Goal: Information Seeking & Learning: Learn about a topic

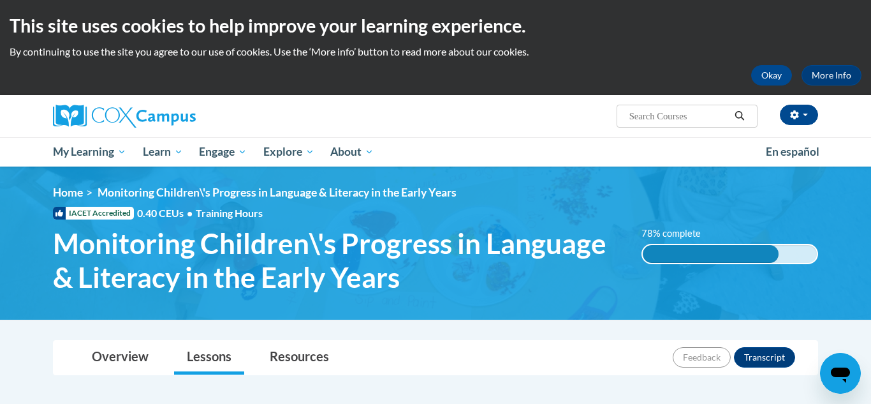
click at [824, 297] on div "<en>Home</en><fr>Accueil</fr><de>Zuhause</de><it>Casa</it><es>Casa</es><pt>Casa…" at bounding box center [435, 243] width 803 height 115
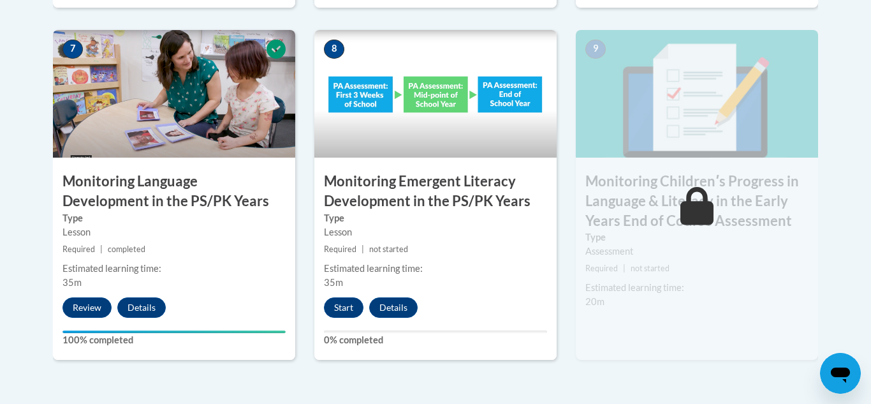
scroll to position [1173, 0]
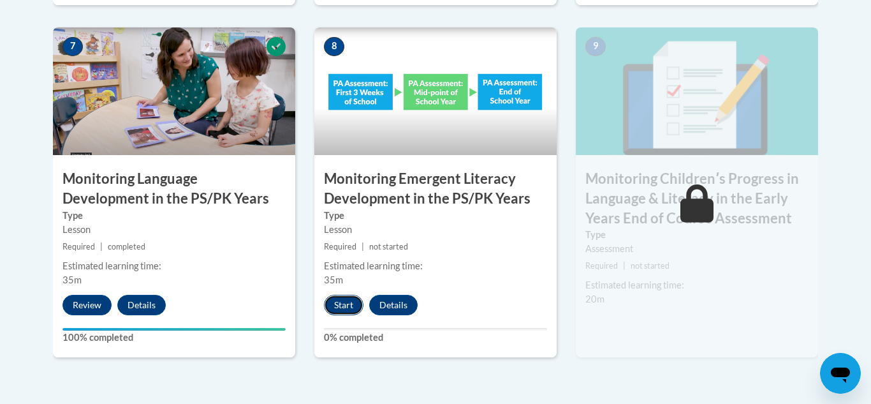
click at [336, 301] on button "Start" at bounding box center [344, 305] width 40 height 20
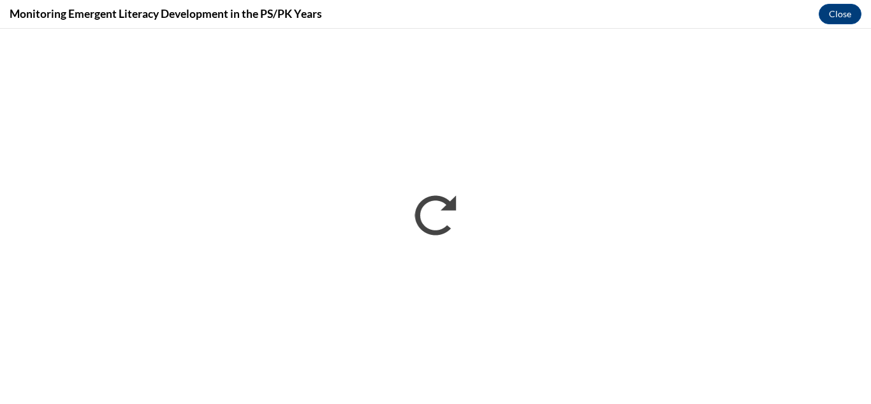
scroll to position [0, 0]
click at [775, 10] on div "Monitoring Emergent Literacy Development in the PS/PK Years Close" at bounding box center [435, 14] width 871 height 29
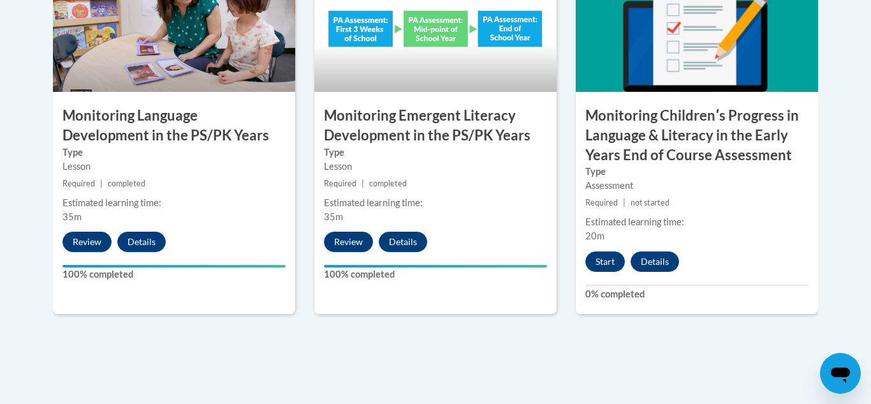
scroll to position [1242, 0]
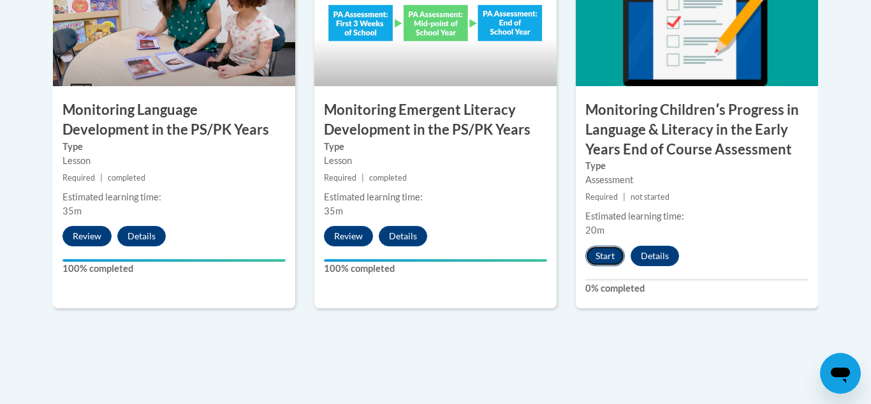
click at [606, 255] on button "Start" at bounding box center [605, 255] width 40 height 20
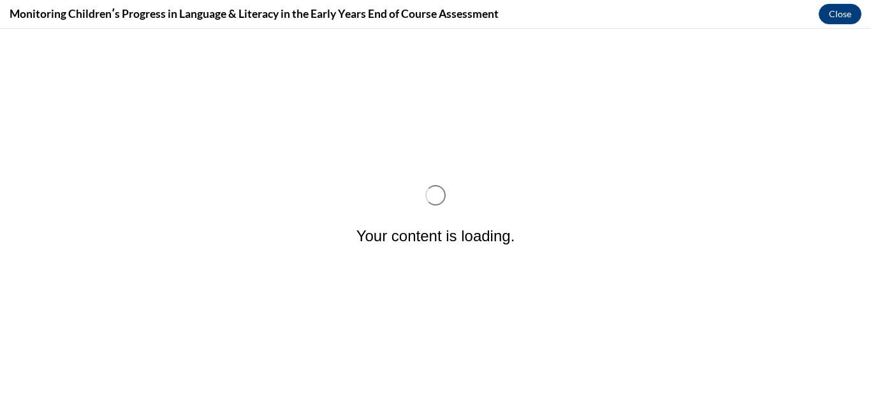
scroll to position [0, 0]
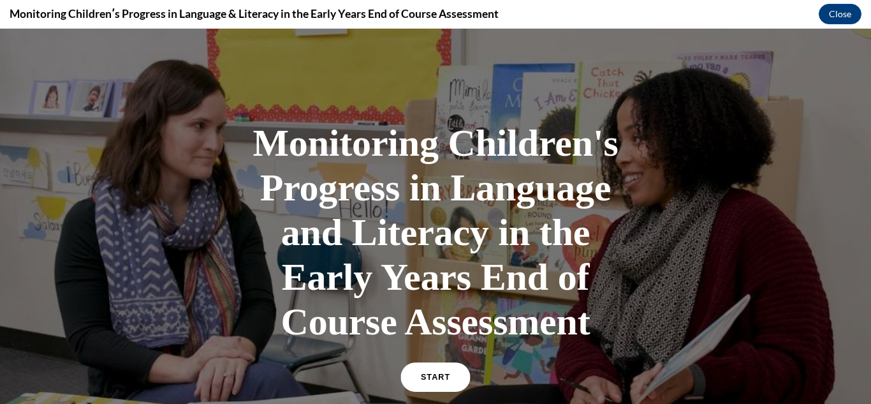
click at [442, 371] on link "START" at bounding box center [434, 376] width 69 height 29
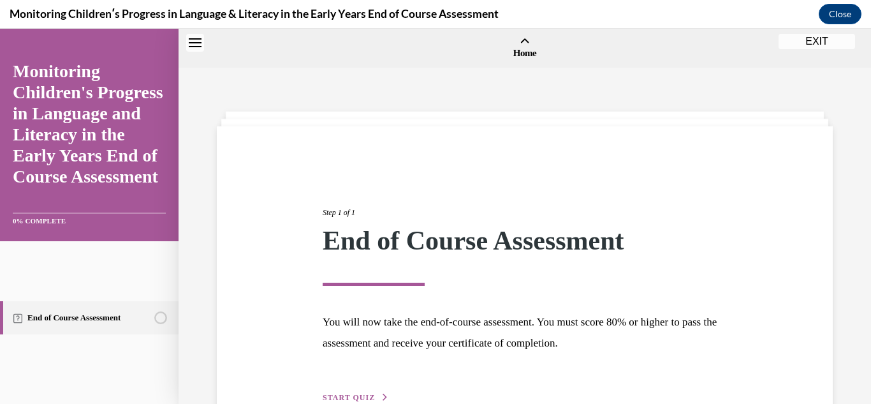
scroll to position [40, 0]
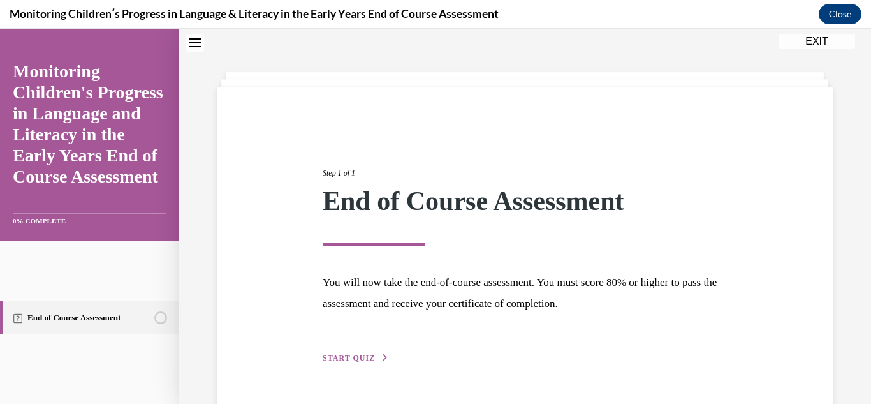
click at [357, 358] on span "START QUIZ" at bounding box center [349, 357] width 52 height 9
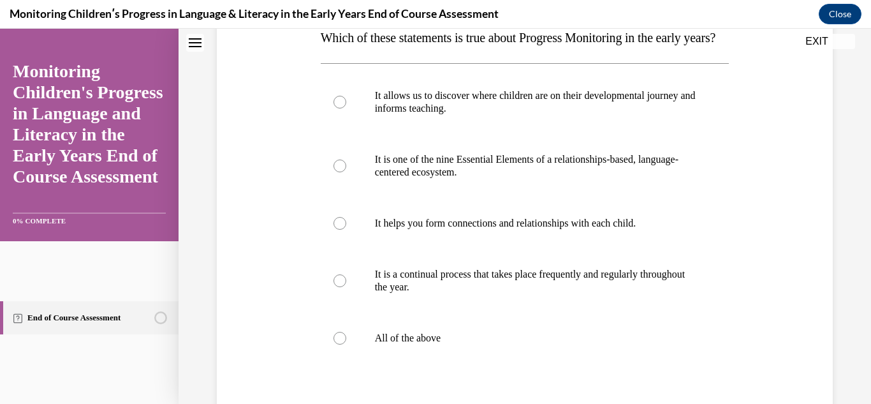
scroll to position [215, 0]
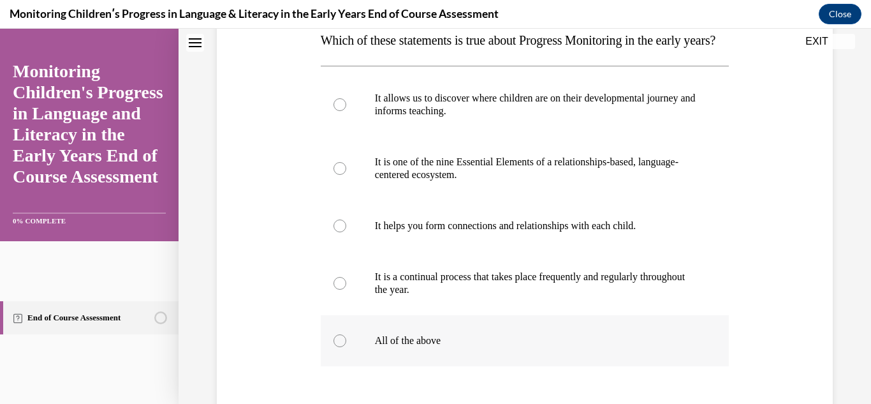
click at [388, 366] on label "All of the above" at bounding box center [525, 340] width 409 height 51
click at [346, 347] on input "All of the above" at bounding box center [339, 340] width 13 height 13
radio input "true"
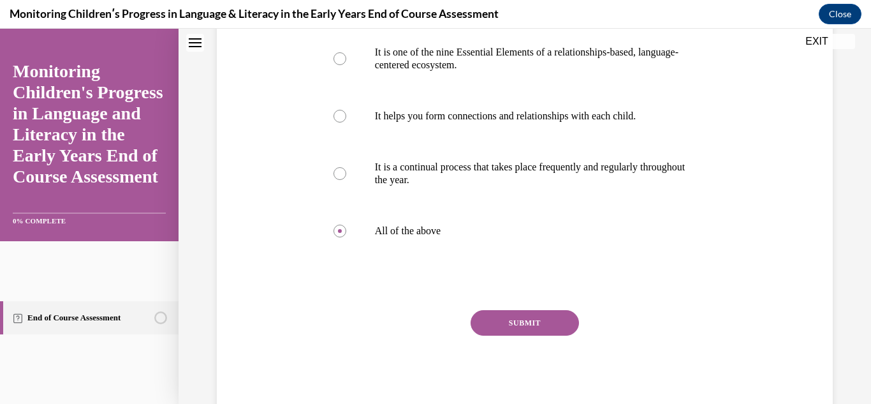
scroll to position [333, 0]
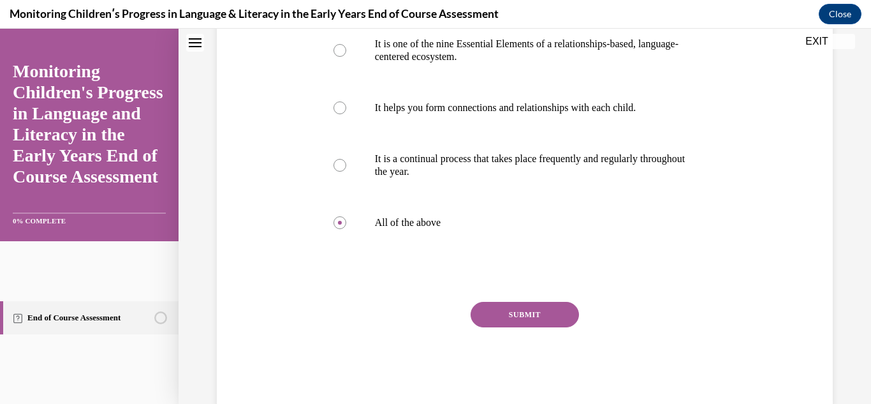
click at [544, 327] on button "SUBMIT" at bounding box center [524, 314] width 108 height 25
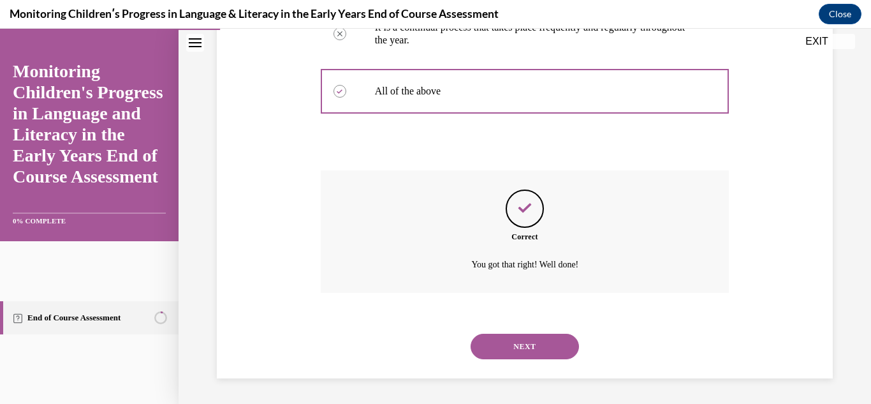
scroll to position [490, 0]
click at [557, 351] on button "NEXT" at bounding box center [524, 345] width 108 height 25
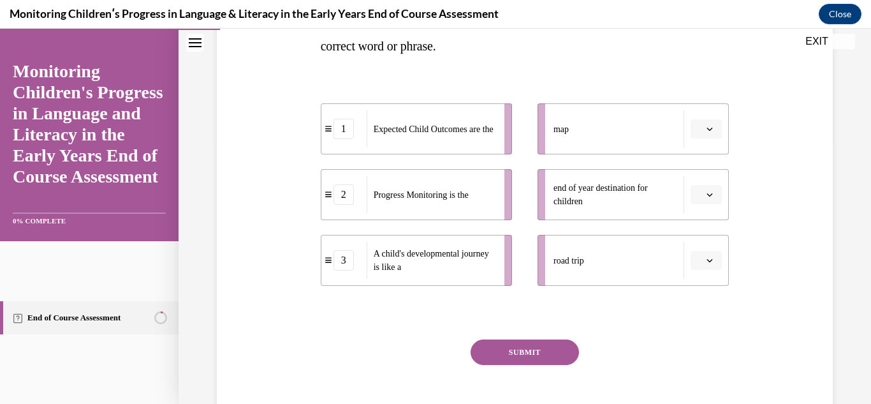
scroll to position [265, 0]
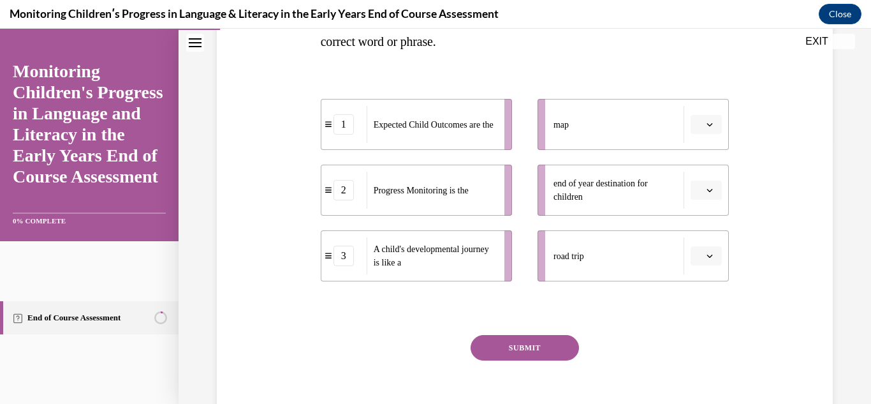
click at [706, 192] on icon "button" at bounding box center [709, 190] width 6 height 6
click at [485, 244] on span "A child's developmental journey is like a" at bounding box center [435, 255] width 122 height 27
click at [707, 255] on icon "button" at bounding box center [710, 255] width 6 height 3
click at [706, 353] on div "3" at bounding box center [704, 360] width 32 height 25
click at [707, 195] on button "button" at bounding box center [705, 189] width 31 height 19
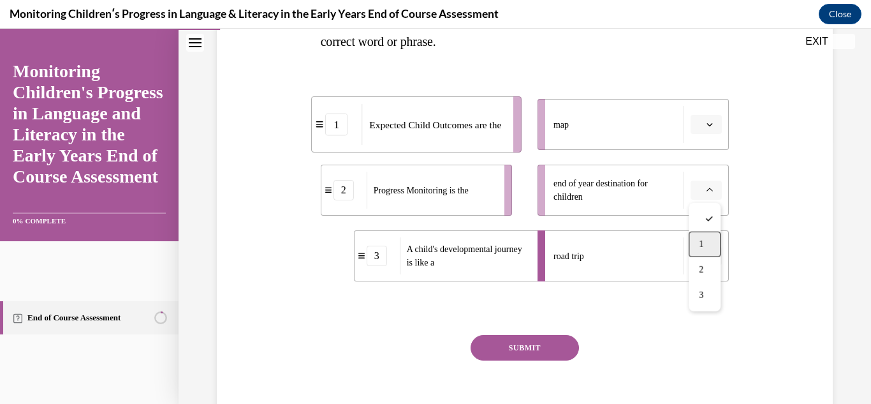
click at [704, 240] on div "1" at bounding box center [704, 243] width 32 height 25
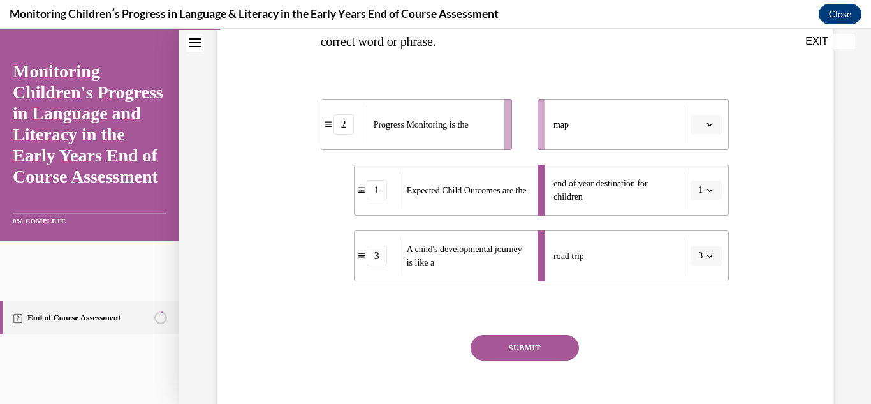
click at [707, 124] on icon "button" at bounding box center [709, 124] width 6 height 6
click at [704, 200] on div "2" at bounding box center [704, 203] width 32 height 25
click at [555, 340] on button "SUBMIT" at bounding box center [524, 347] width 108 height 25
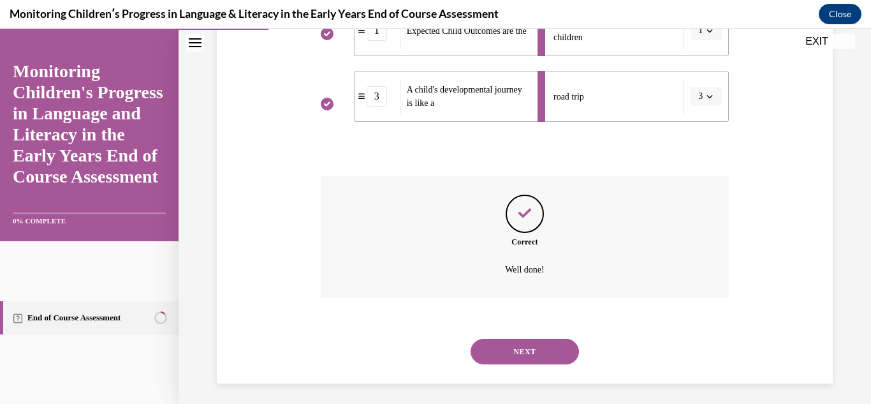
scroll to position [430, 0]
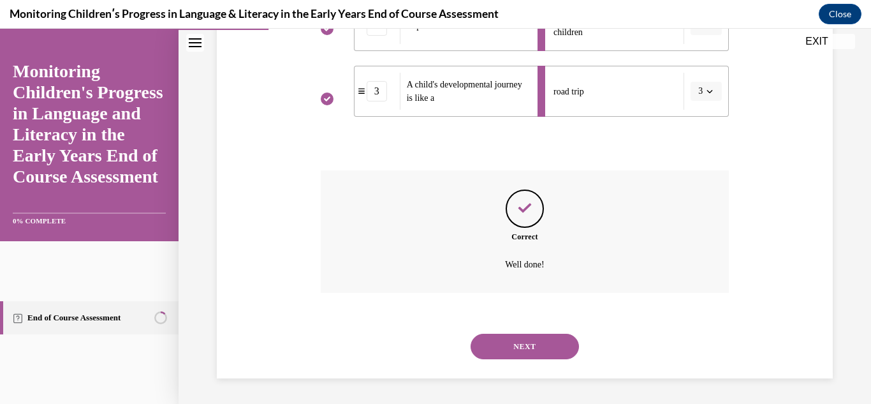
click at [548, 351] on button "NEXT" at bounding box center [524, 345] width 108 height 25
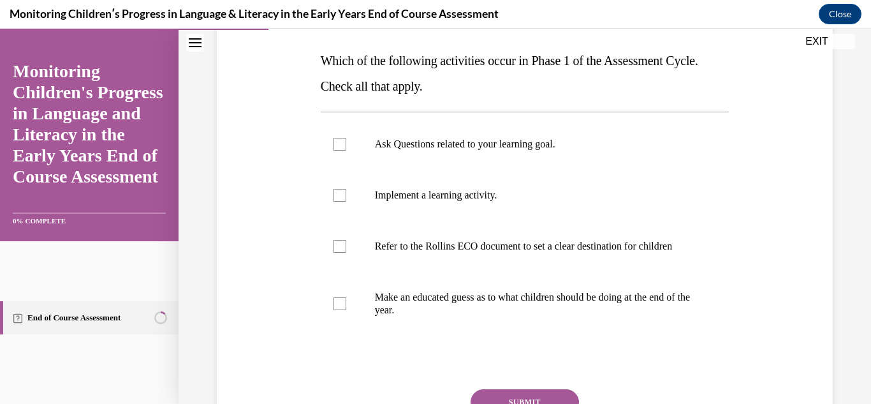
scroll to position [197, 0]
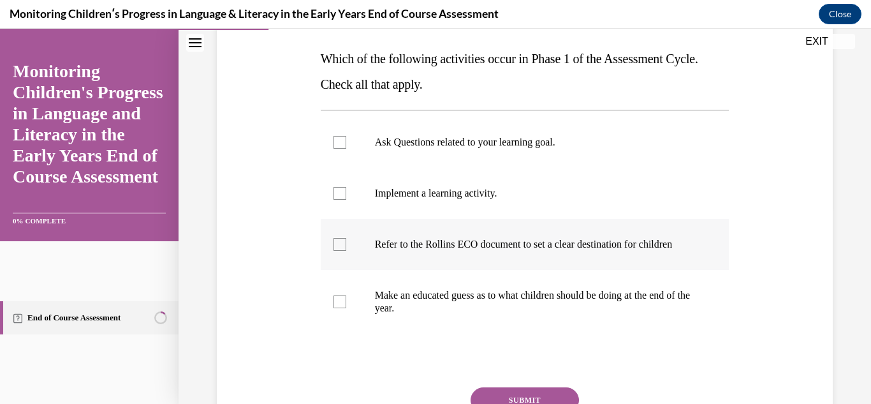
click at [523, 267] on label "Refer to the Rollins ECO document to set a clear destination for children" at bounding box center [525, 244] width 409 height 51
click at [346, 251] on input "Refer to the Rollins ECO document to set a clear destination for children" at bounding box center [339, 244] width 13 height 13
checkbox input "true"
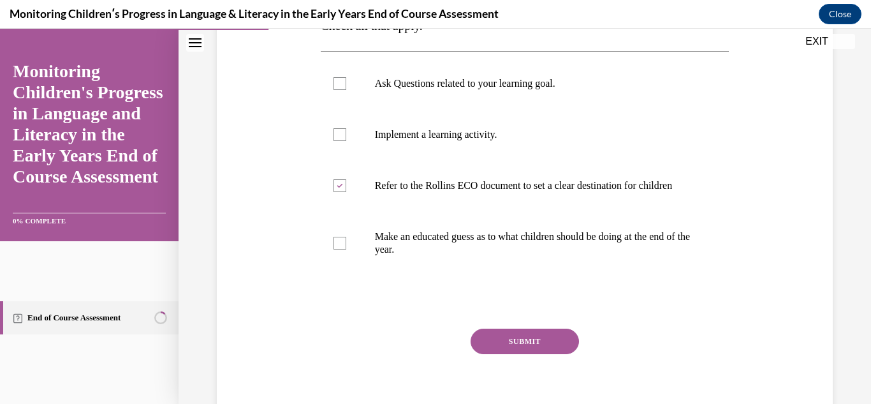
scroll to position [259, 0]
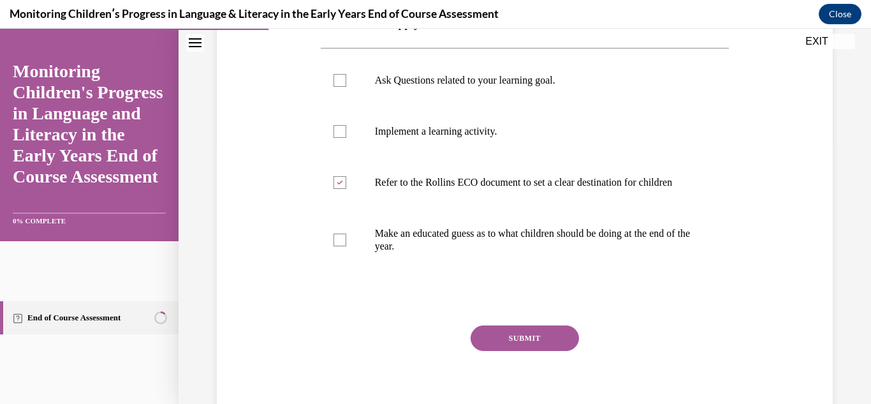
click at [567, 350] on button "SUBMIT" at bounding box center [524, 337] width 108 height 25
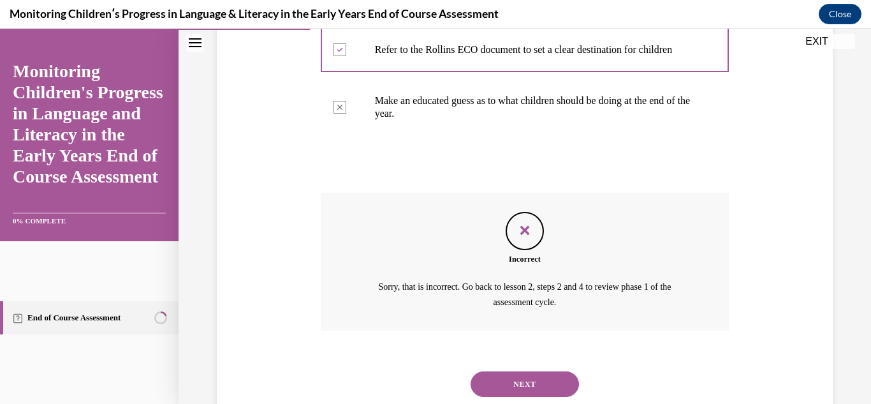
scroll to position [442, 0]
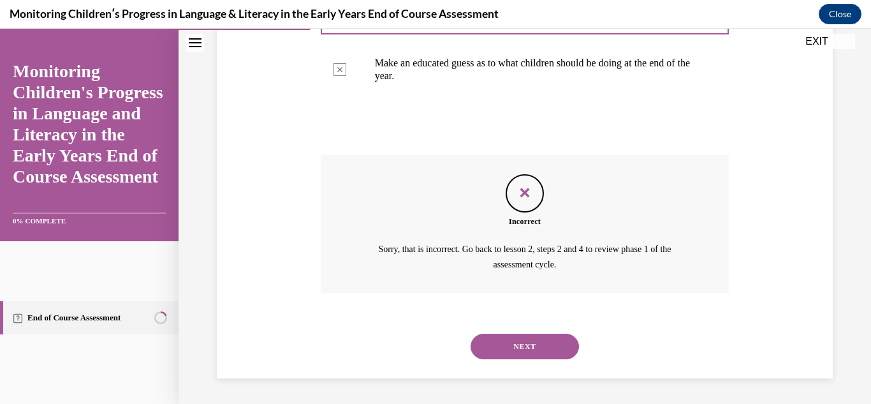
click at [546, 335] on button "NEXT" at bounding box center [524, 345] width 108 height 25
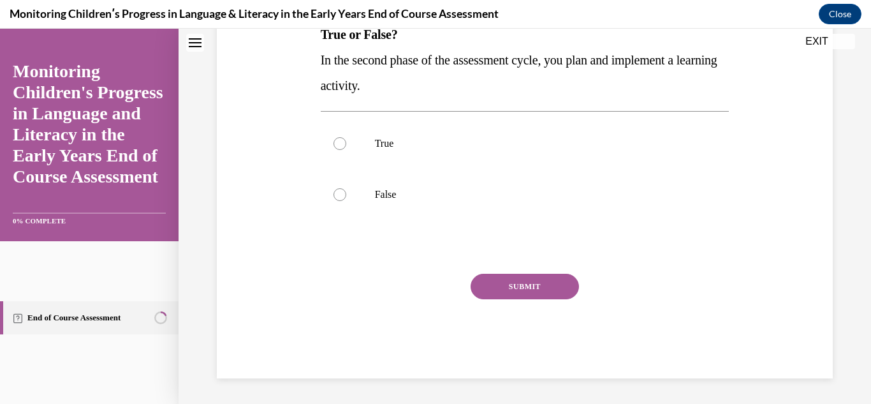
scroll to position [0, 0]
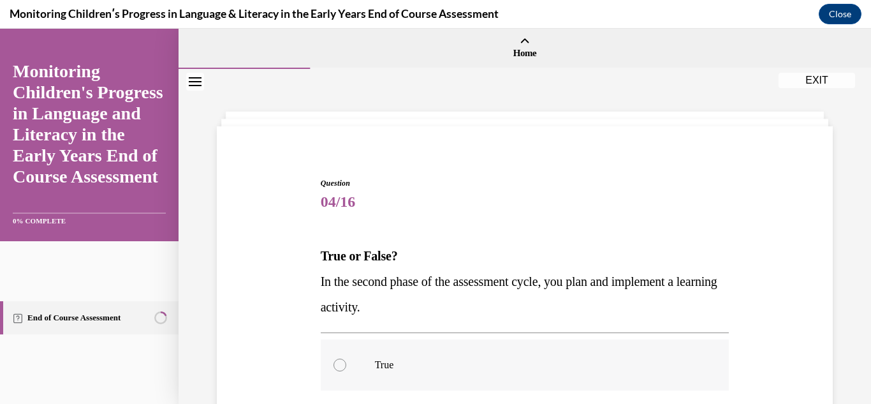
click at [464, 379] on label "True" at bounding box center [525, 364] width 409 height 51
click at [346, 371] on input "True" at bounding box center [339, 364] width 13 height 13
radio input "true"
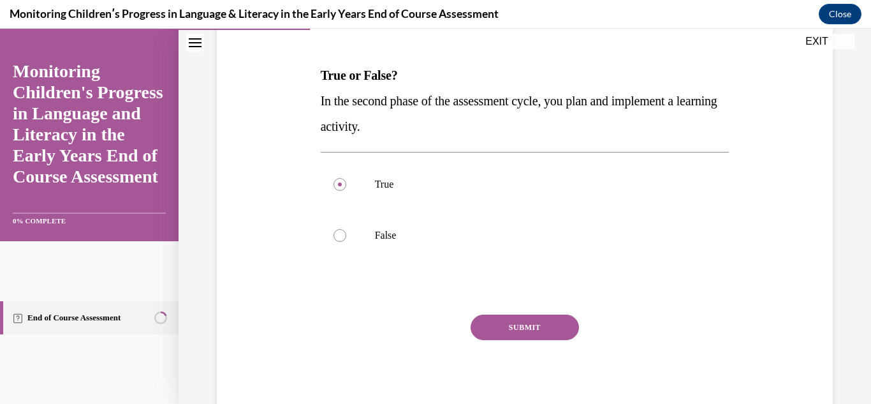
scroll to position [181, 0]
click at [509, 333] on button "SUBMIT" at bounding box center [524, 326] width 108 height 25
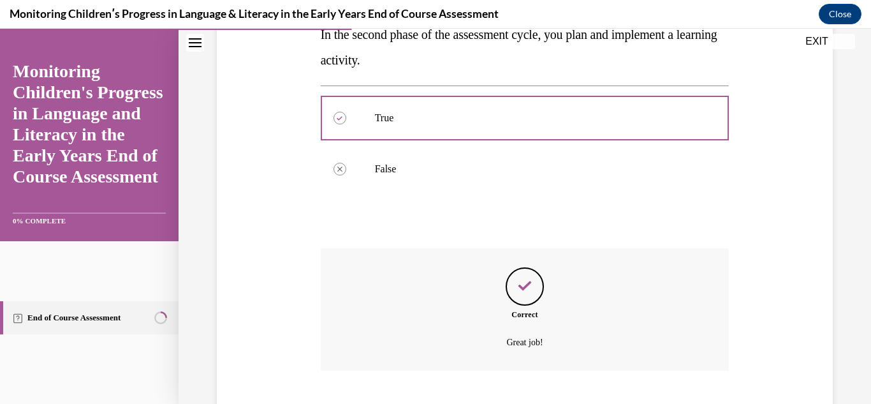
scroll to position [324, 0]
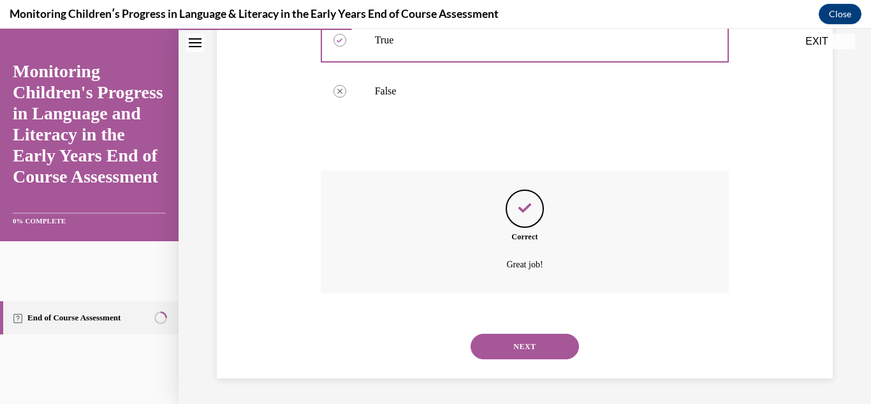
click at [516, 353] on button "NEXT" at bounding box center [524, 345] width 108 height 25
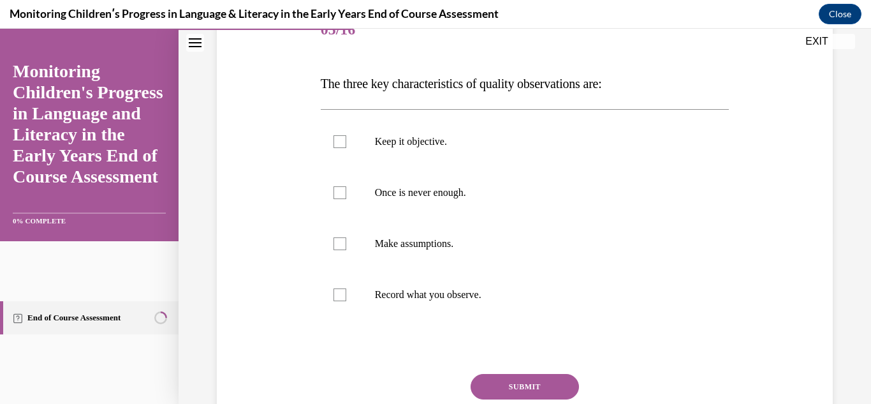
scroll to position [174, 0]
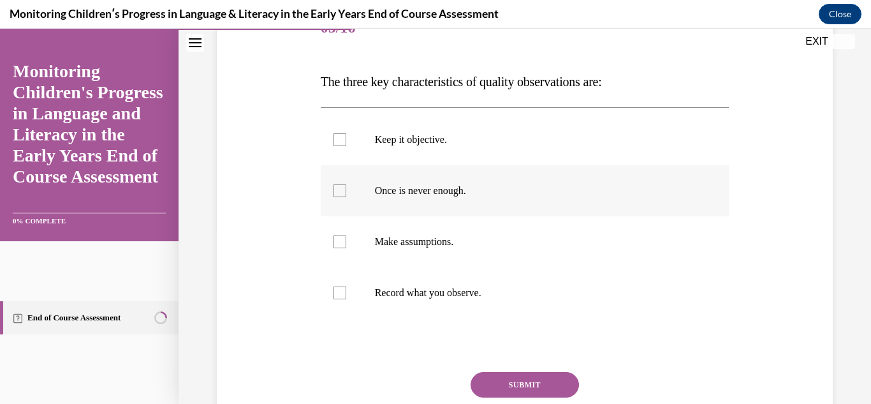
click at [504, 205] on label "Once is never enough." at bounding box center [525, 190] width 409 height 51
click at [346, 197] on input "Once is never enough." at bounding box center [339, 190] width 13 height 13
checkbox input "true"
click at [470, 134] on p "Keep it objective." at bounding box center [536, 139] width 323 height 13
click at [346, 134] on input "Keep it objective." at bounding box center [339, 139] width 13 height 13
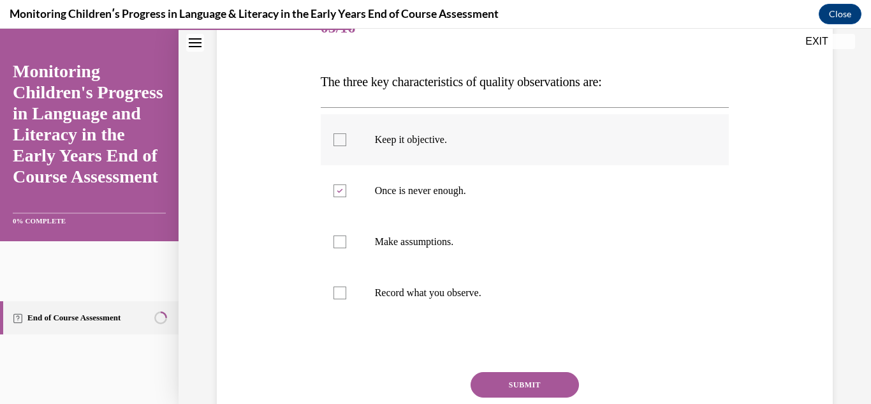
checkbox input "true"
click at [455, 290] on p "Record what you observe." at bounding box center [536, 292] width 323 height 13
click at [346, 290] on input "Record what you observe." at bounding box center [339, 292] width 13 height 13
checkbox input "true"
click at [525, 381] on button "SUBMIT" at bounding box center [524, 384] width 108 height 25
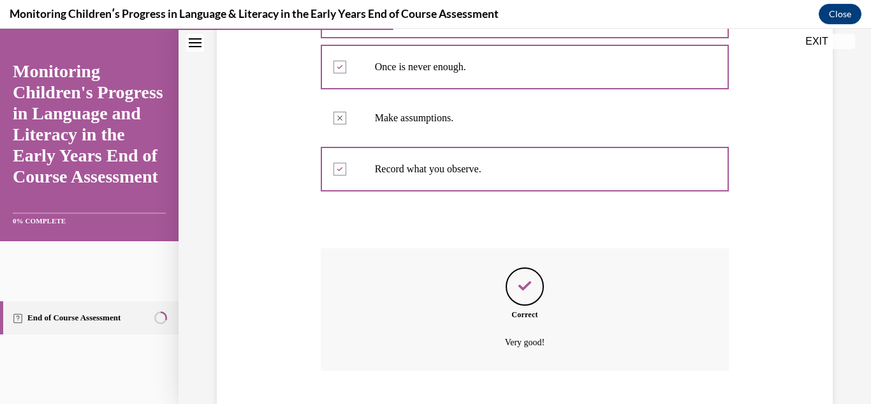
scroll to position [375, 0]
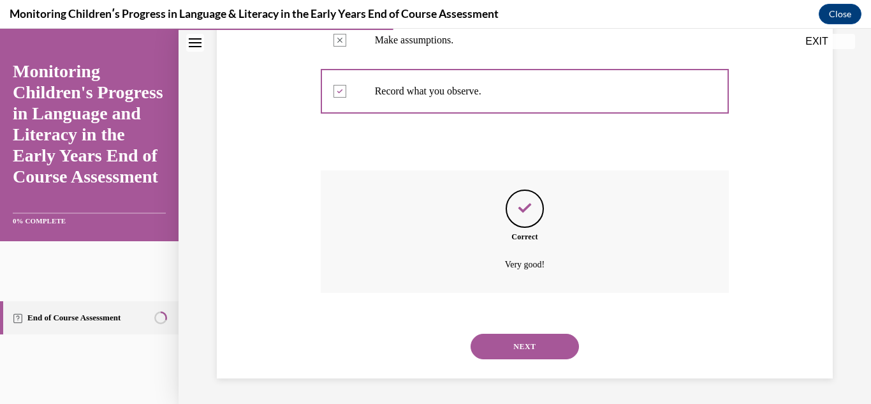
click at [528, 342] on button "NEXT" at bounding box center [524, 345] width 108 height 25
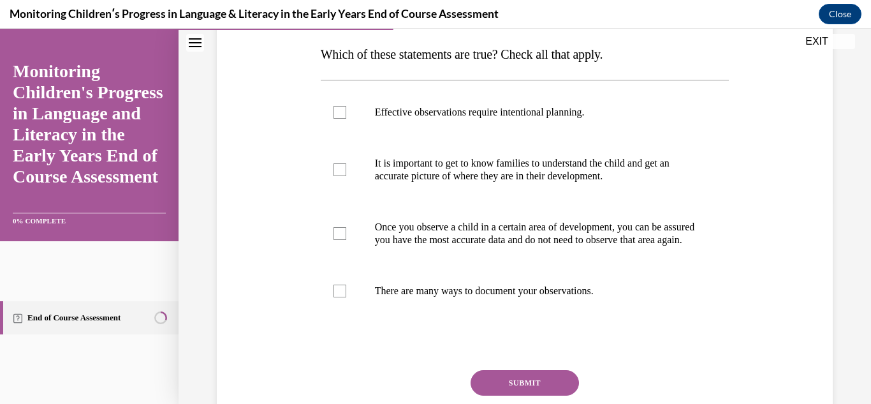
scroll to position [203, 0]
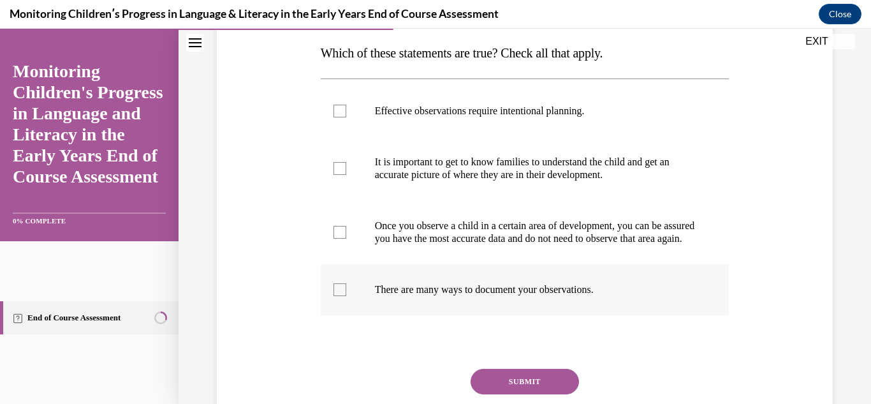
click at [531, 310] on label "There are many ways to document your observations." at bounding box center [525, 289] width 409 height 51
click at [346, 296] on input "There are many ways to document your observations." at bounding box center [339, 289] width 13 height 13
checkbox input "true"
click at [500, 185] on label "It is important to get to know families to understand the child and get an accu…" at bounding box center [525, 168] width 409 height 64
click at [346, 175] on input "It is important to get to know families to understand the child and get an accu…" at bounding box center [339, 168] width 13 height 13
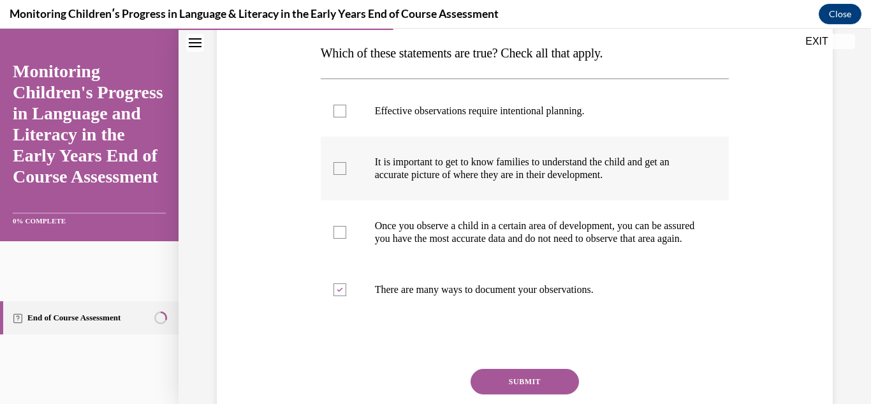
checkbox input "true"
click at [523, 394] on button "SUBMIT" at bounding box center [524, 380] width 108 height 25
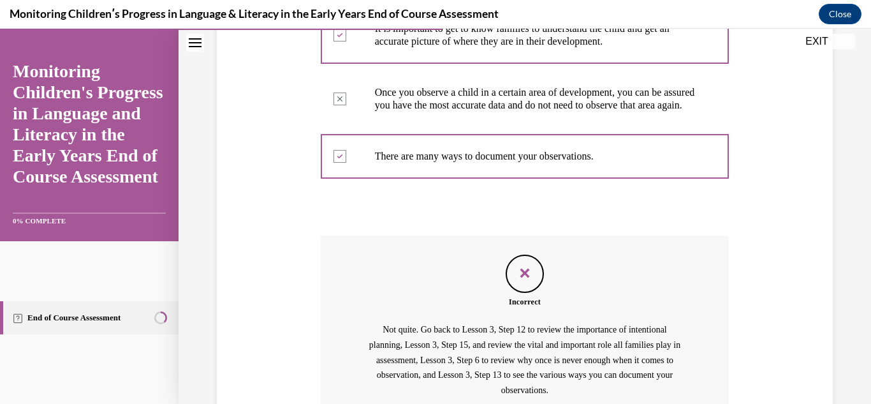
scroll to position [474, 0]
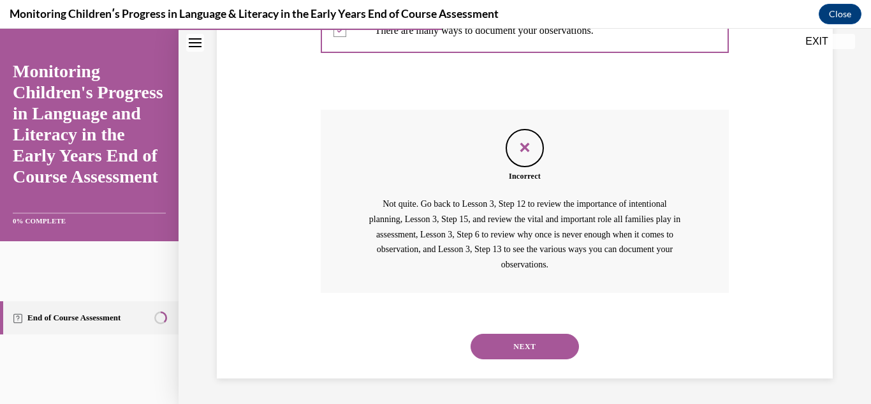
click at [542, 353] on button "NEXT" at bounding box center [524, 345] width 108 height 25
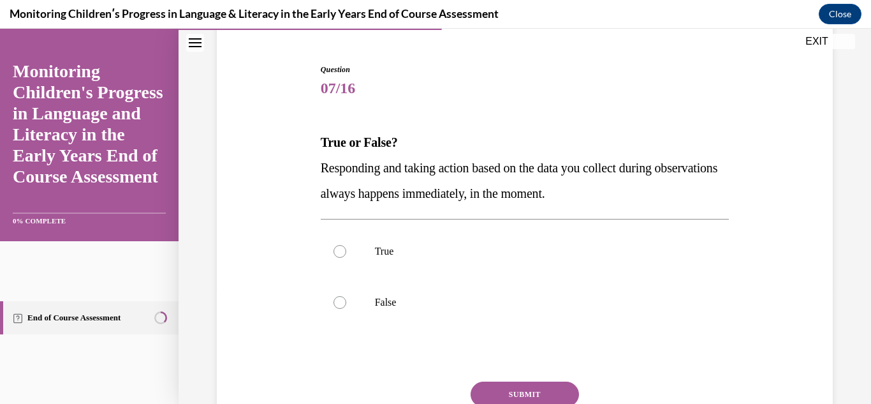
scroll to position [124, 0]
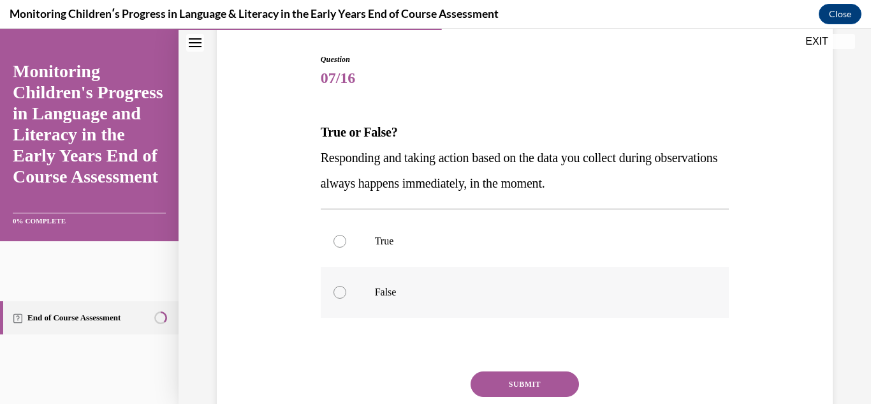
click at [556, 284] on label "False" at bounding box center [525, 291] width 409 height 51
click at [346, 286] on input "False" at bounding box center [339, 292] width 13 height 13
radio input "true"
click at [556, 377] on button "SUBMIT" at bounding box center [524, 383] width 108 height 25
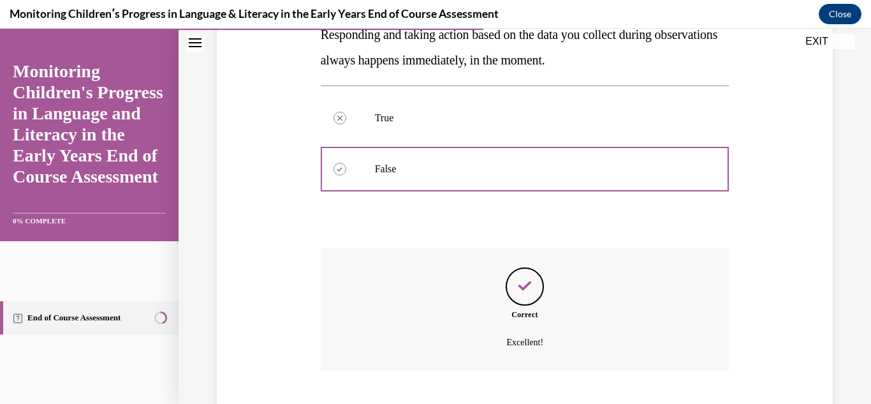
scroll to position [324, 0]
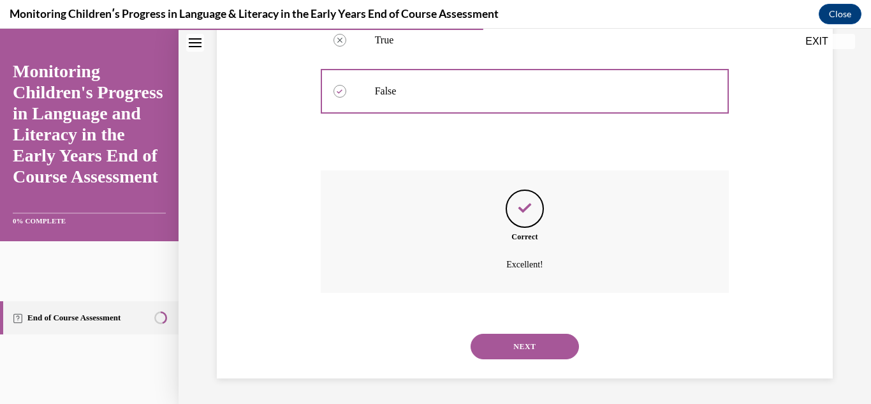
click at [485, 339] on button "NEXT" at bounding box center [524, 345] width 108 height 25
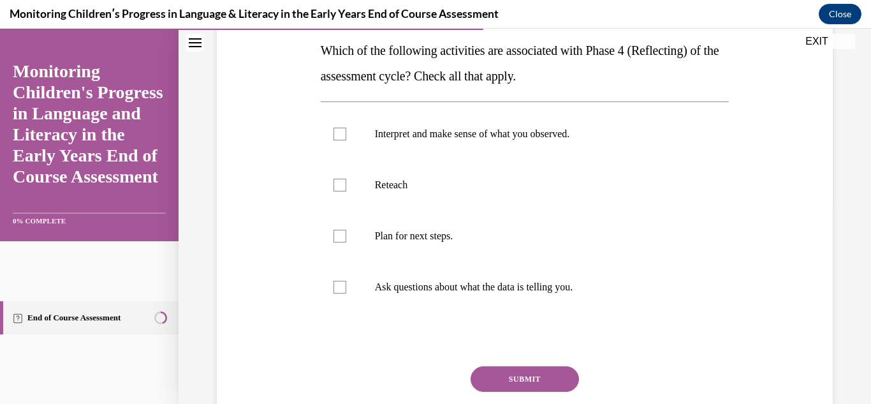
scroll to position [214, 0]
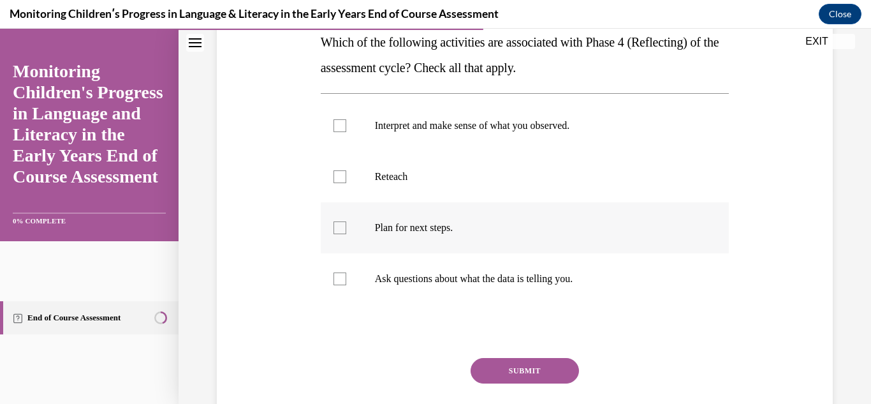
click at [558, 208] on label "Plan for next steps." at bounding box center [525, 227] width 409 height 51
click at [346, 221] on input "Plan for next steps." at bounding box center [339, 227] width 13 height 13
checkbox input "true"
click at [544, 140] on label "Interpret and make sense of what you observed." at bounding box center [525, 125] width 409 height 51
click at [346, 132] on input "Interpret and make sense of what you observed." at bounding box center [339, 125] width 13 height 13
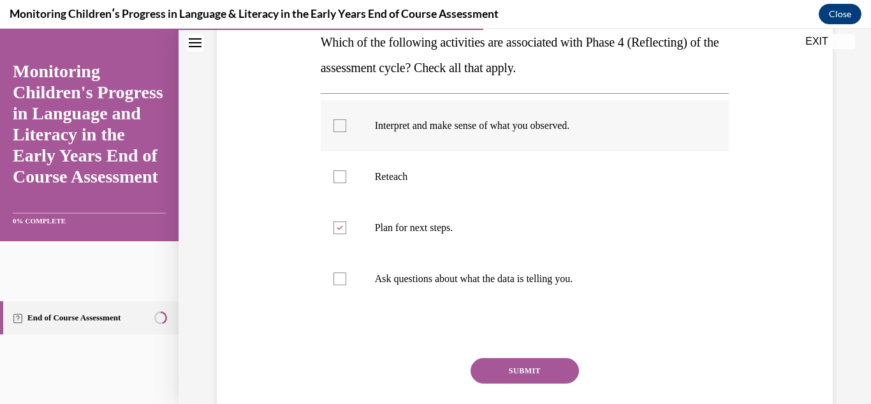
checkbox input "true"
click at [530, 365] on button "SUBMIT" at bounding box center [524, 370] width 108 height 25
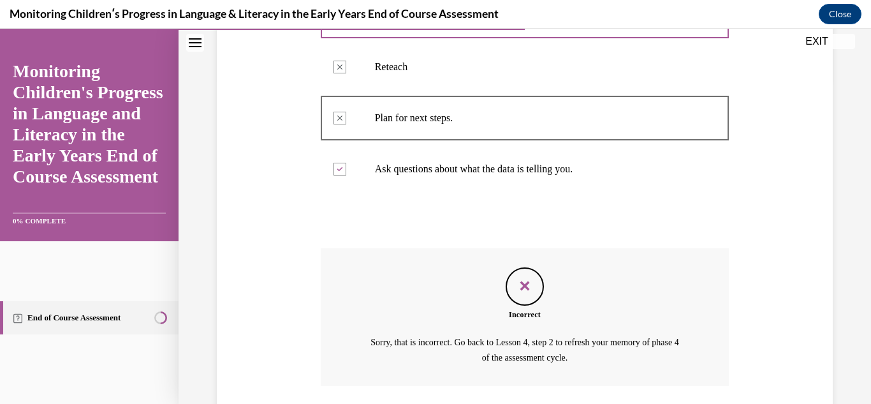
scroll to position [416, 0]
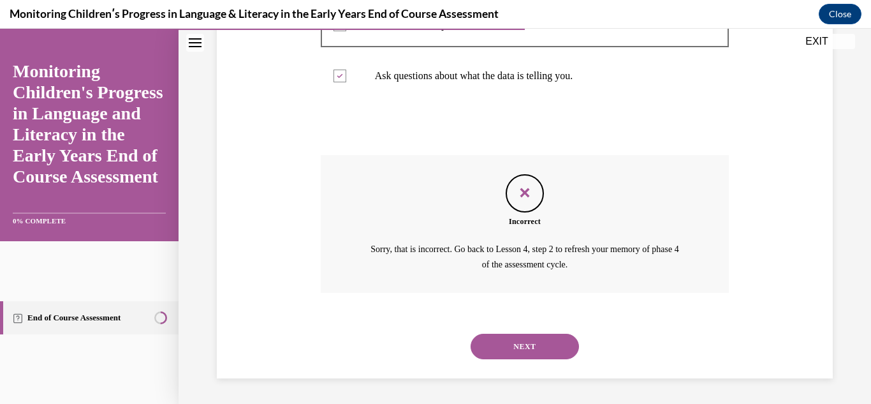
click at [530, 348] on button "NEXT" at bounding box center [524, 345] width 108 height 25
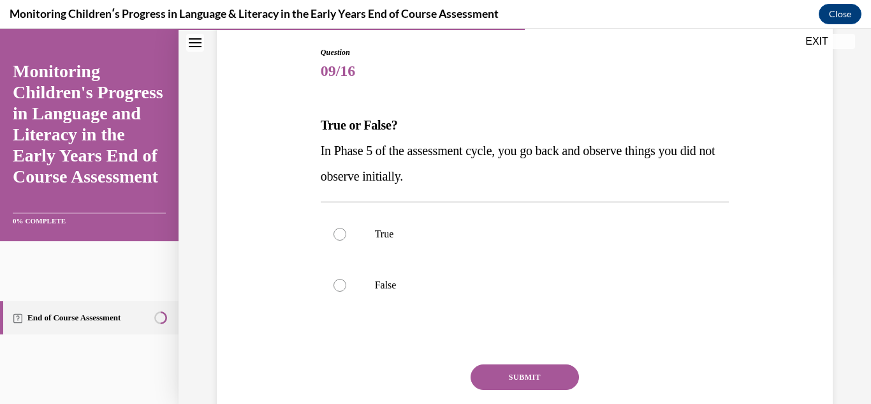
scroll to position [135, 0]
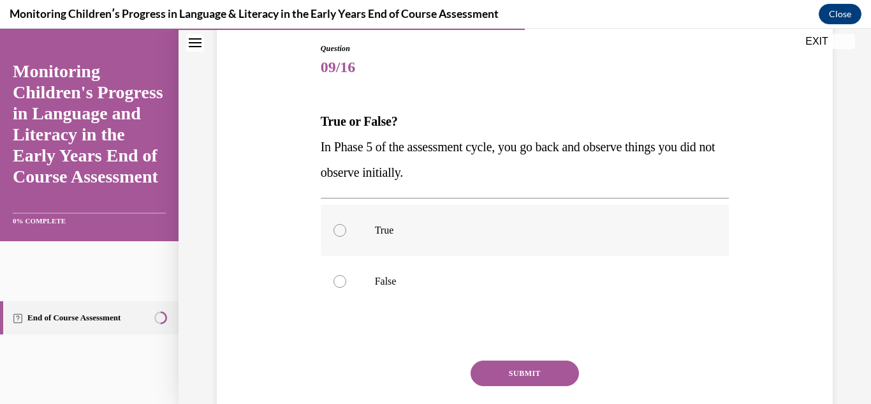
click at [587, 243] on label "True" at bounding box center [525, 230] width 409 height 51
click at [346, 237] on input "True" at bounding box center [339, 230] width 13 height 13
radio input "true"
click at [549, 361] on button "SUBMIT" at bounding box center [524, 372] width 108 height 25
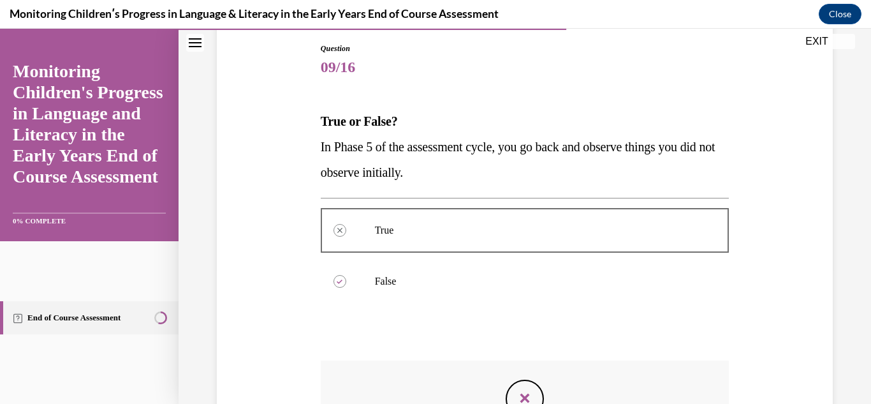
scroll to position [217, 0]
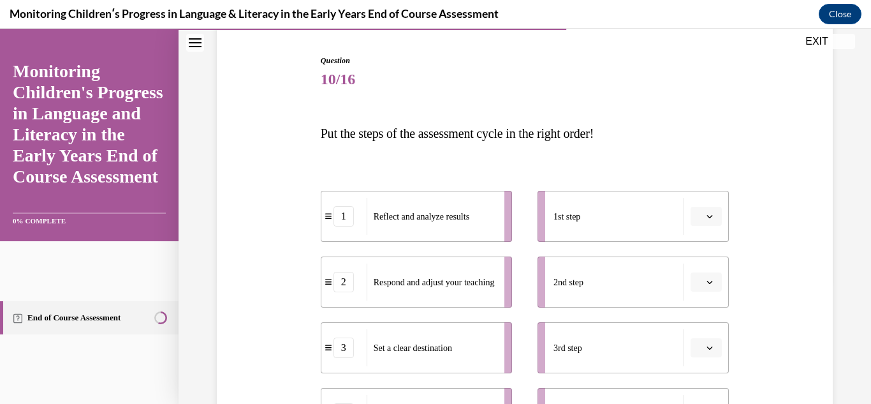
scroll to position [118, 0]
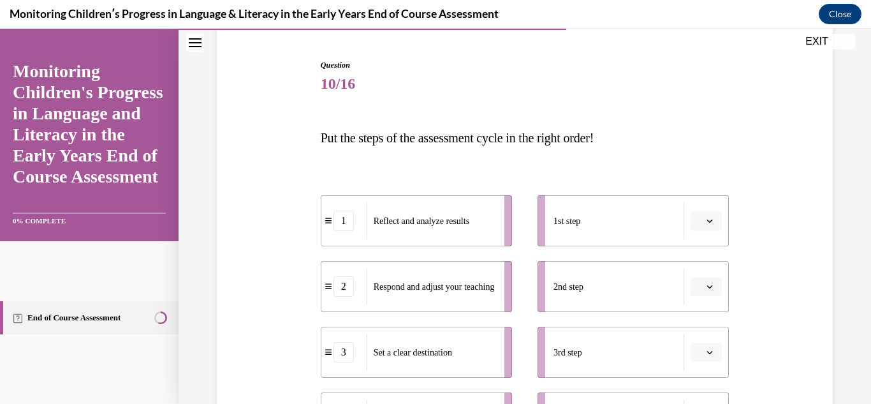
drag, startPoint x: 868, startPoint y: 252, endPoint x: 861, endPoint y: 147, distance: 104.8
click at [861, 147] on div "Question 10/16 Put the steps of the assessment cycle in the right order! 1 Refl…" at bounding box center [524, 321] width 692 height 741
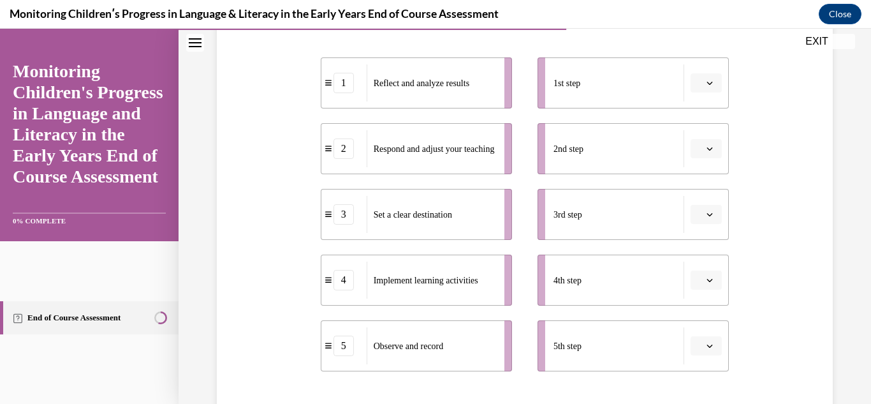
scroll to position [254, 0]
click at [491, 214] on div "Set a clear destination" at bounding box center [431, 215] width 129 height 37
click at [710, 82] on icon "button" at bounding box center [709, 84] width 6 height 6
click at [708, 184] on div "3" at bounding box center [704, 189] width 32 height 25
click at [720, 280] on button "button" at bounding box center [705, 281] width 31 height 19
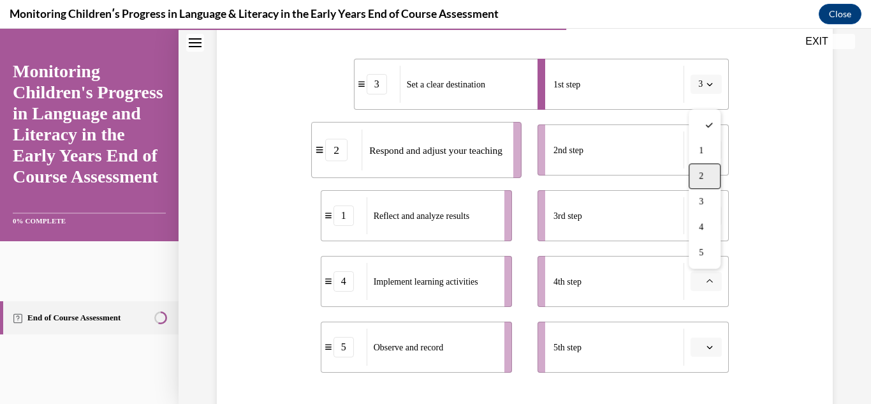
click at [716, 178] on div "2" at bounding box center [704, 175] width 32 height 25
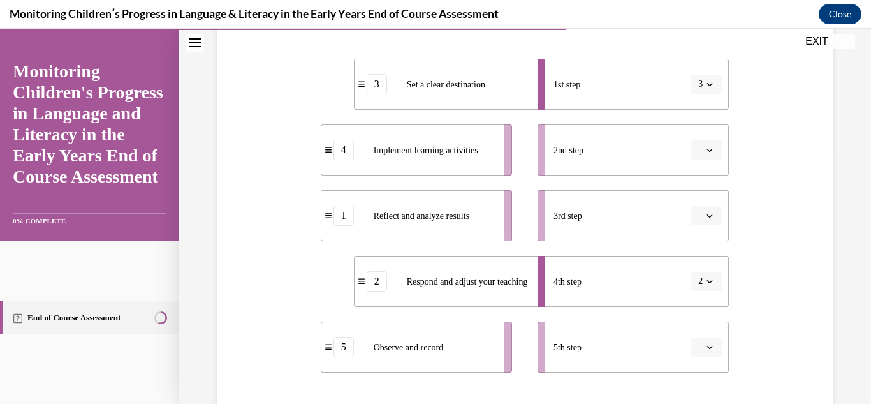
click at [712, 350] on span "button" at bounding box center [709, 346] width 9 height 9
click at [704, 270] on div "3" at bounding box center [704, 266] width 32 height 25
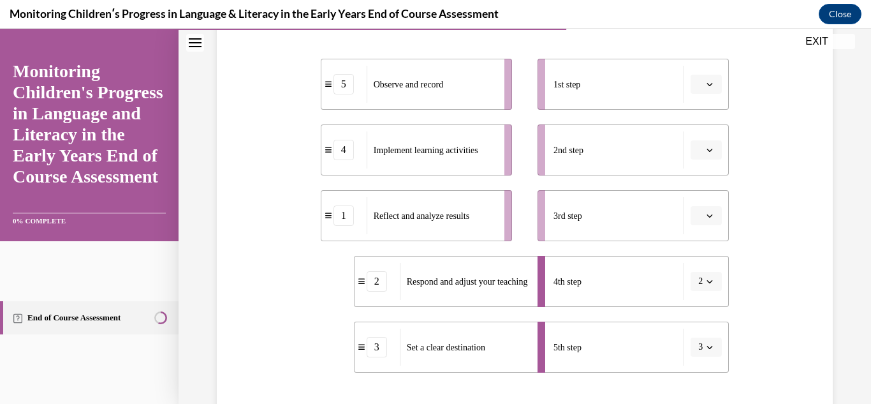
click at [708, 286] on button "2" at bounding box center [705, 281] width 31 height 19
click at [706, 235] on div "4" at bounding box center [702, 226] width 32 height 25
click at [706, 211] on span "button" at bounding box center [709, 215] width 9 height 9
click at [707, 359] on div "5" at bounding box center [704, 371] width 32 height 25
click at [707, 89] on button "button" at bounding box center [705, 84] width 31 height 19
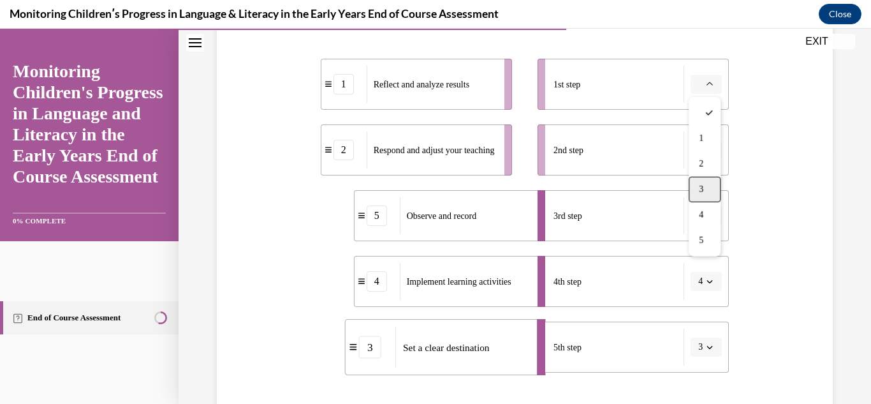
click at [703, 186] on span "3" at bounding box center [701, 189] width 4 height 10
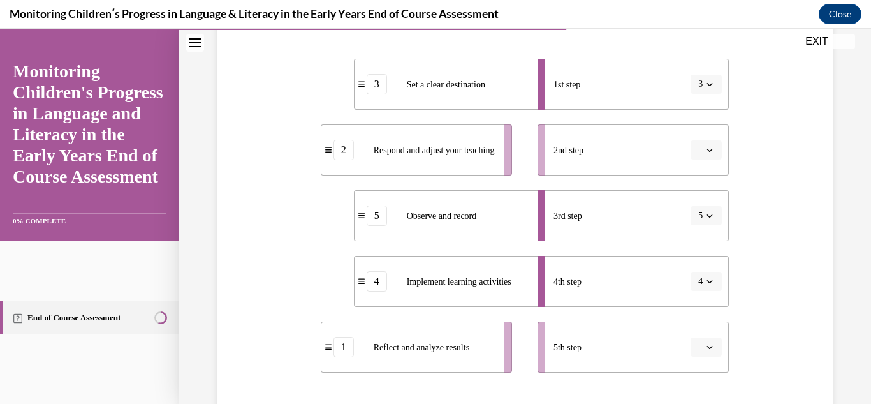
click at [711, 153] on span "button" at bounding box center [709, 149] width 9 height 9
click at [706, 276] on div "4" at bounding box center [704, 280] width 32 height 25
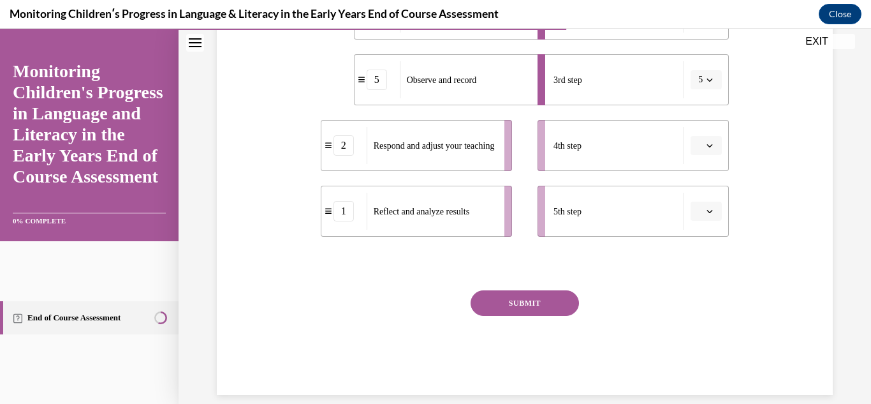
scroll to position [407, 0]
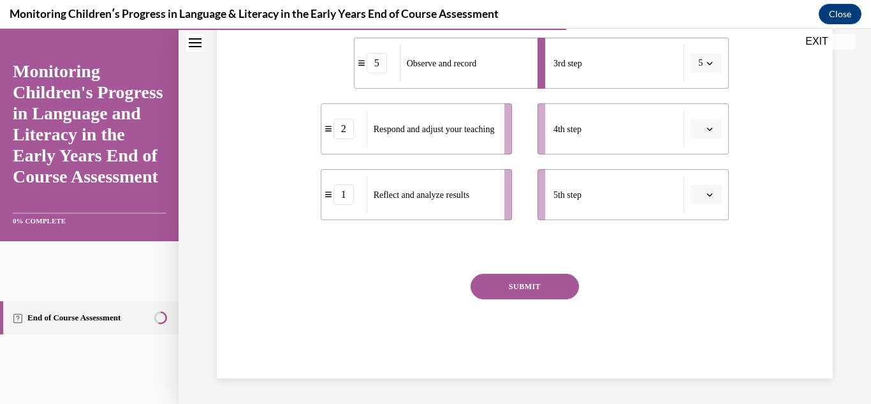
click at [709, 130] on icon "button" at bounding box center [710, 128] width 6 height 3
click at [702, 217] on div "2" at bounding box center [704, 208] width 32 height 25
click at [706, 200] on button "button" at bounding box center [705, 194] width 31 height 19
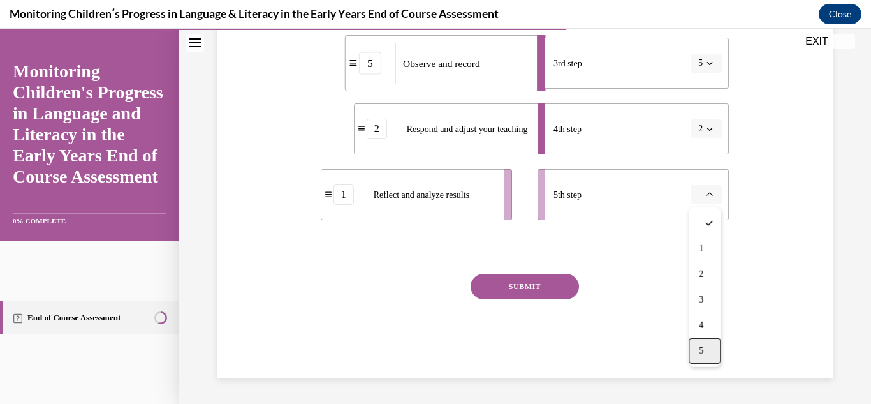
click at [707, 347] on div "5" at bounding box center [704, 350] width 32 height 25
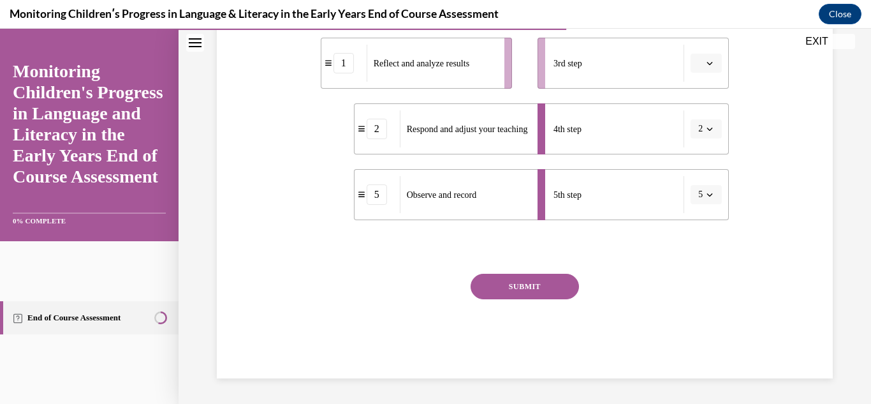
click at [707, 196] on icon "button" at bounding box center [709, 194] width 6 height 6
click at [704, 293] on div "3" at bounding box center [702, 299] width 32 height 25
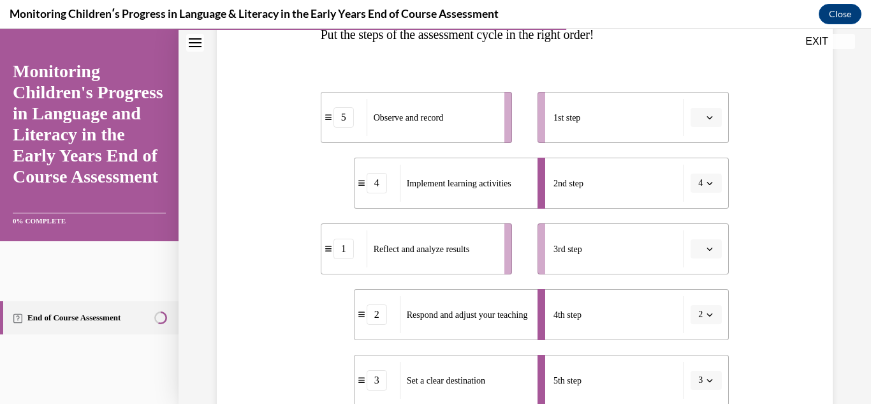
scroll to position [220, 0]
click at [852, 163] on div "Question 10/16 Put the steps of the assessment cycle in the right order! 5 Obse…" at bounding box center [524, 219] width 692 height 741
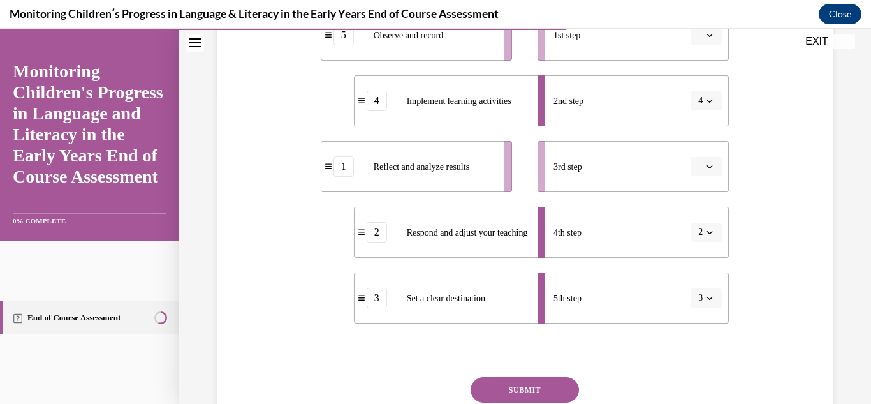
scroll to position [313, 0]
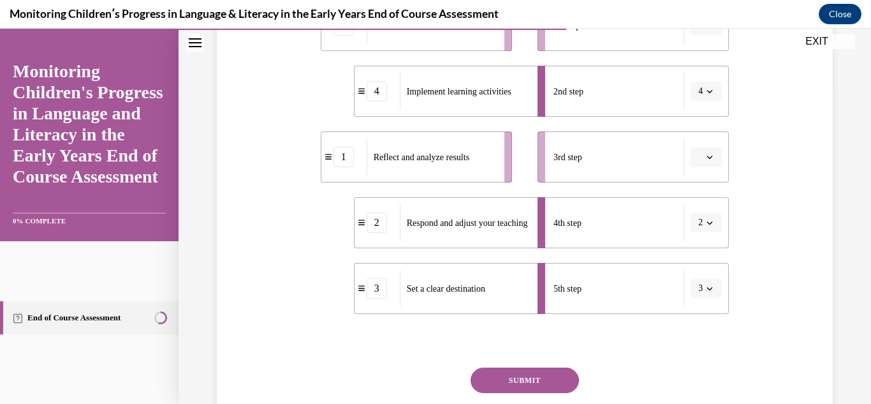
click at [710, 286] on icon "button" at bounding box center [709, 288] width 6 height 6
click at [708, 163] on div "1" at bounding box center [702, 157] width 32 height 25
click at [710, 161] on button "button" at bounding box center [705, 156] width 31 height 19
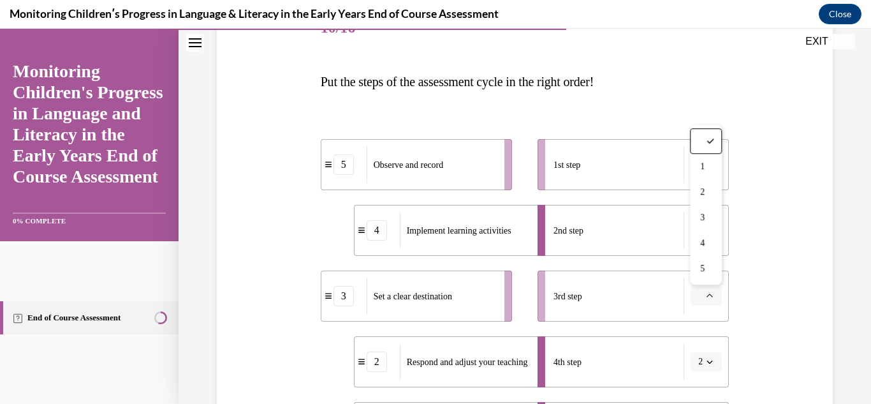
scroll to position [173, 0]
click at [701, 167] on span "1" at bounding box center [702, 166] width 4 height 10
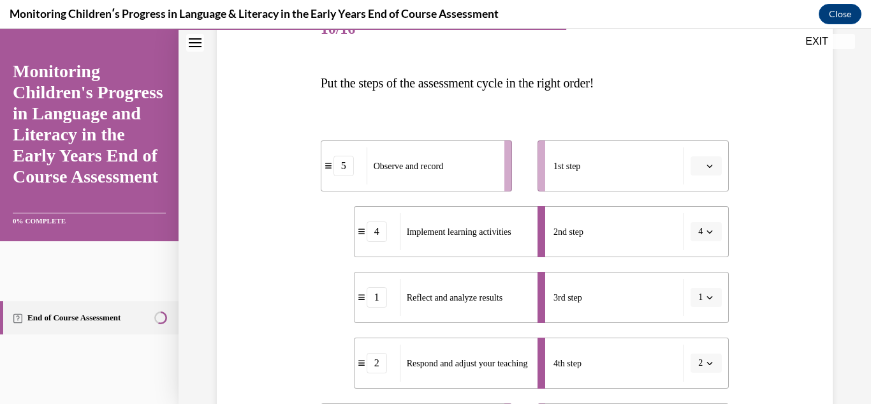
click at [701, 167] on span "Please select an option" at bounding box center [700, 165] width 4 height 13
click at [708, 165] on icon "button" at bounding box center [709, 165] width 6 height 3
click at [708, 165] on icon "button" at bounding box center [710, 165] width 6 height 3
click at [782, 178] on div "Question 10/16 Put the steps of the assessment cycle in the right order! 5 Obse…" at bounding box center [525, 289] width 622 height 646
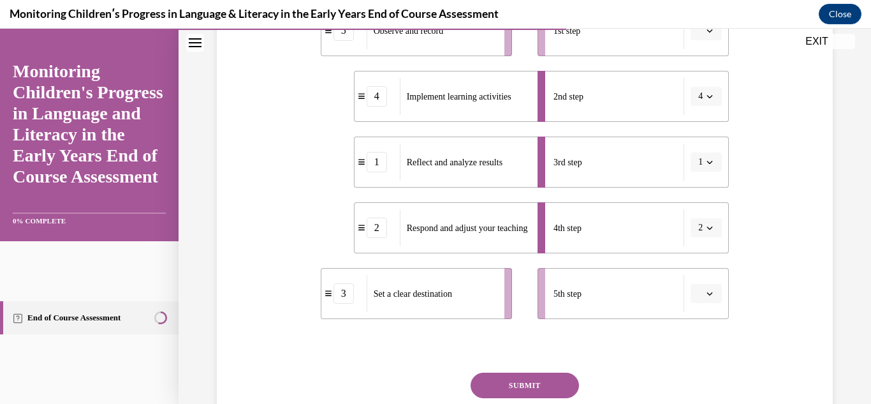
scroll to position [375, 0]
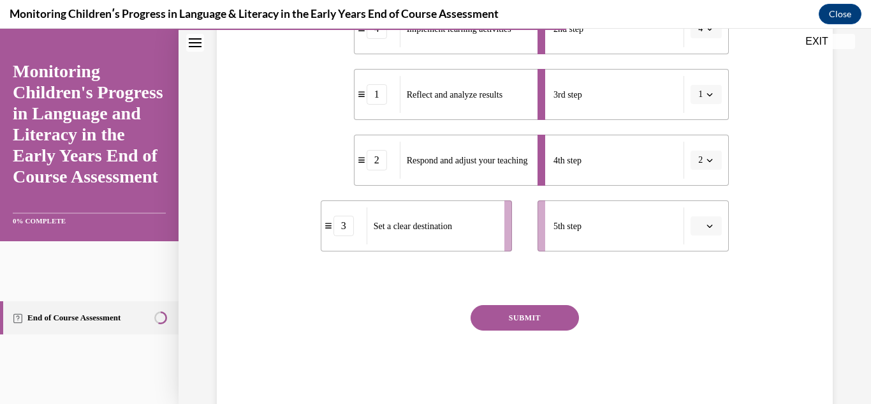
click at [706, 226] on icon "button" at bounding box center [709, 225] width 6 height 6
click at [701, 298] on div "2" at bounding box center [704, 305] width 32 height 25
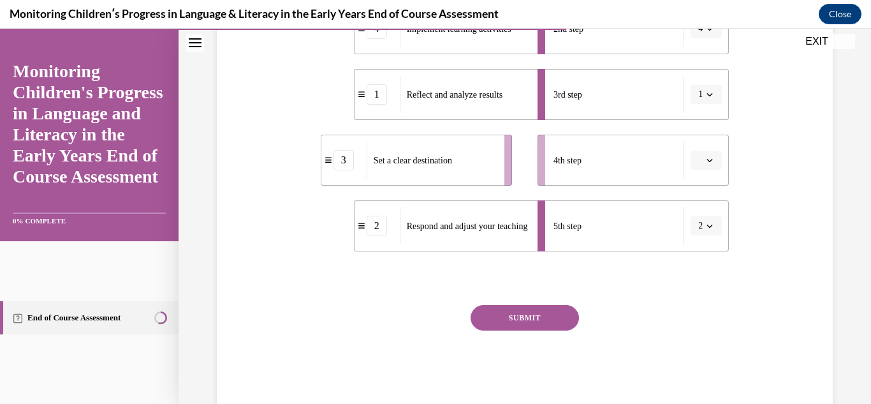
click at [704, 163] on button "button" at bounding box center [705, 159] width 31 height 19
click at [705, 280] on div "4" at bounding box center [704, 290] width 32 height 25
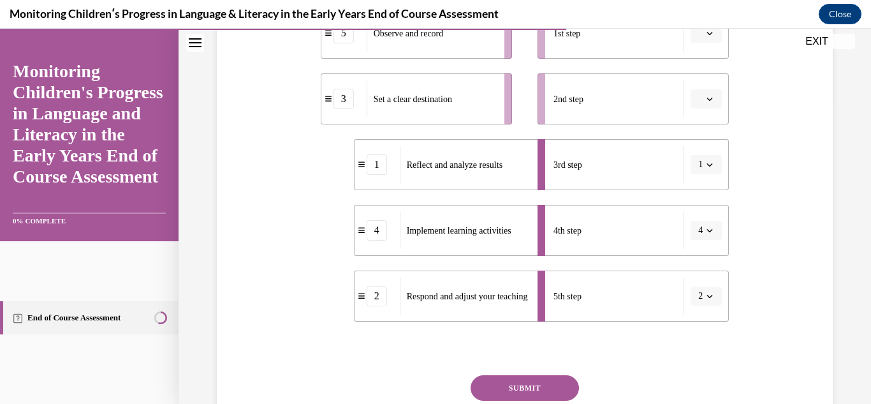
scroll to position [295, 0]
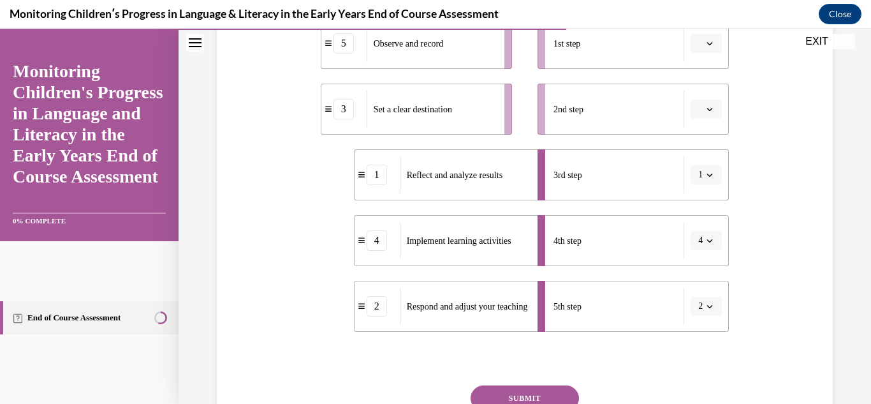
click at [709, 240] on icon "button" at bounding box center [709, 240] width 6 height 6
click at [698, 113] on span "1" at bounding box center [698, 110] width 4 height 10
click at [708, 112] on span "button" at bounding box center [709, 109] width 9 height 9
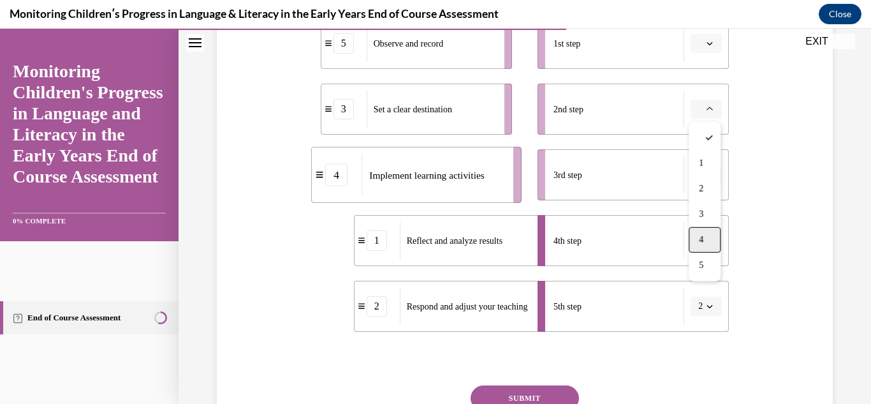
click at [703, 235] on span "4" at bounding box center [701, 240] width 4 height 10
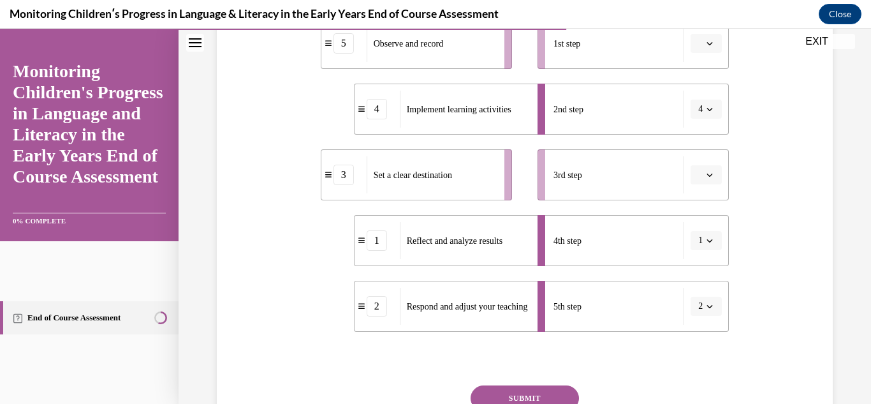
click at [714, 41] on button "button" at bounding box center [705, 43] width 31 height 19
click at [705, 142] on div "3" at bounding box center [704, 148] width 32 height 25
click at [545, 390] on button "SUBMIT" at bounding box center [524, 397] width 108 height 25
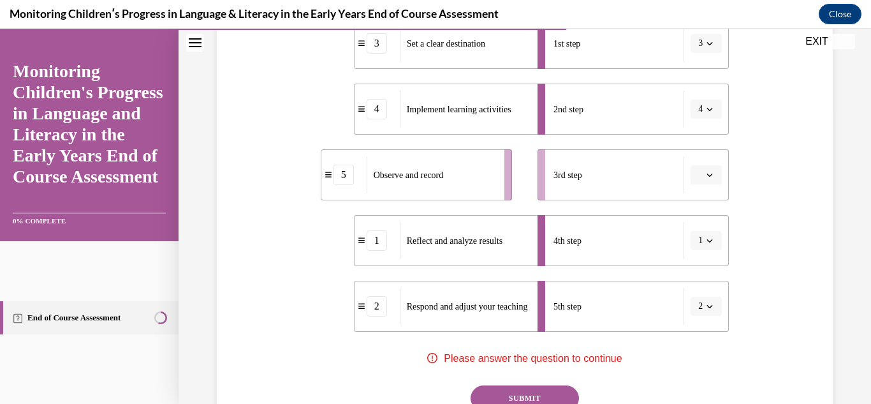
click at [710, 177] on icon "button" at bounding box center [709, 174] width 6 height 6
click at [705, 318] on div "5" at bounding box center [704, 330] width 32 height 25
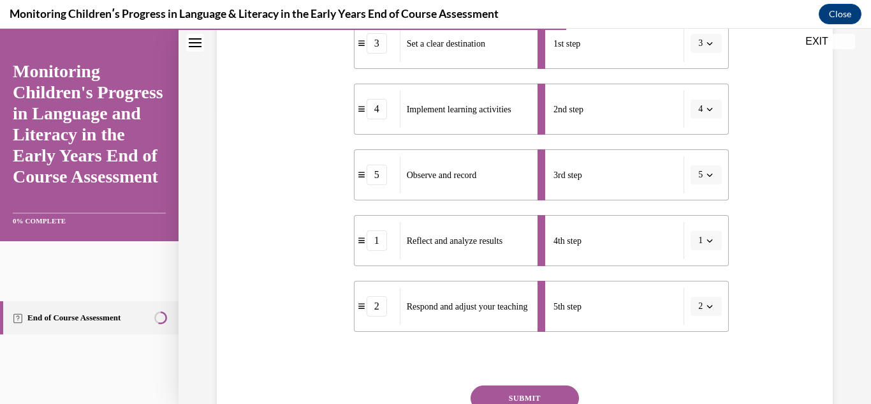
click at [565, 390] on button "SUBMIT" at bounding box center [524, 397] width 108 height 25
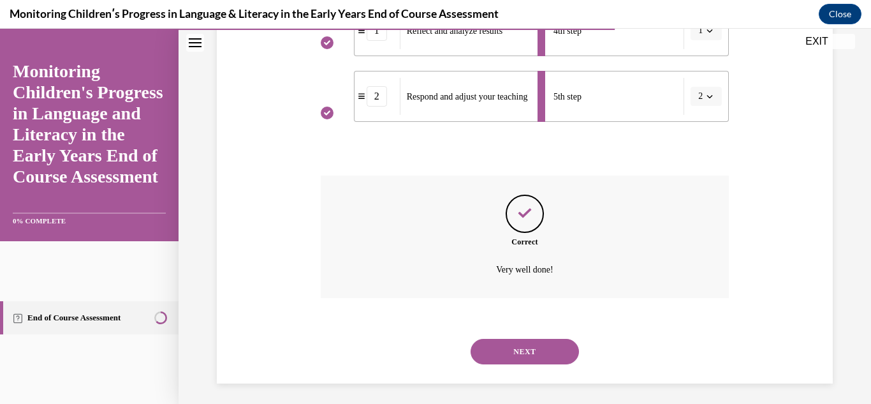
scroll to position [510, 0]
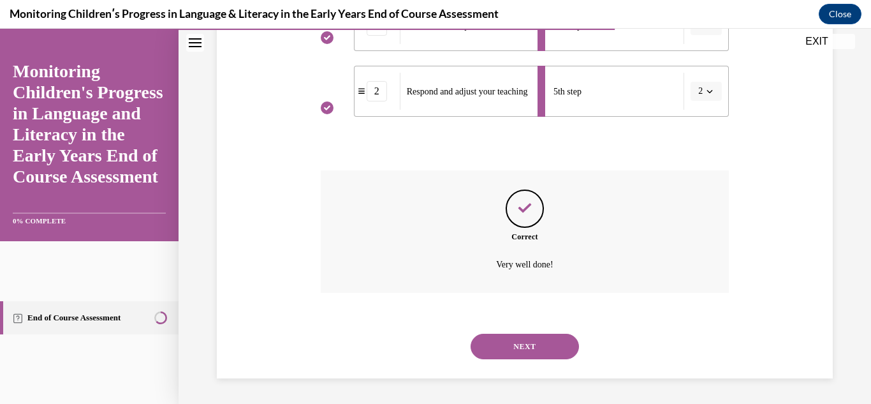
click at [561, 346] on button "NEXT" at bounding box center [524, 345] width 108 height 25
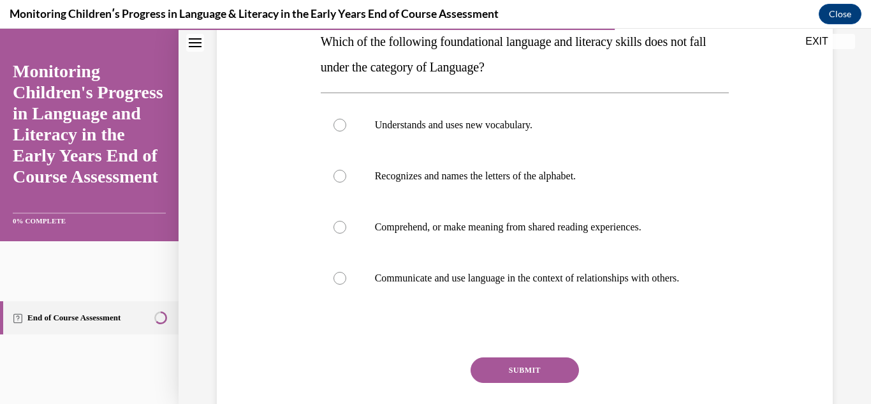
scroll to position [215, 0]
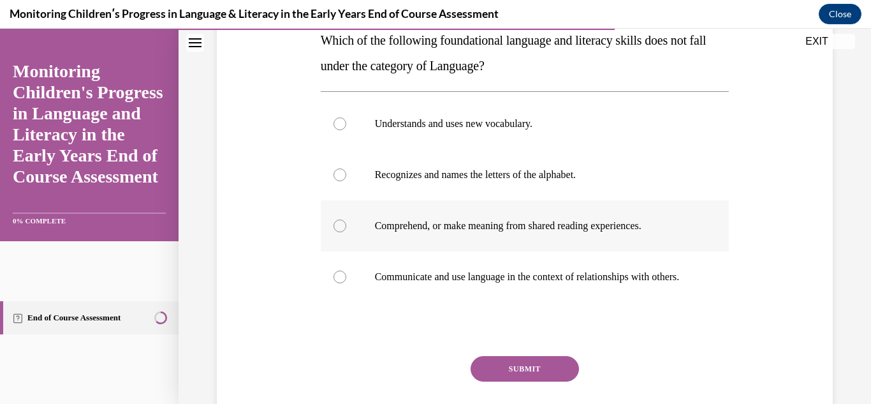
click at [581, 229] on p "Comprehend, or make meaning from shared reading experiences." at bounding box center [536, 225] width 323 height 13
click at [346, 229] on input "Comprehend, or make meaning from shared reading experiences." at bounding box center [339, 225] width 13 height 13
radio input "true"
click at [558, 371] on button "SUBMIT" at bounding box center [524, 368] width 108 height 25
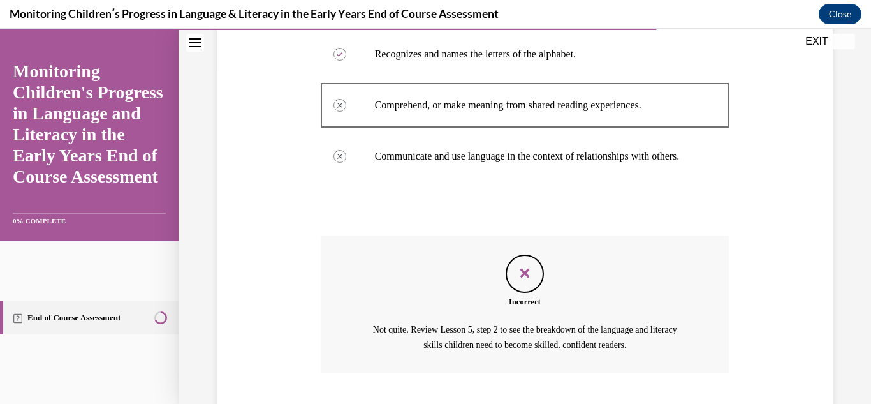
scroll to position [429, 0]
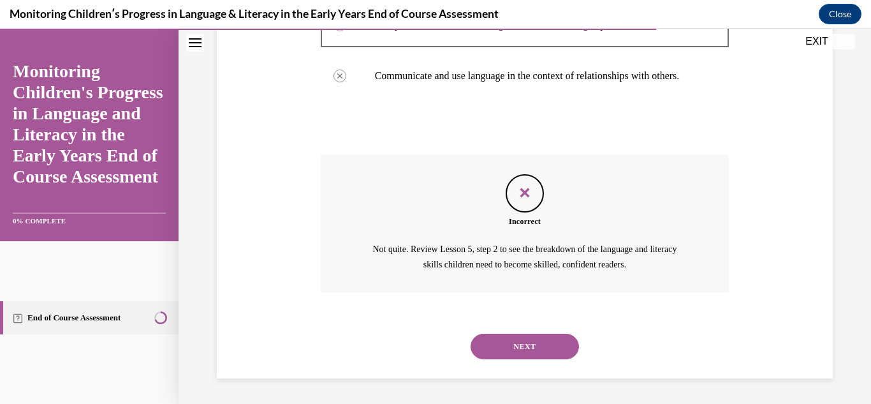
click at [550, 351] on button "NEXT" at bounding box center [524, 345] width 108 height 25
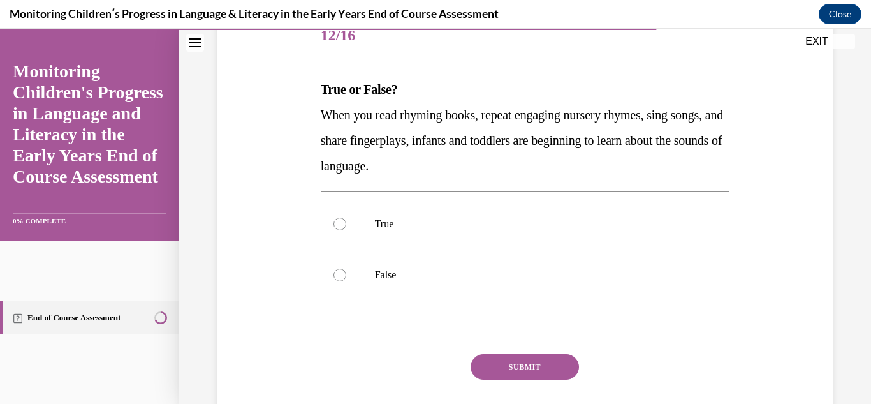
scroll to position [167, 0]
click at [481, 224] on p "True" at bounding box center [536, 223] width 323 height 13
click at [346, 224] on input "True" at bounding box center [339, 223] width 13 height 13
radio input "true"
click at [514, 371] on button "SUBMIT" at bounding box center [524, 365] width 108 height 25
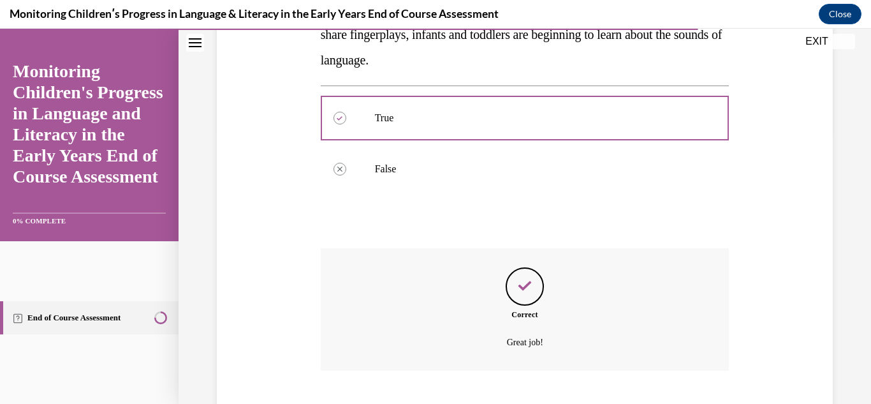
scroll to position [350, 0]
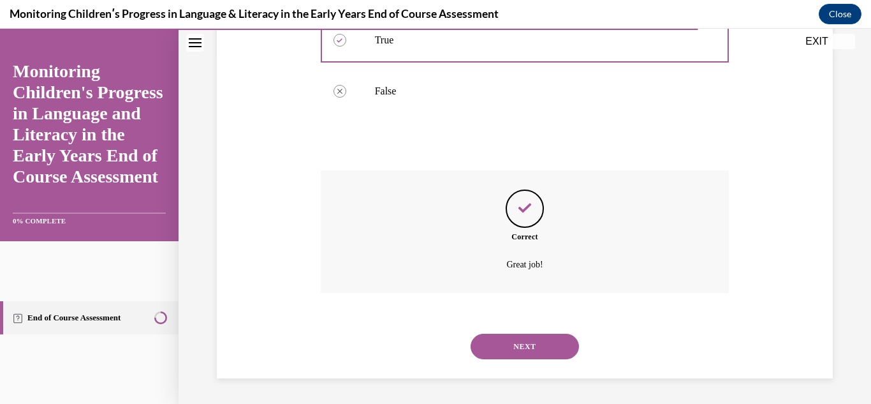
click at [527, 343] on button "NEXT" at bounding box center [524, 345] width 108 height 25
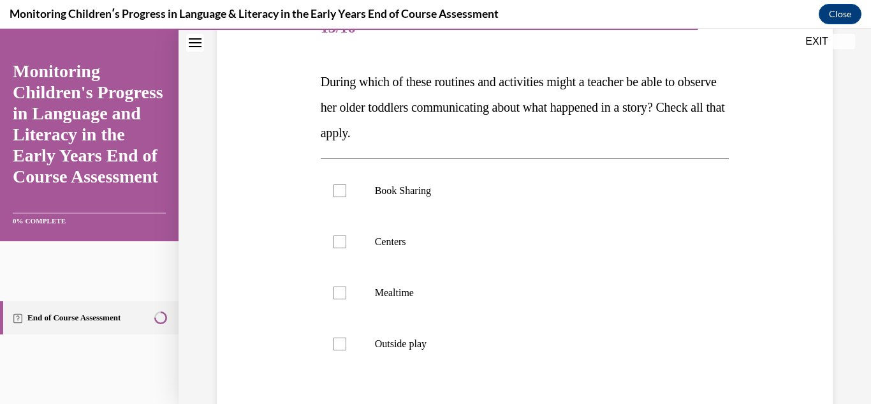
scroll to position [176, 0]
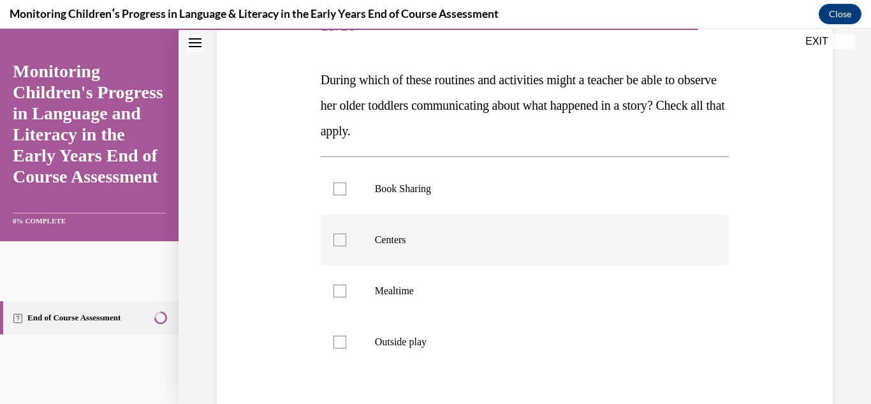
click at [550, 240] on p "Centers" at bounding box center [536, 239] width 323 height 13
click at [346, 240] on input "Centers" at bounding box center [339, 239] width 13 height 13
checkbox input "true"
click at [506, 196] on label "Book Sharing" at bounding box center [525, 188] width 409 height 51
click at [346, 195] on input "Book Sharing" at bounding box center [339, 188] width 13 height 13
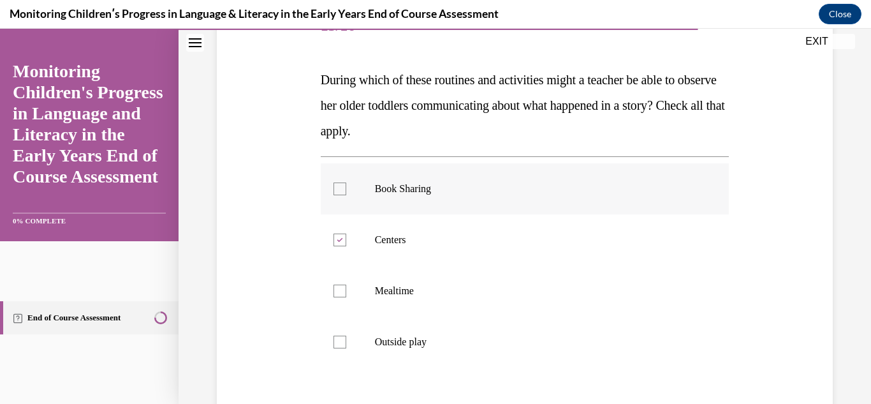
checkbox input "true"
click at [649, 309] on label "Mealtime" at bounding box center [525, 290] width 409 height 51
click at [346, 297] on input "Mealtime" at bounding box center [339, 290] width 13 height 13
checkbox input "true"
click at [604, 360] on label "Outside play" at bounding box center [525, 341] width 409 height 51
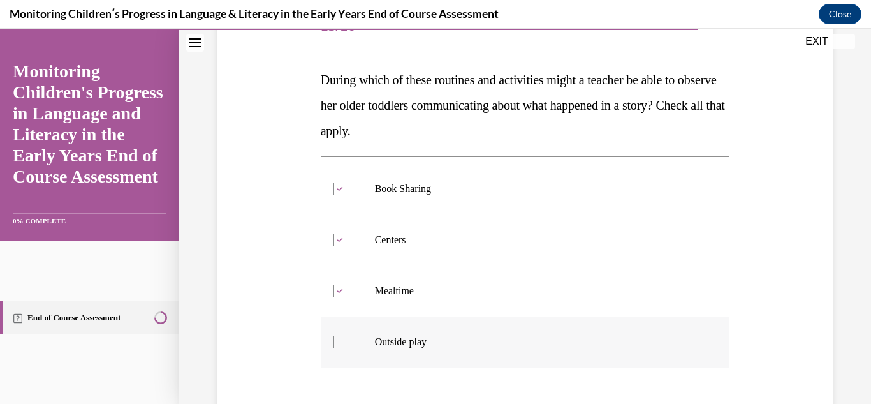
click at [346, 348] on input "Outside play" at bounding box center [339, 341] width 13 height 13
checkbox input "true"
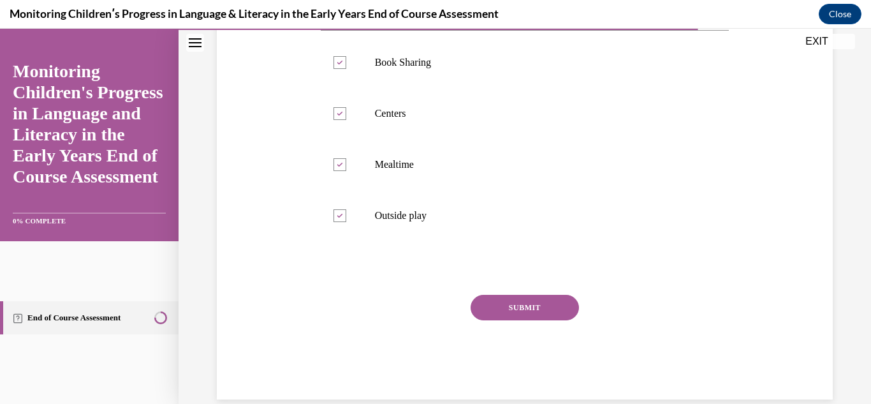
scroll to position [319, 0]
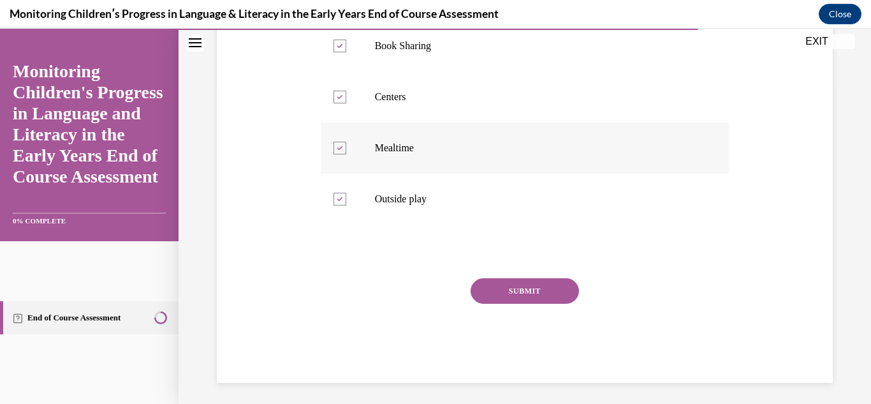
click at [404, 164] on label "Mealtime" at bounding box center [525, 147] width 409 height 51
click at [346, 154] on input "Mealtime" at bounding box center [339, 148] width 13 height 13
checkbox input "false"
click at [528, 284] on button "SUBMIT" at bounding box center [524, 290] width 108 height 25
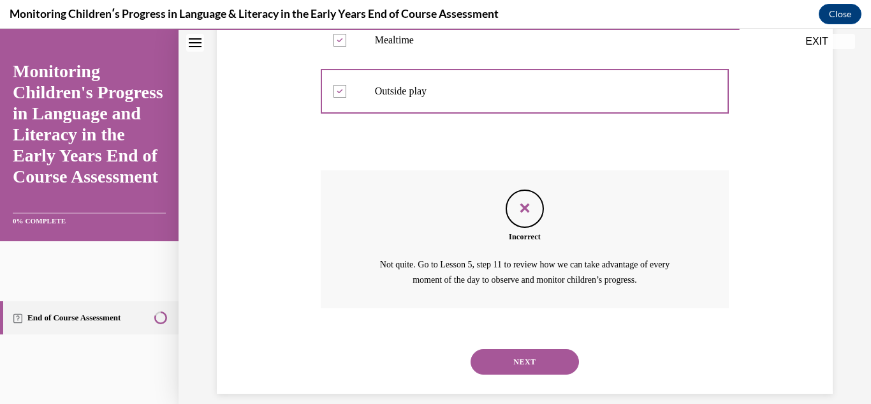
scroll to position [442, 0]
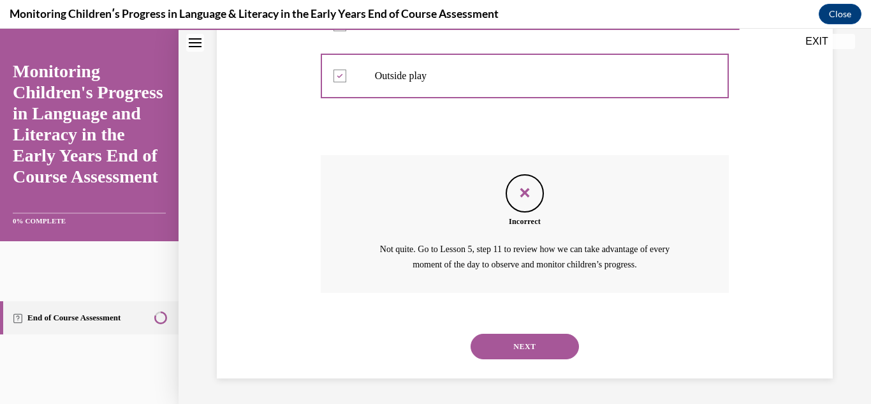
click at [540, 330] on div "NEXT" at bounding box center [525, 346] width 409 height 51
click at [544, 345] on button "NEXT" at bounding box center [524, 345] width 108 height 25
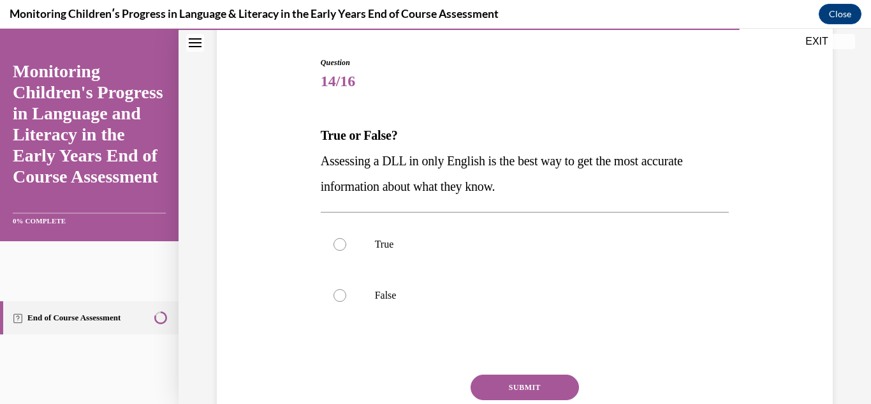
scroll to position [124, 0]
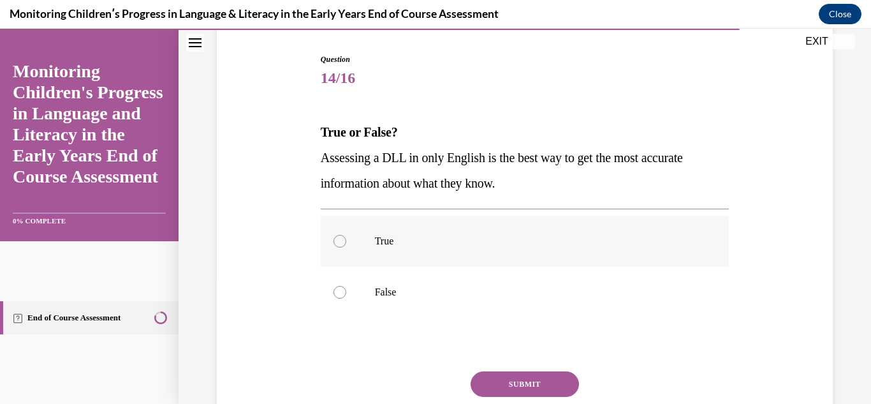
click at [550, 251] on label "True" at bounding box center [525, 240] width 409 height 51
click at [346, 247] on input "True" at bounding box center [339, 241] width 13 height 13
radio input "true"
click at [523, 307] on label "False" at bounding box center [525, 291] width 409 height 51
click at [346, 298] on input "False" at bounding box center [339, 292] width 13 height 13
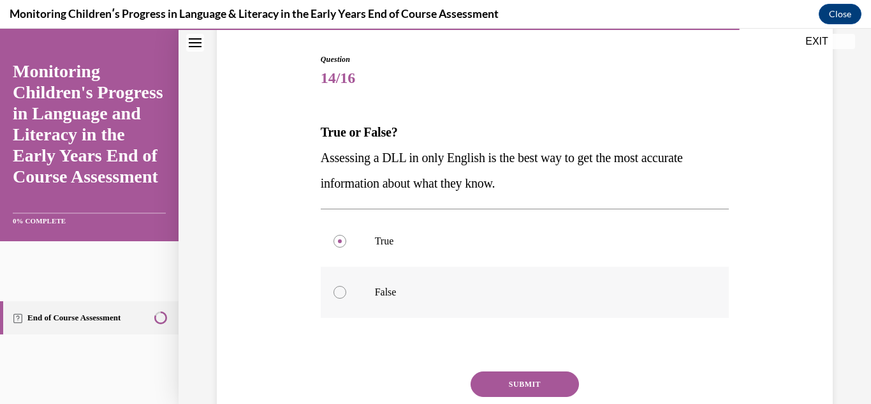
radio input "true"
click at [527, 375] on button "SUBMIT" at bounding box center [524, 383] width 108 height 25
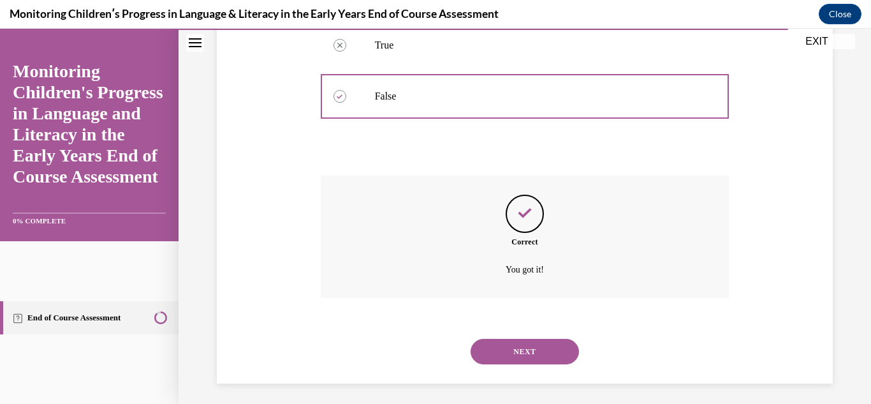
scroll to position [324, 0]
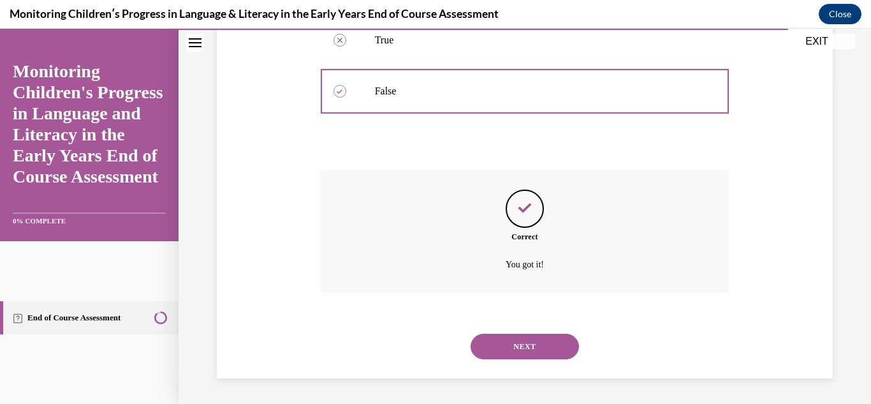
click at [534, 346] on button "NEXT" at bounding box center [524, 345] width 108 height 25
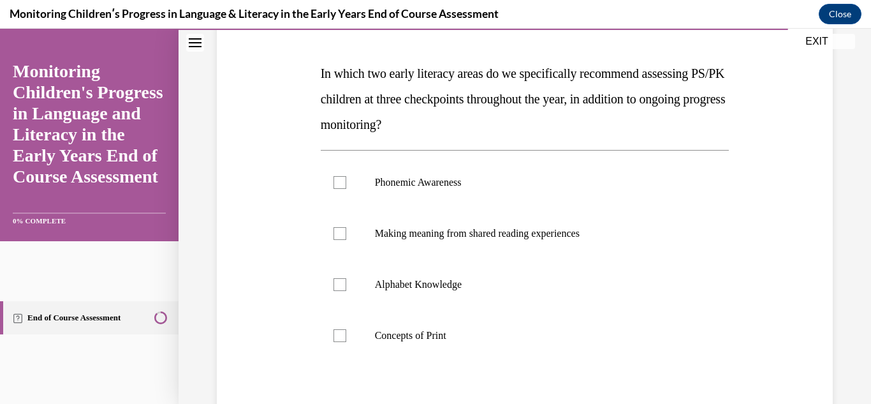
scroll to position [185, 0]
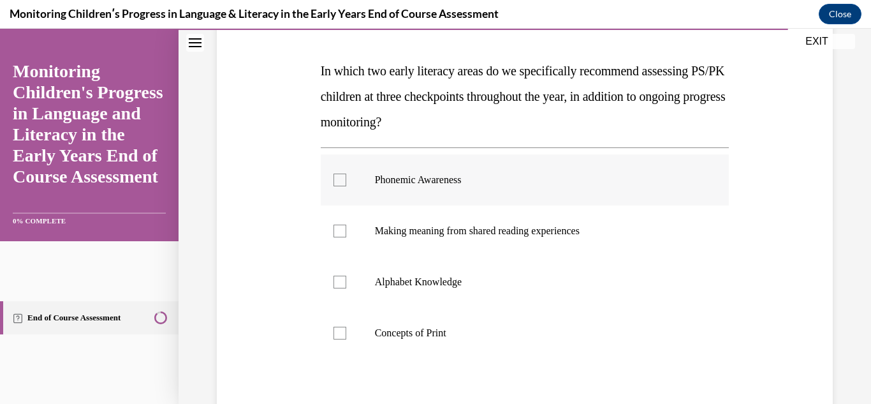
click at [505, 196] on label "Phonemic Awareness" at bounding box center [525, 179] width 409 height 51
click at [346, 186] on input "Phonemic Awareness" at bounding box center [339, 179] width 13 height 13
checkbox input "true"
click at [463, 286] on p "Alphabet Knowledge" at bounding box center [536, 281] width 323 height 13
click at [346, 286] on input "Alphabet Knowledge" at bounding box center [339, 281] width 13 height 13
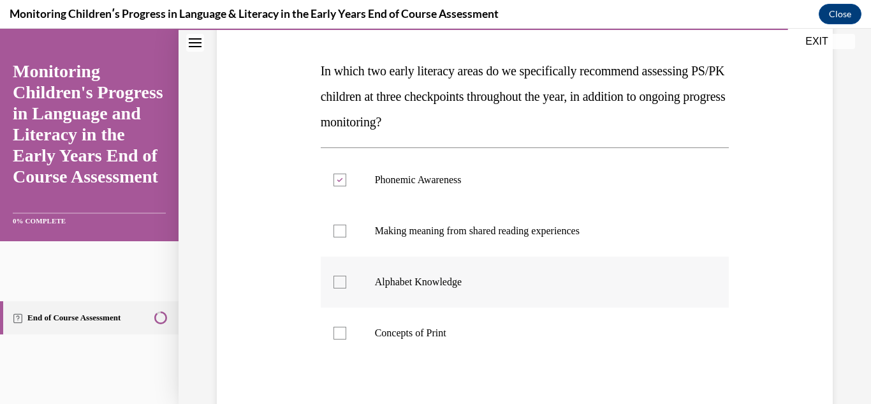
checkbox input "true"
click at [447, 328] on p "Concepts of Print" at bounding box center [536, 332] width 323 height 13
click at [346, 328] on input "Concepts of Print" at bounding box center [339, 332] width 13 height 13
checkbox input "true"
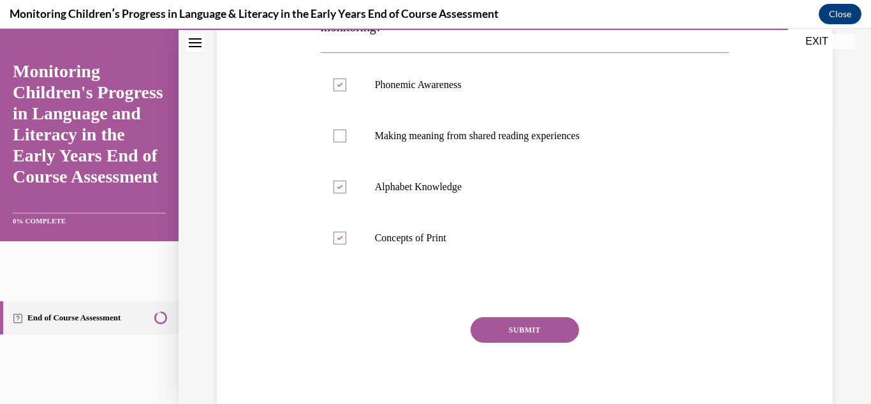
scroll to position [284, 0]
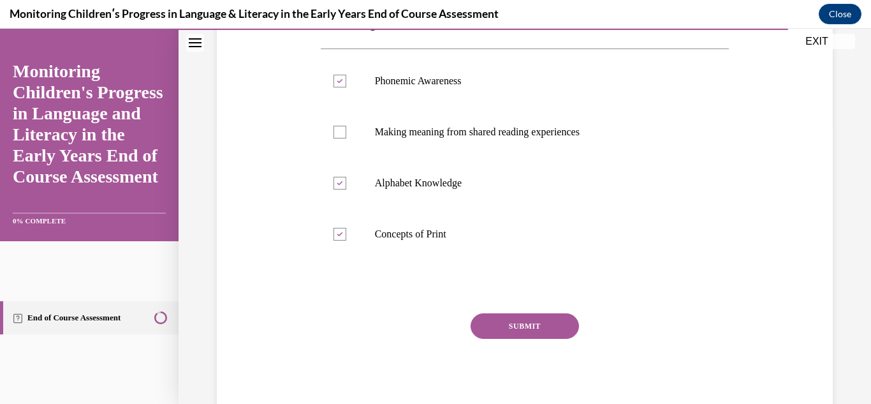
click at [565, 320] on button "SUBMIT" at bounding box center [524, 325] width 108 height 25
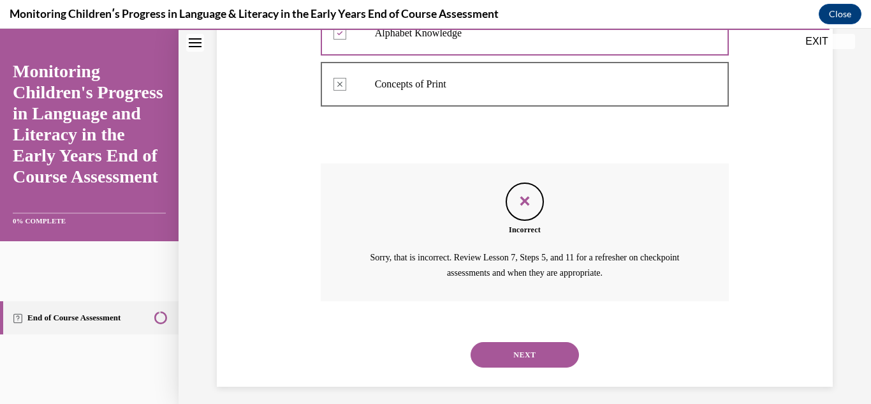
scroll to position [442, 0]
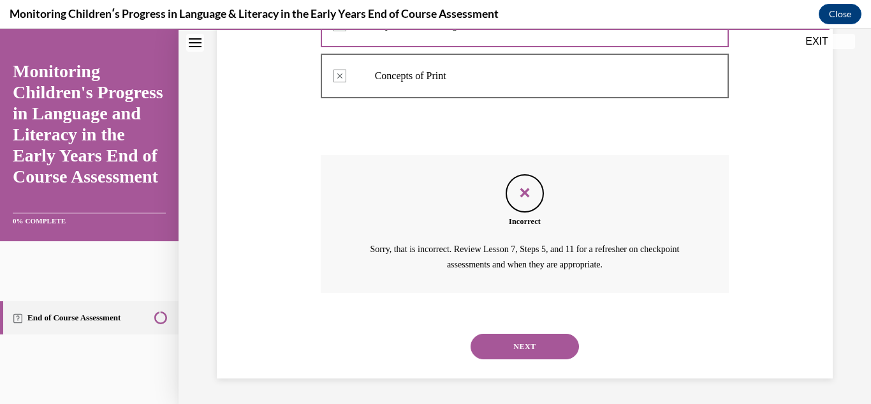
click at [547, 347] on button "NEXT" at bounding box center [524, 345] width 108 height 25
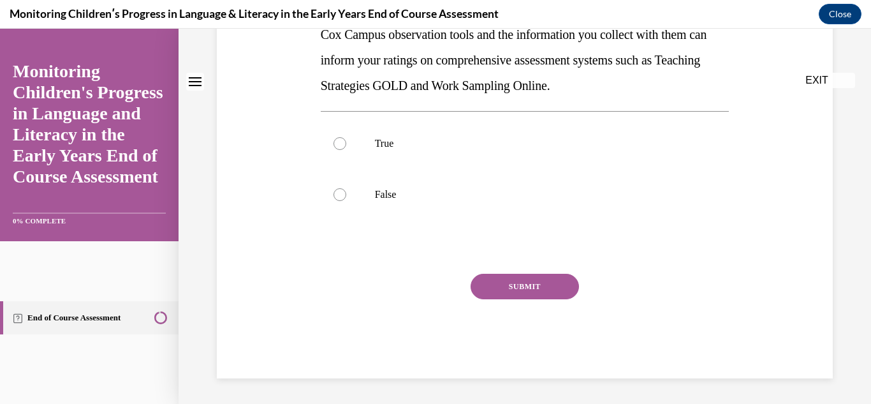
scroll to position [0, 0]
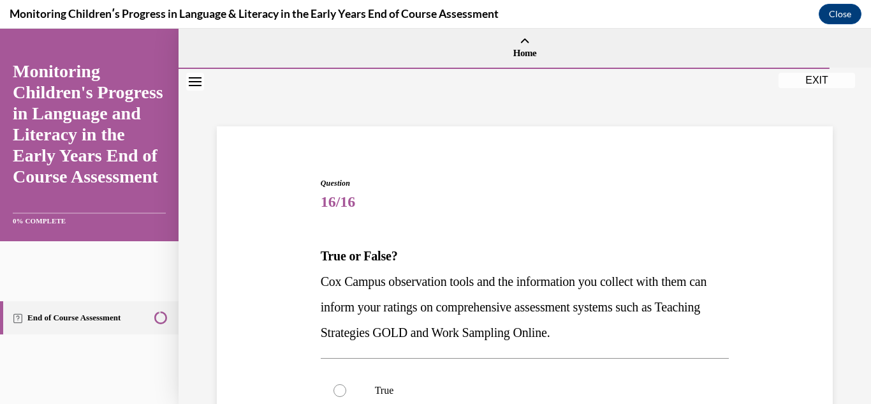
click at [547, 347] on div "Question 16/16 True or False? Cox Campus observation tools and the information …" at bounding box center [525, 401] width 409 height 448
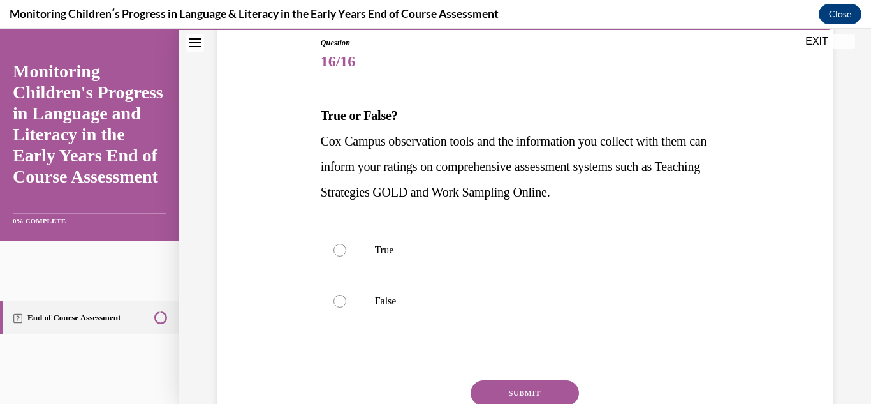
scroll to position [143, 0]
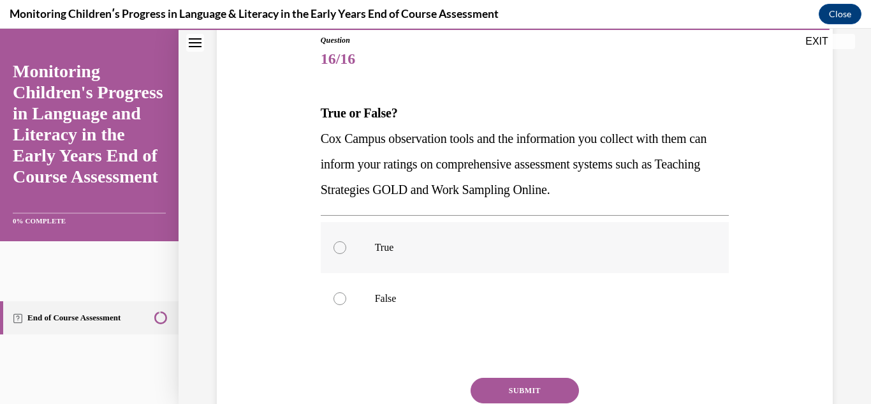
click at [565, 263] on label "True" at bounding box center [525, 247] width 409 height 51
click at [346, 254] on input "True" at bounding box center [339, 247] width 13 height 13
radio input "true"
click at [537, 390] on button "SUBMIT" at bounding box center [524, 389] width 108 height 25
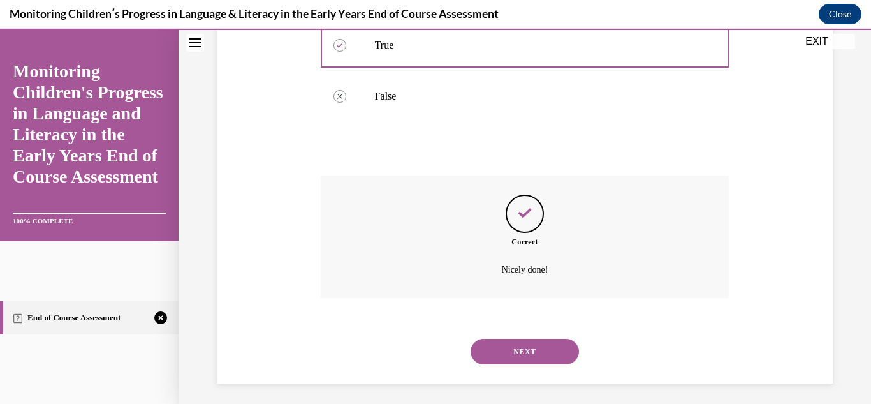
scroll to position [350, 0]
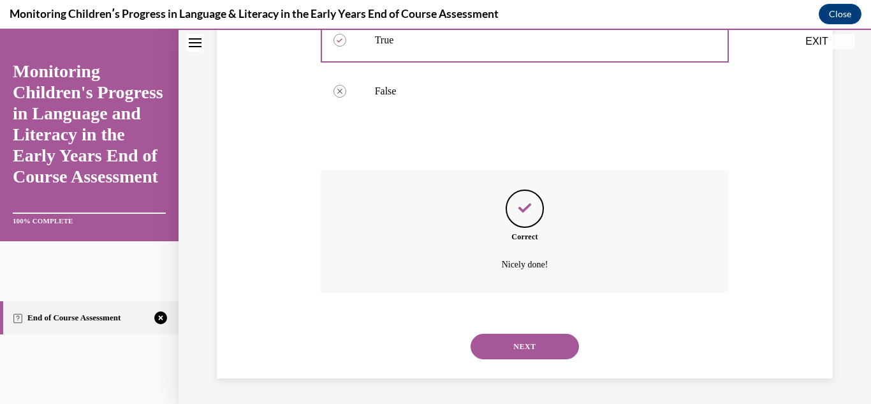
click at [546, 345] on button "NEXT" at bounding box center [524, 345] width 108 height 25
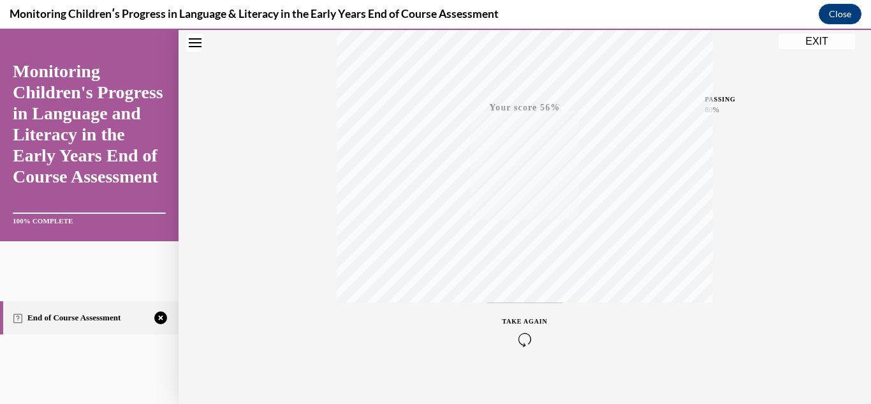
scroll to position [279, 0]
click at [523, 317] on div "TAKE AGAIN" at bounding box center [524, 318] width 45 height 30
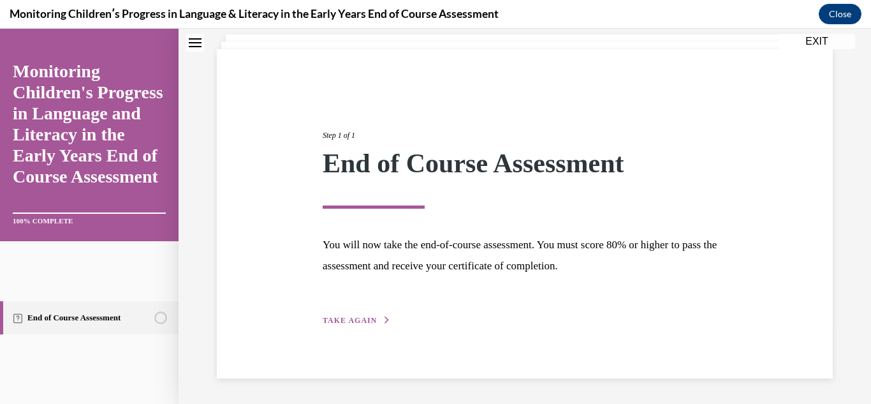
scroll to position [77, 0]
click at [360, 321] on span "TAKE AGAIN" at bounding box center [350, 320] width 54 height 9
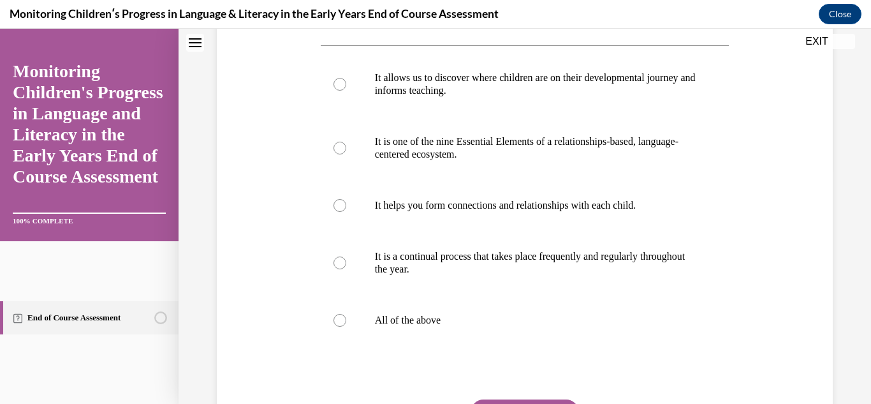
scroll to position [238, 0]
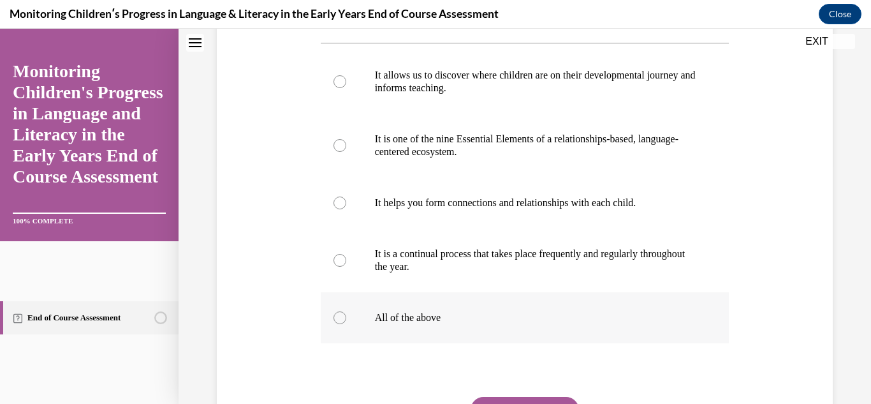
click at [588, 333] on label "All of the above" at bounding box center [525, 317] width 409 height 51
click at [346, 324] on input "All of the above" at bounding box center [339, 317] width 13 height 13
radio input "true"
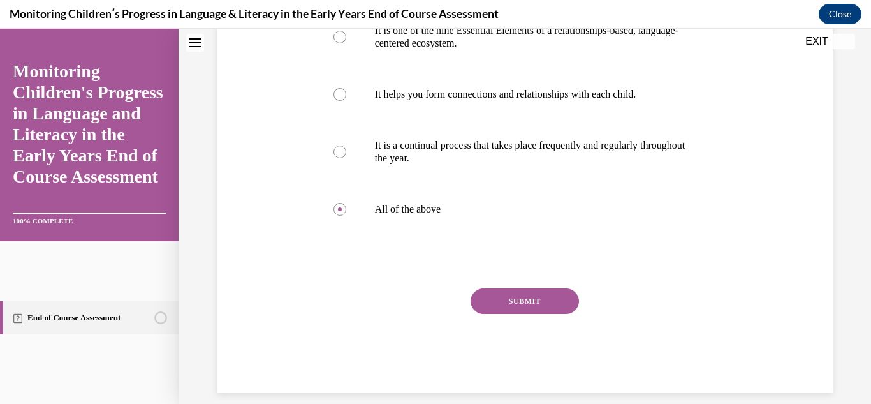
scroll to position [358, 0]
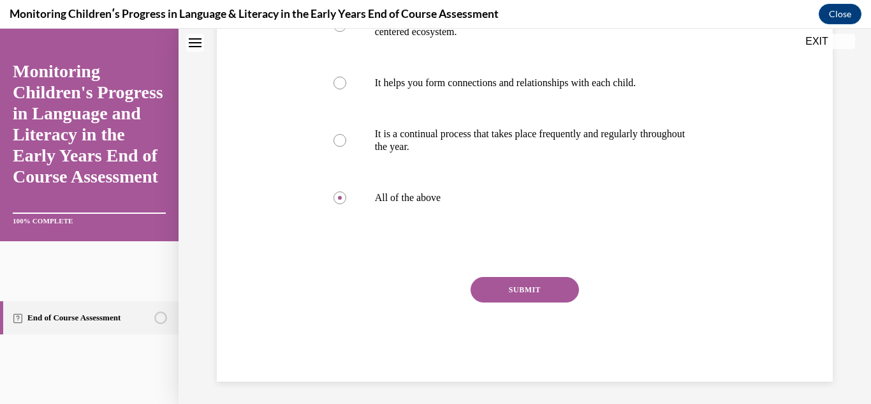
click at [506, 302] on button "SUBMIT" at bounding box center [524, 289] width 108 height 25
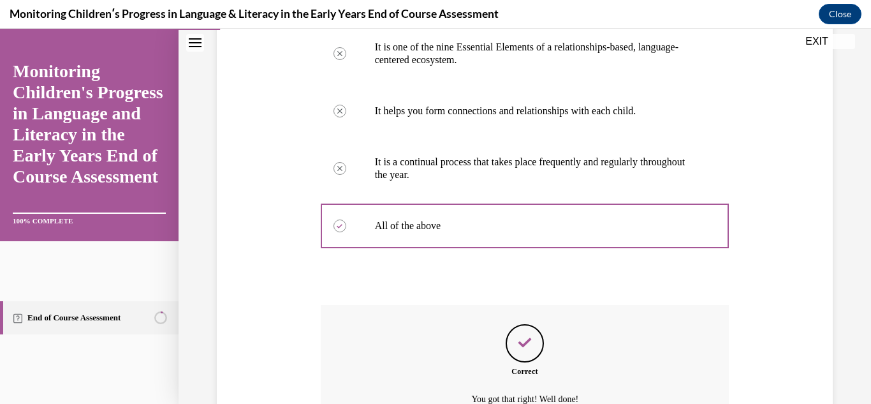
scroll to position [490, 0]
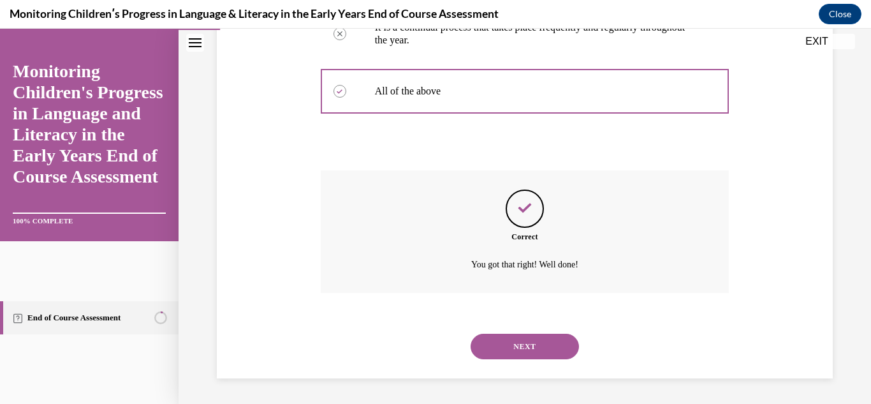
click at [517, 340] on button "NEXT" at bounding box center [524, 345] width 108 height 25
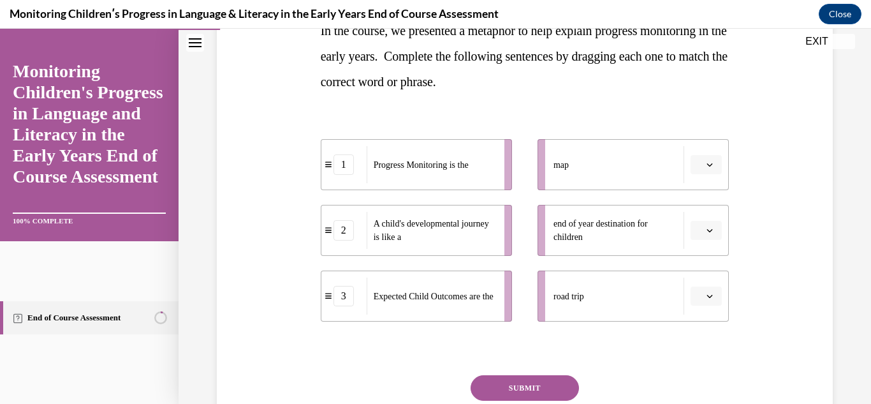
scroll to position [226, 0]
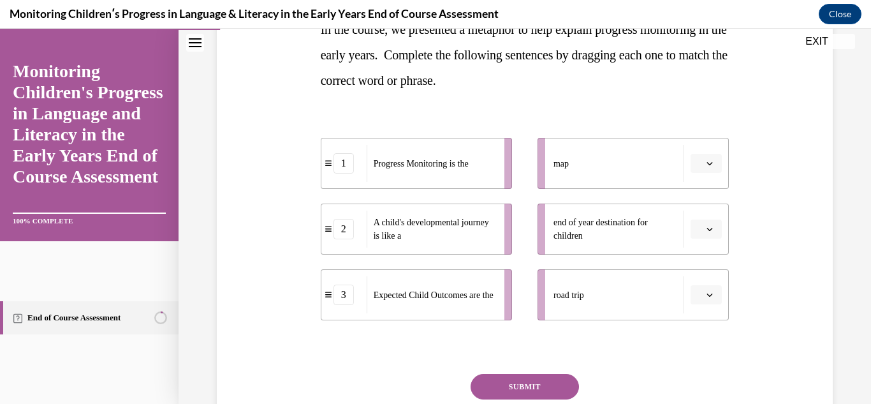
click at [711, 232] on span "button" at bounding box center [709, 228] width 9 height 9
click at [703, 337] on span "3" at bounding box center [701, 334] width 4 height 10
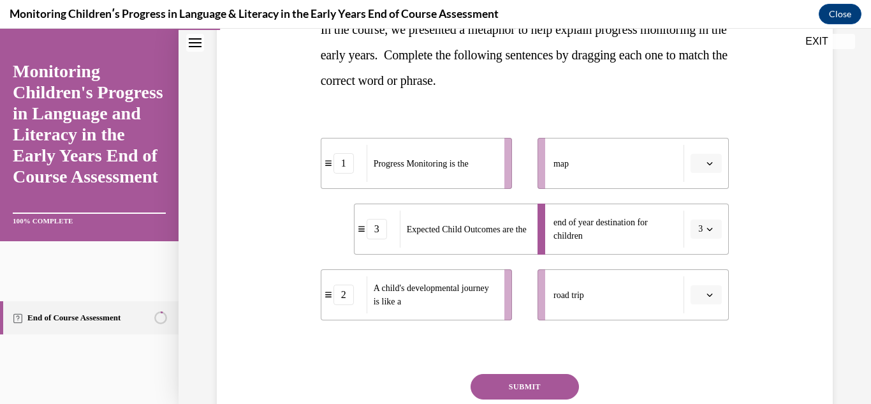
click at [707, 164] on icon "button" at bounding box center [709, 163] width 6 height 6
click at [711, 209] on div "1" at bounding box center [704, 217] width 32 height 25
click at [712, 295] on icon "button" at bounding box center [709, 294] width 6 height 6
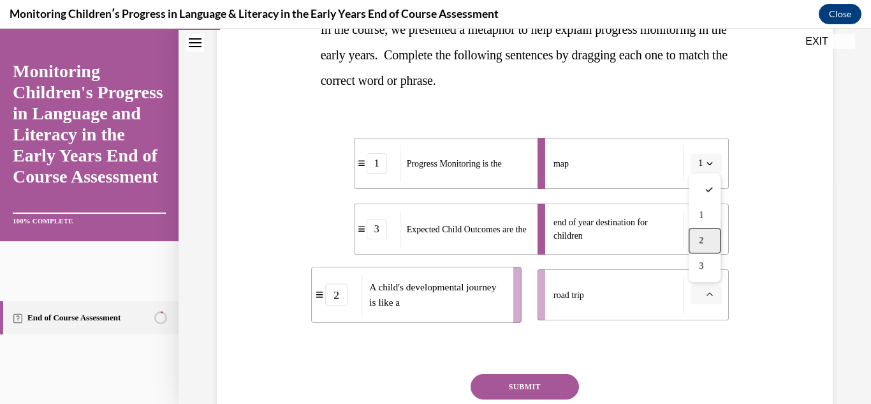
click at [711, 246] on div "2" at bounding box center [704, 240] width 32 height 25
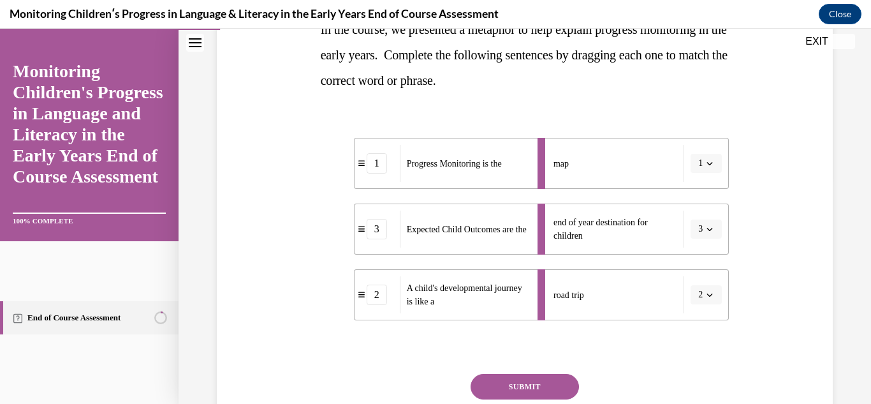
click at [563, 384] on button "SUBMIT" at bounding box center [524, 386] width 108 height 25
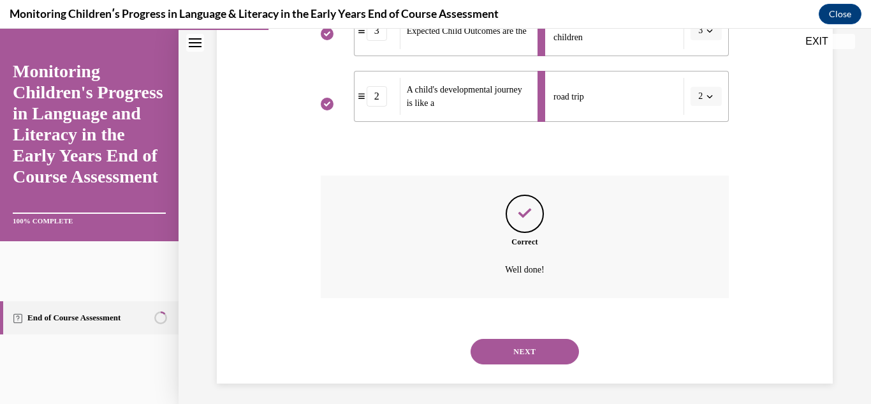
scroll to position [430, 0]
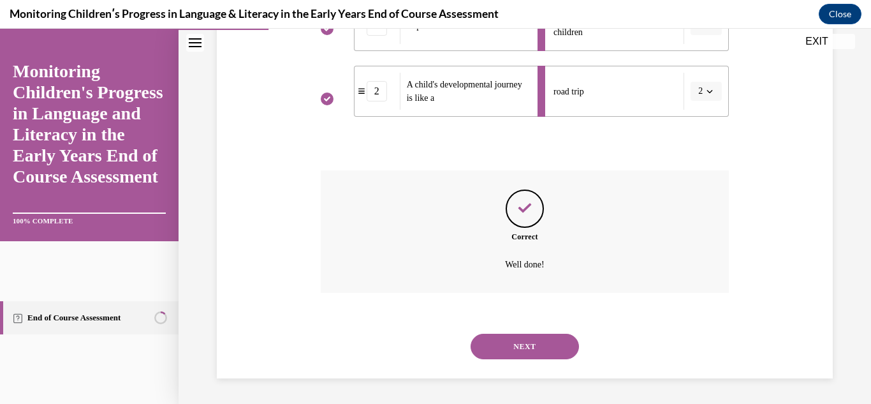
click at [546, 344] on button "NEXT" at bounding box center [524, 345] width 108 height 25
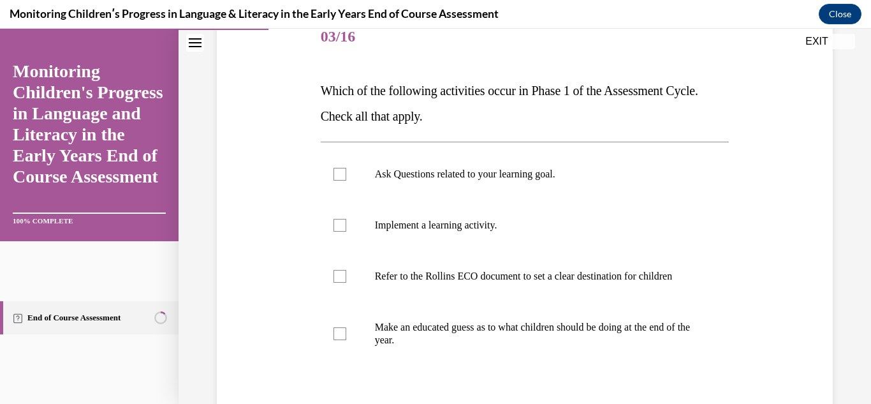
scroll to position [166, 0]
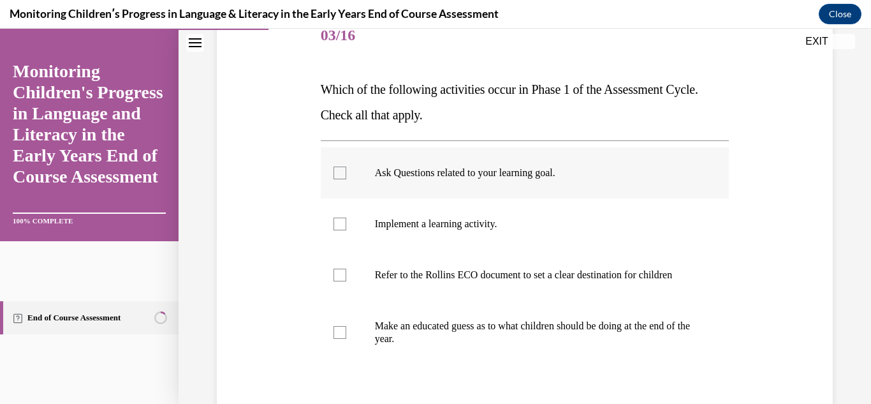
click at [597, 169] on p "Ask Questions related to your learning goal." at bounding box center [536, 172] width 323 height 13
click at [346, 169] on input "Ask Questions related to your learning goal." at bounding box center [339, 172] width 13 height 13
checkbox input "true"
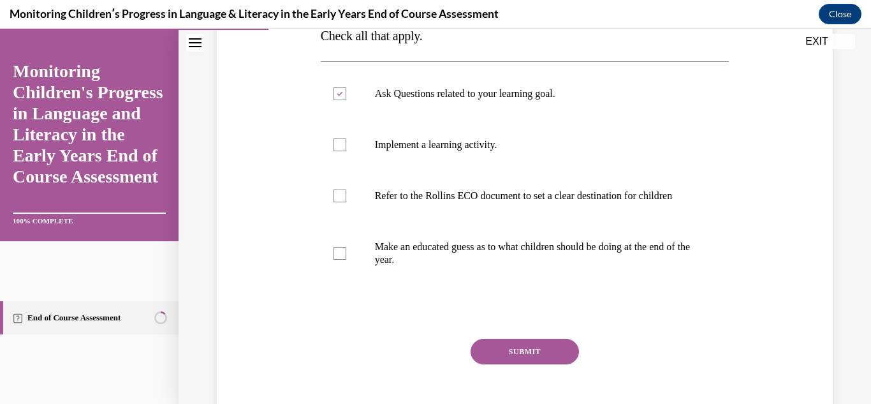
scroll to position [247, 0]
click at [563, 354] on button "SUBMIT" at bounding box center [524, 349] width 108 height 25
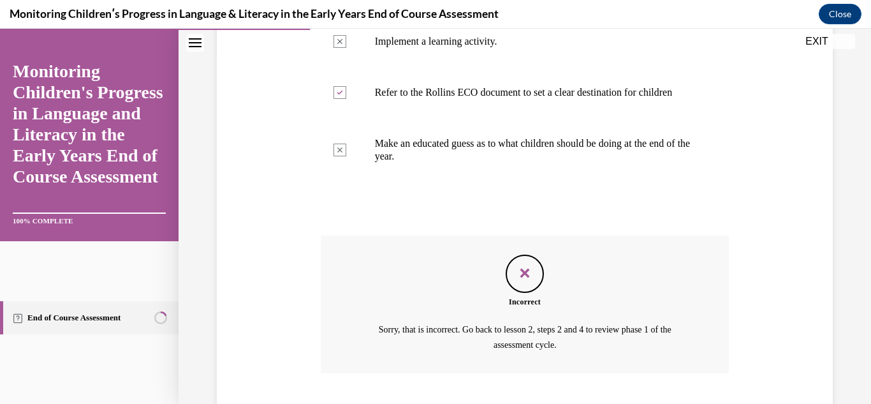
scroll to position [442, 0]
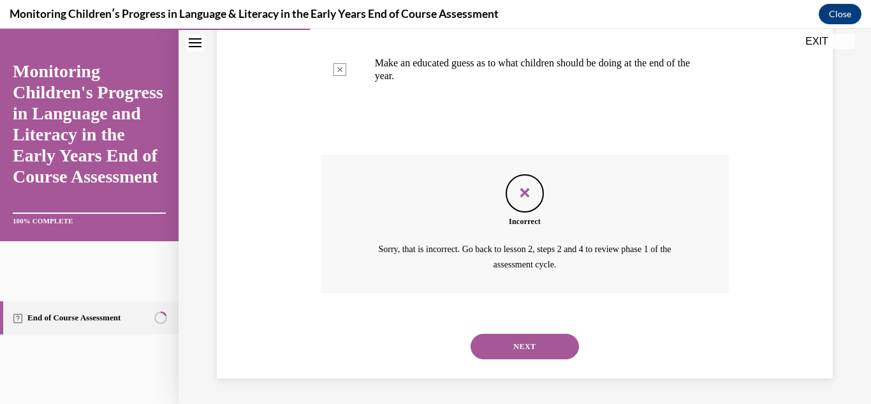
click at [562, 354] on button "NEXT" at bounding box center [524, 345] width 108 height 25
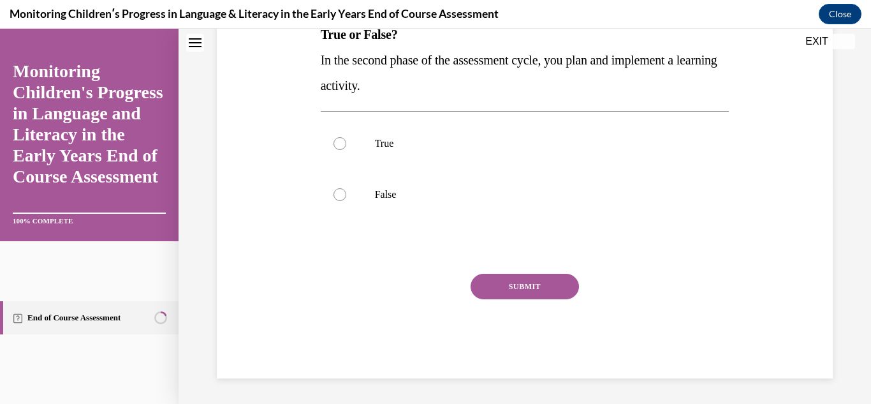
scroll to position [0, 0]
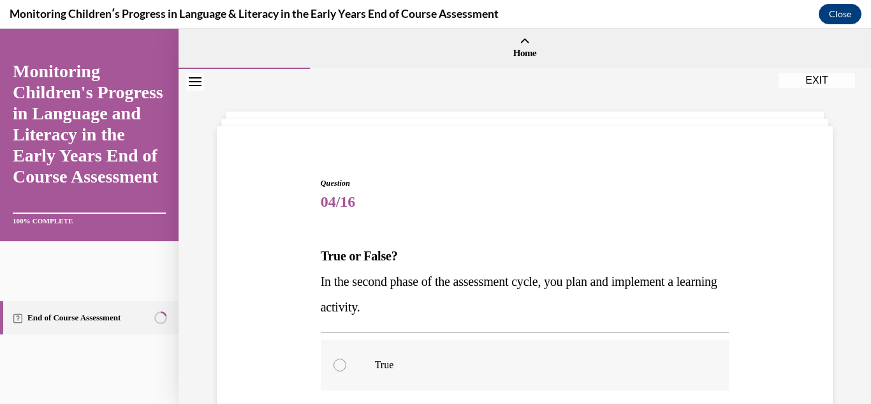
click at [527, 351] on label "True" at bounding box center [525, 364] width 409 height 51
click at [346, 358] on input "True" at bounding box center [339, 364] width 13 height 13
radio input "true"
click at [847, 190] on div "Question 04/16 True or False? In the second phase of the assessment cycle, you …" at bounding box center [524, 347] width 692 height 556
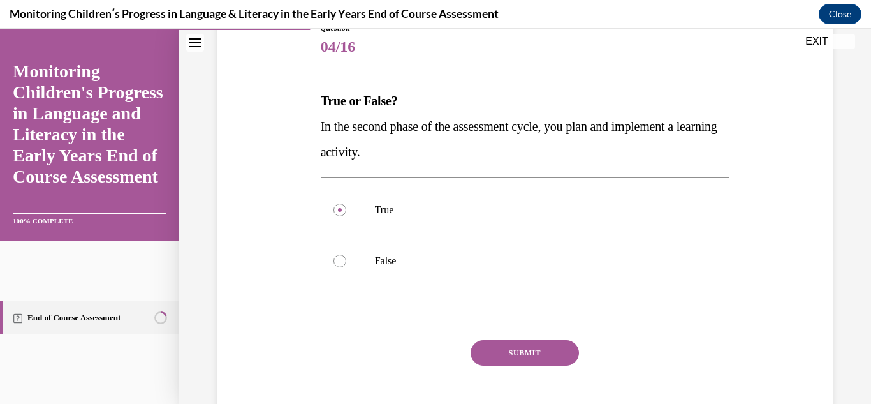
scroll to position [164, 0]
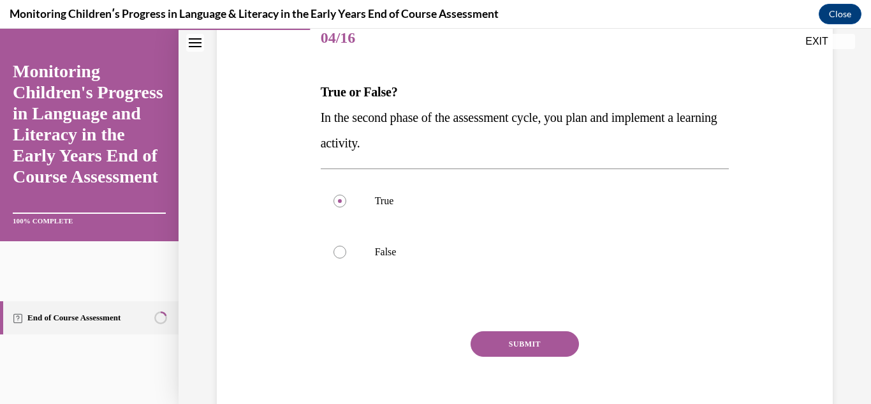
click at [523, 339] on button "SUBMIT" at bounding box center [524, 343] width 108 height 25
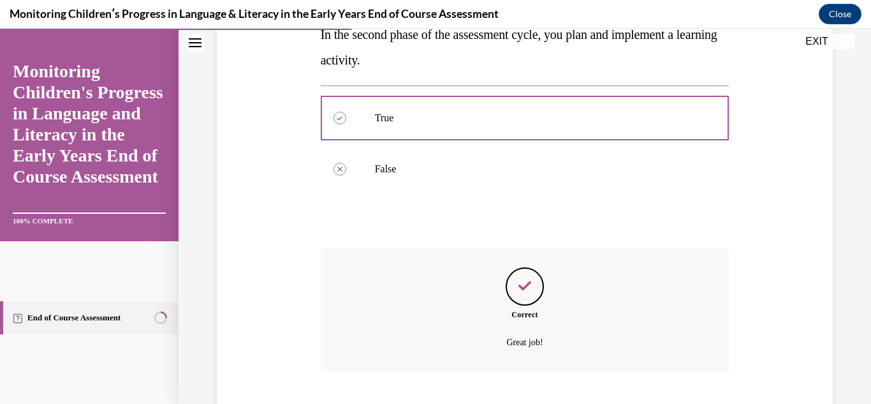
scroll to position [324, 0]
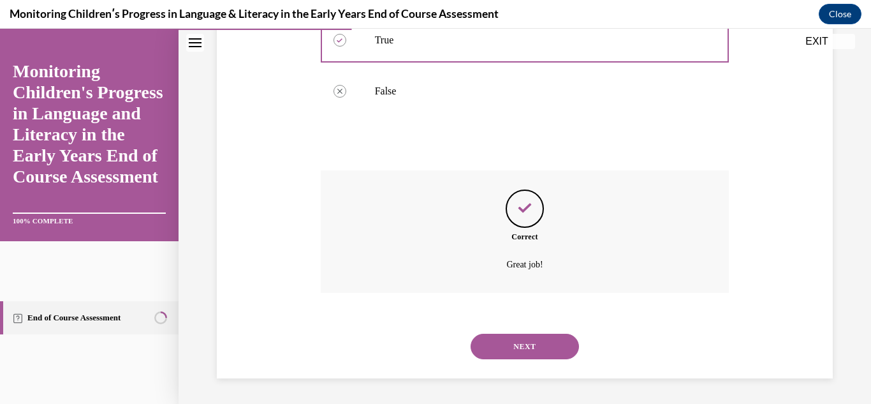
click at [523, 343] on button "NEXT" at bounding box center [524, 345] width 108 height 25
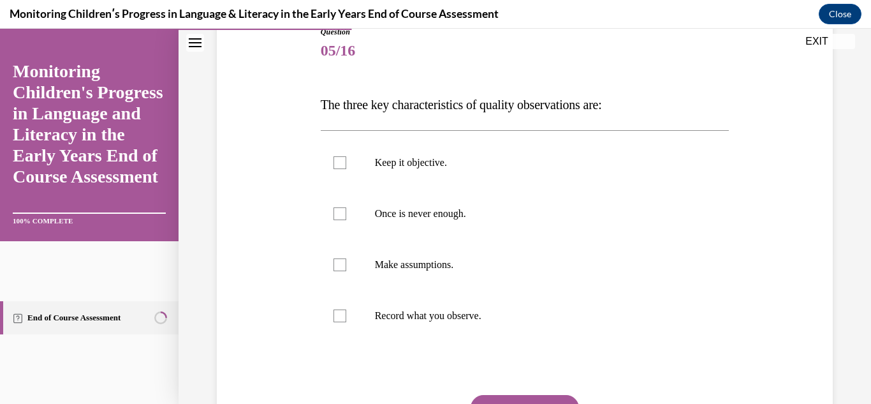
scroll to position [152, 0]
click at [544, 311] on p "Record what you observe." at bounding box center [536, 314] width 323 height 13
click at [346, 311] on input "Record what you observe." at bounding box center [339, 314] width 13 height 13
checkbox input "true"
click at [486, 217] on p "Once is never enough." at bounding box center [536, 212] width 323 height 13
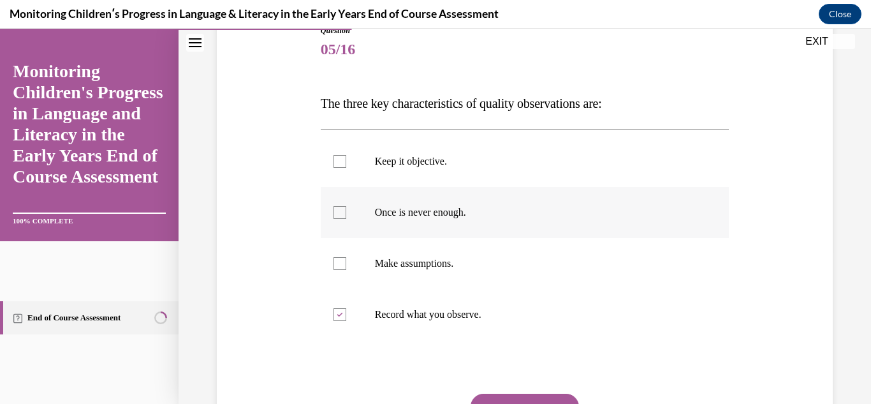
click at [346, 217] on input "Once is never enough." at bounding box center [339, 212] width 13 height 13
checkbox input "true"
click at [463, 156] on p "Keep it objective." at bounding box center [536, 161] width 323 height 13
click at [346, 156] on input "Keep it objective." at bounding box center [339, 161] width 13 height 13
checkbox input "true"
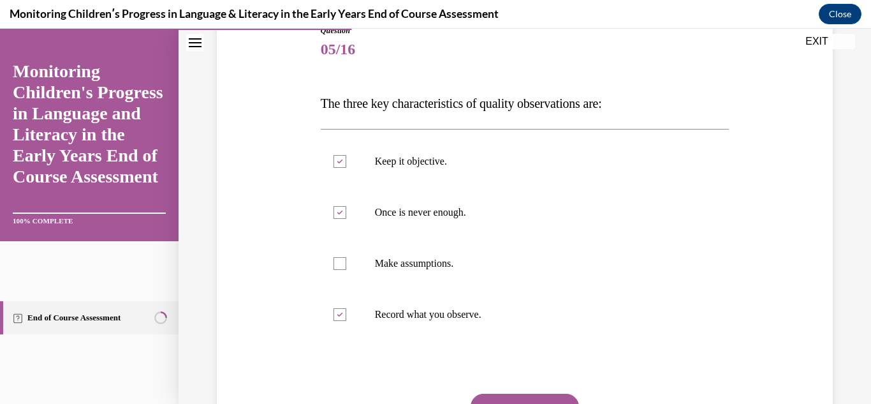
click at [520, 396] on button "SUBMIT" at bounding box center [524, 405] width 108 height 25
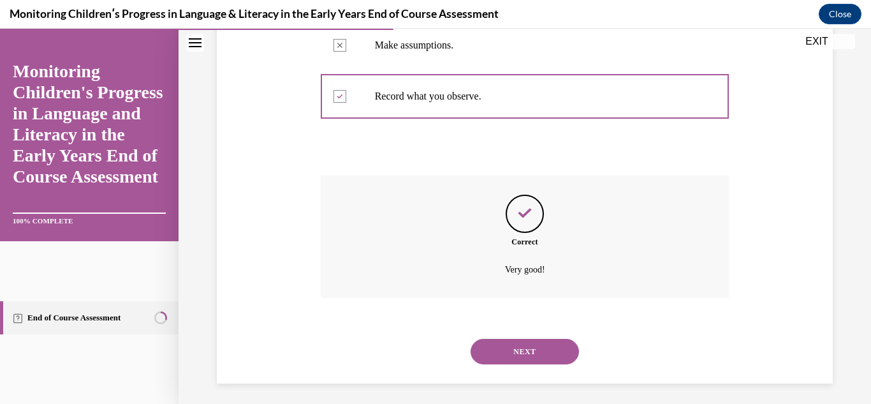
scroll to position [375, 0]
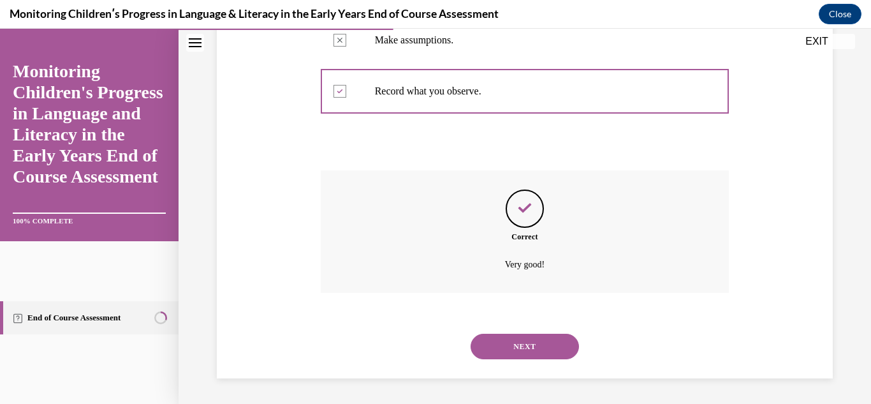
click at [568, 346] on button "NEXT" at bounding box center [524, 345] width 108 height 25
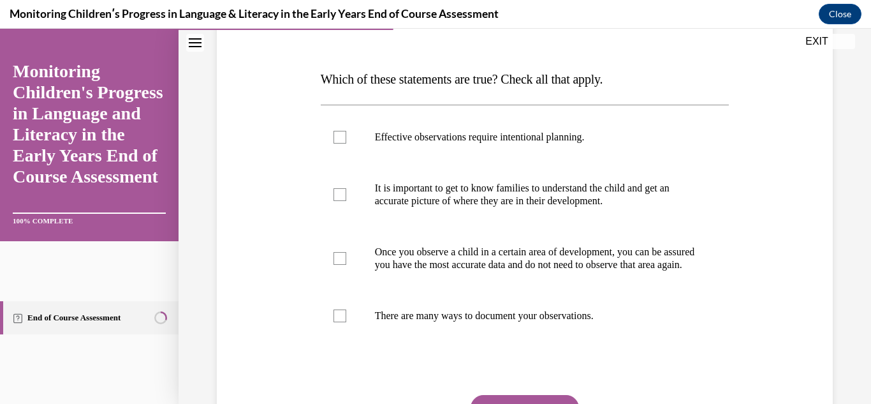
scroll to position [178, 0]
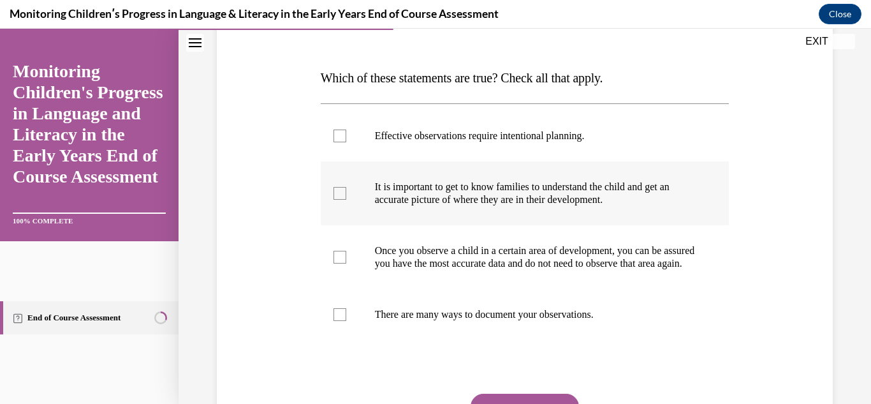
click at [688, 212] on label "It is important to get to know families to understand the child and get an accu…" at bounding box center [525, 193] width 409 height 64
click at [346, 200] on input "It is important to get to know families to understand the child and get an accu…" at bounding box center [339, 193] width 13 height 13
checkbox input "true"
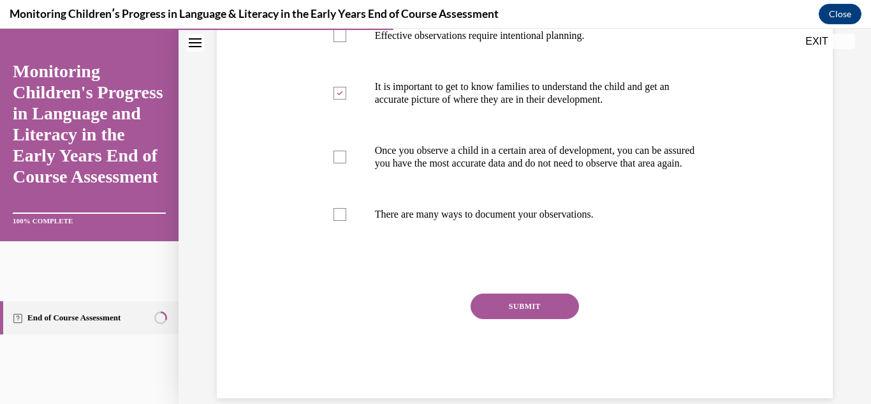
scroll to position [284, 0]
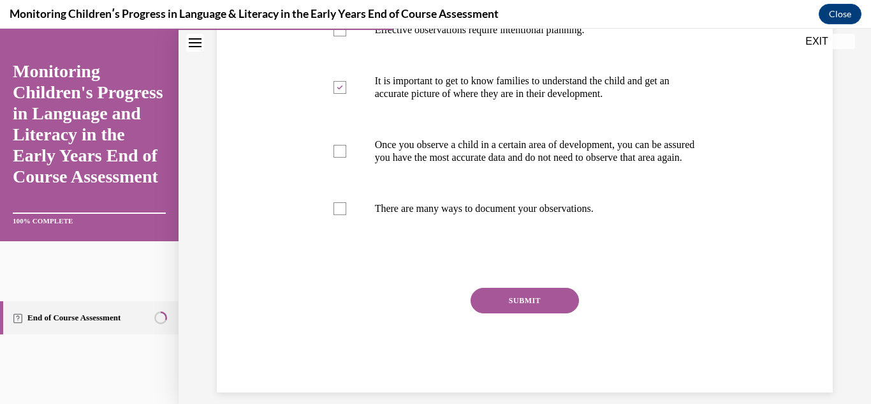
click at [543, 313] on button "SUBMIT" at bounding box center [524, 300] width 108 height 25
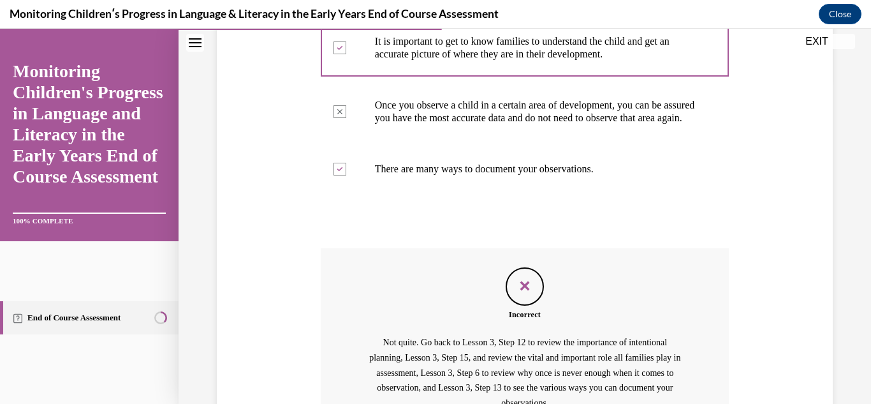
scroll to position [474, 0]
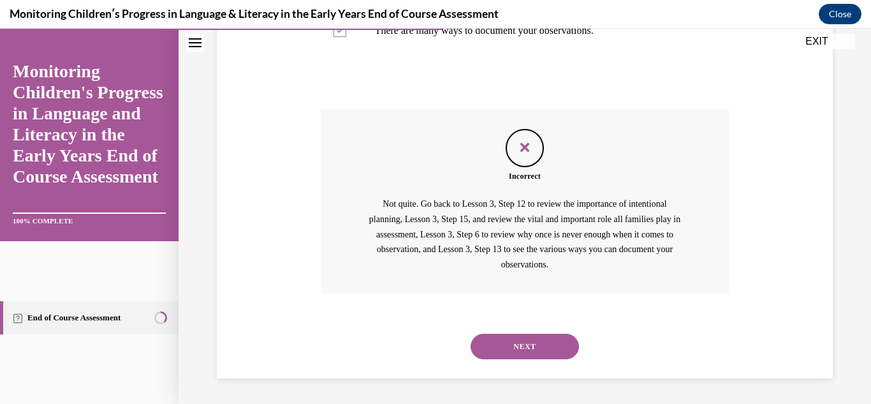
click at [554, 338] on button "NEXT" at bounding box center [524, 345] width 108 height 25
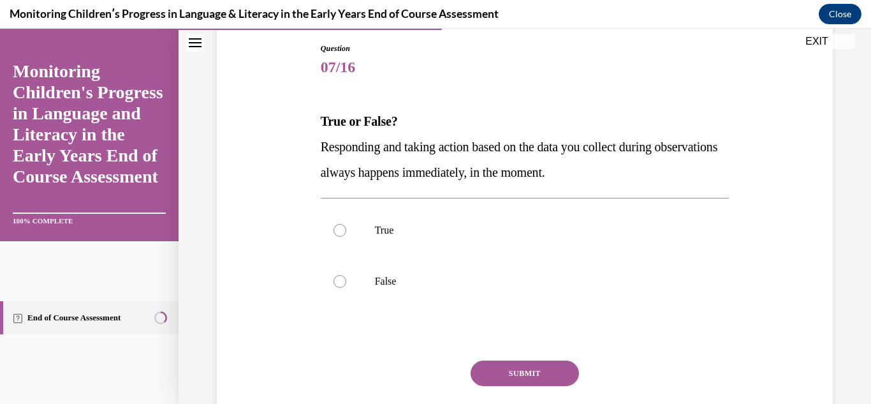
scroll to position [136, 0]
click at [615, 293] on label "False" at bounding box center [525, 279] width 409 height 51
click at [346, 286] on input "False" at bounding box center [339, 279] width 13 height 13
radio input "true"
click at [583, 249] on label "True" at bounding box center [525, 228] width 409 height 51
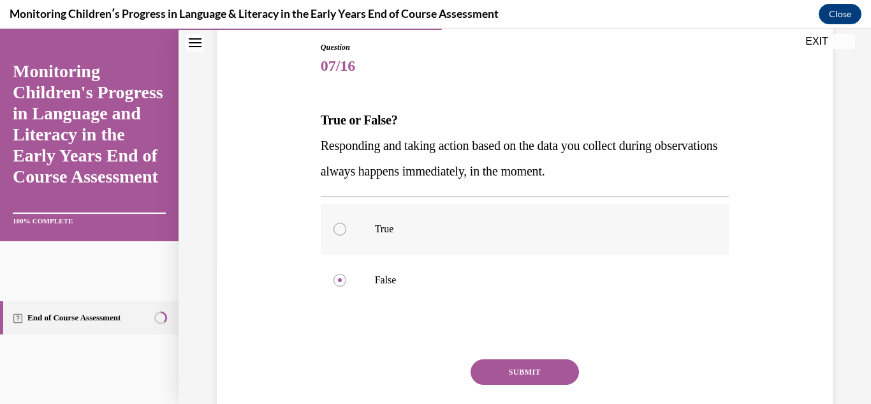
click at [346, 235] on input "True" at bounding box center [339, 228] width 13 height 13
radio input "true"
click at [544, 290] on label "False" at bounding box center [525, 279] width 409 height 51
click at [346, 286] on input "False" at bounding box center [339, 279] width 13 height 13
radio input "true"
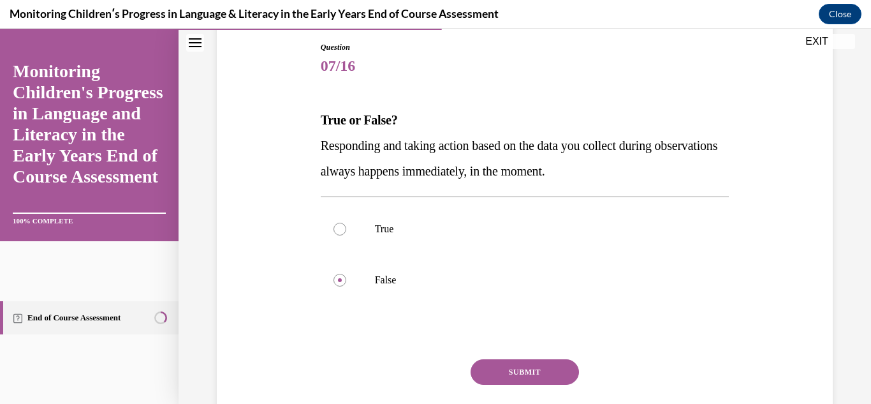
click at [562, 367] on button "SUBMIT" at bounding box center [524, 371] width 108 height 25
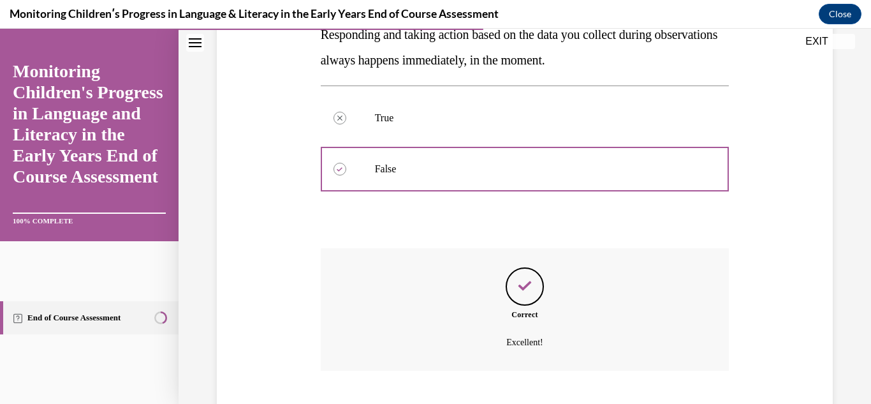
scroll to position [324, 0]
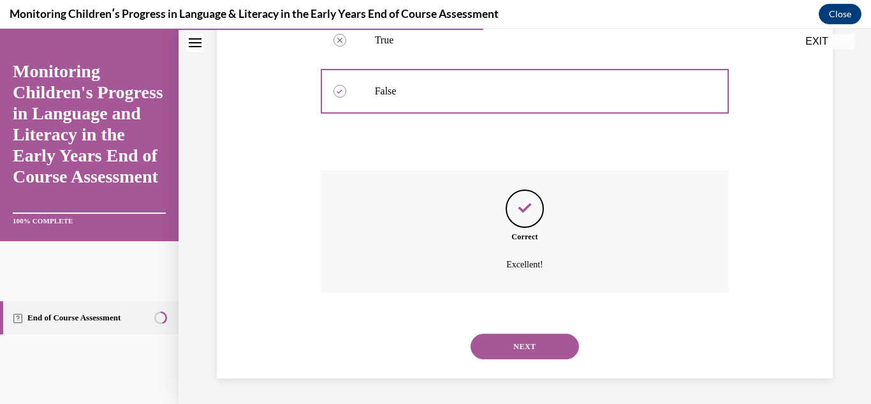
click at [558, 350] on button "NEXT" at bounding box center [524, 345] width 108 height 25
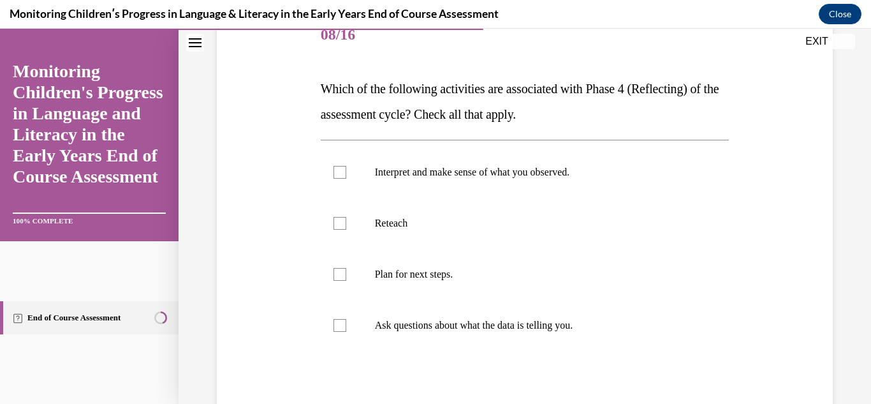
scroll to position [168, 0]
click at [602, 333] on label "Ask questions about what the data is telling you." at bounding box center [525, 324] width 409 height 51
click at [346, 331] on input "Ask questions about what the data is telling you." at bounding box center [339, 324] width 13 height 13
checkbox input "true"
click at [574, 182] on label "Interpret and make sense of what you observed." at bounding box center [525, 171] width 409 height 51
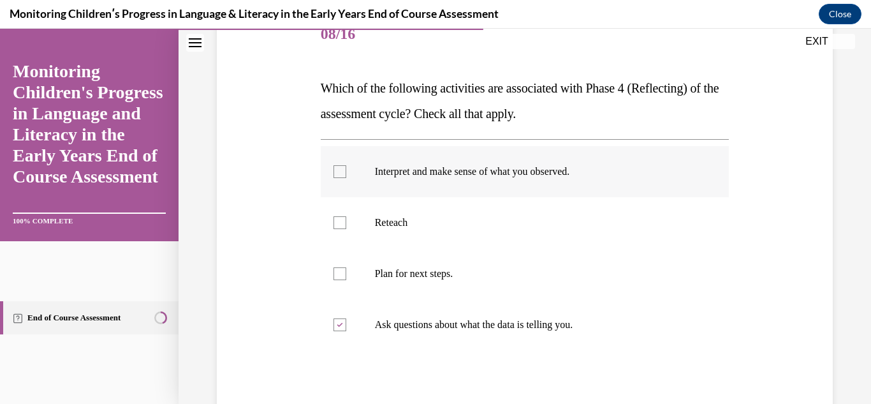
click at [346, 178] on input "Interpret and make sense of what you observed." at bounding box center [339, 171] width 13 height 13
checkbox input "true"
click at [521, 270] on p "Plan for next steps." at bounding box center [536, 273] width 323 height 13
click at [346, 270] on input "Plan for next steps." at bounding box center [339, 273] width 13 height 13
checkbox input "true"
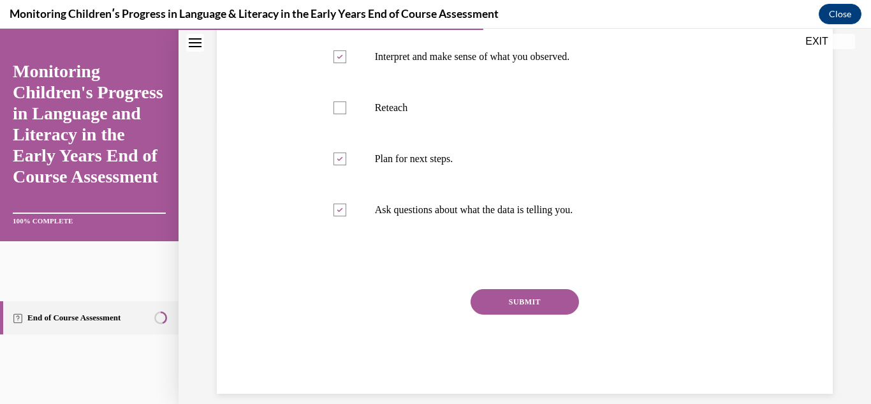
scroll to position [286, 0]
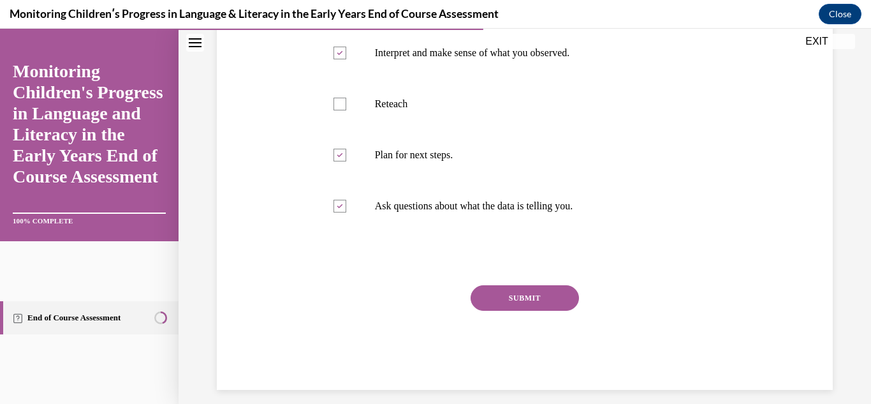
click at [570, 292] on button "SUBMIT" at bounding box center [524, 297] width 108 height 25
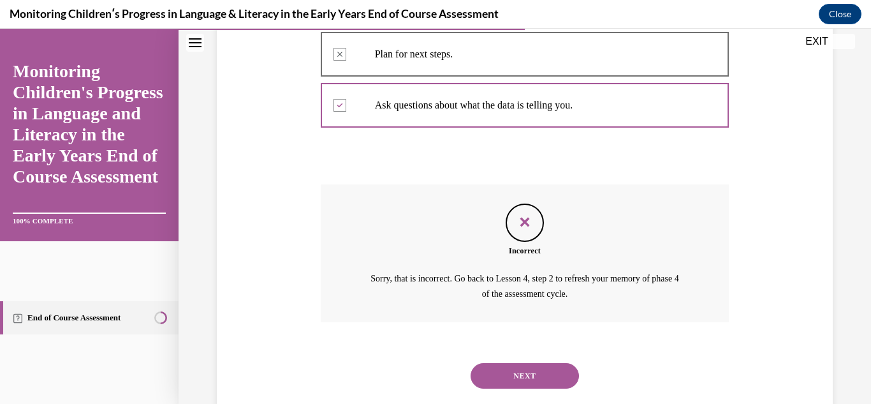
scroll to position [388, 0]
click at [518, 371] on button "NEXT" at bounding box center [524, 373] width 108 height 25
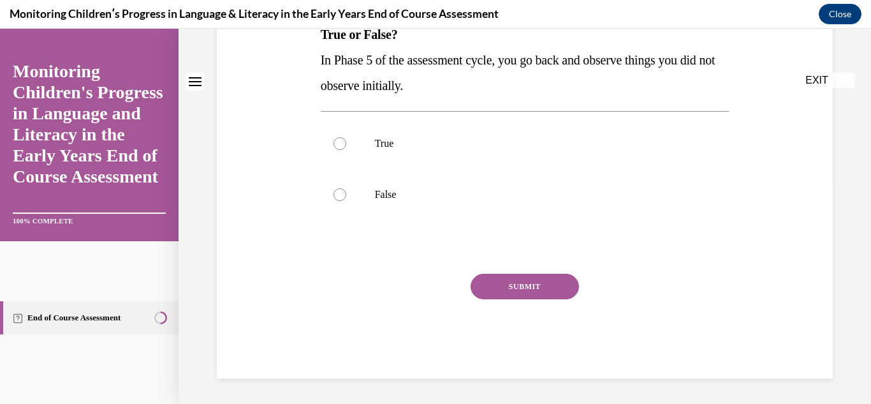
scroll to position [0, 0]
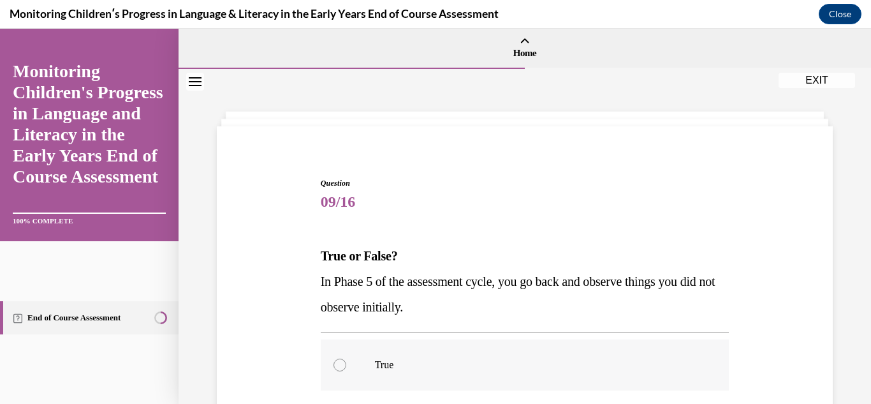
click at [524, 347] on label "True" at bounding box center [525, 364] width 409 height 51
click at [346, 358] on input "True" at bounding box center [339, 364] width 13 height 13
radio input "true"
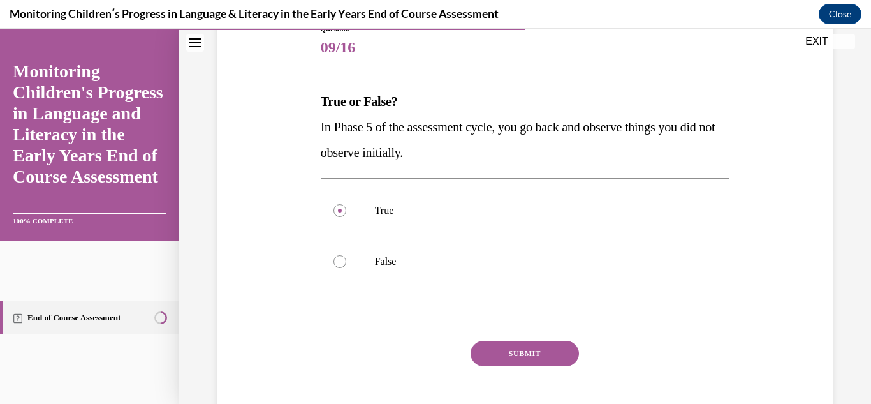
scroll to position [193, 0]
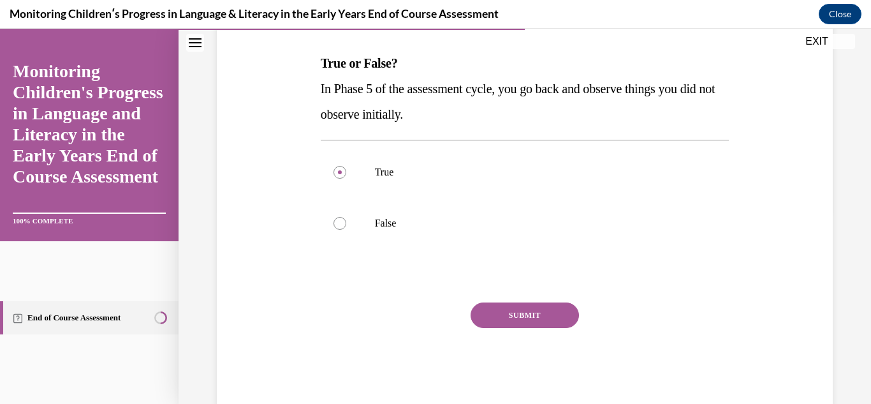
click at [538, 319] on button "SUBMIT" at bounding box center [524, 314] width 108 height 25
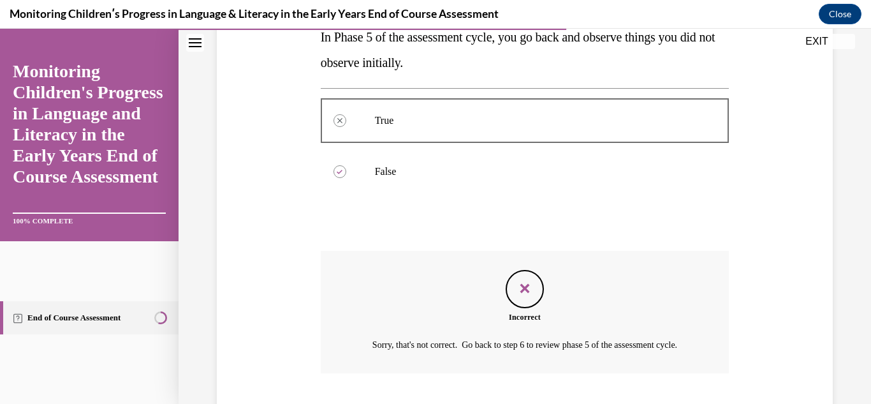
scroll to position [340, 0]
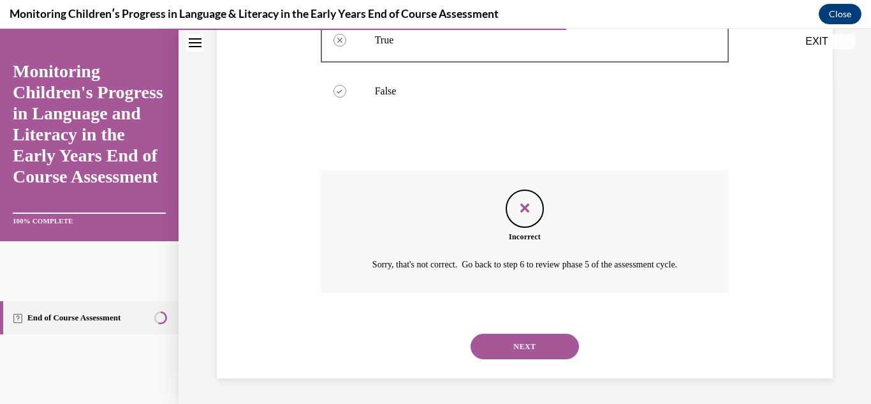
click at [546, 342] on button "NEXT" at bounding box center [524, 345] width 108 height 25
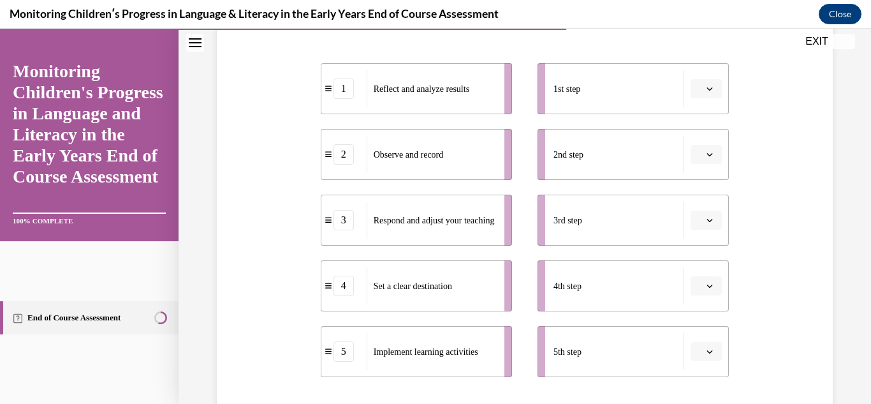
scroll to position [271, 0]
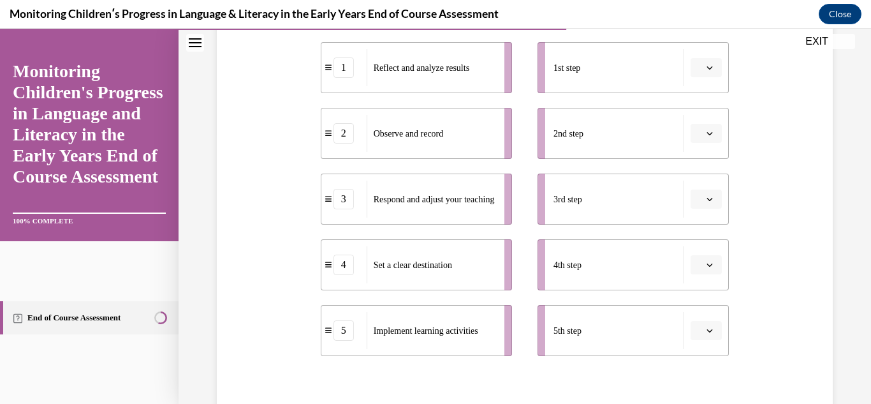
click at [711, 66] on icon "button" at bounding box center [709, 67] width 6 height 6
click at [711, 197] on div "4" at bounding box center [704, 198] width 32 height 25
click at [708, 133] on icon "button" at bounding box center [710, 133] width 6 height 3
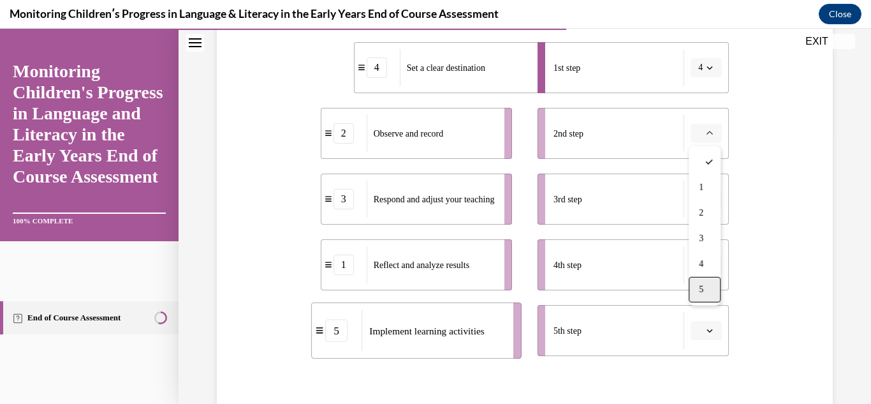
click at [711, 282] on div "5" at bounding box center [704, 289] width 32 height 25
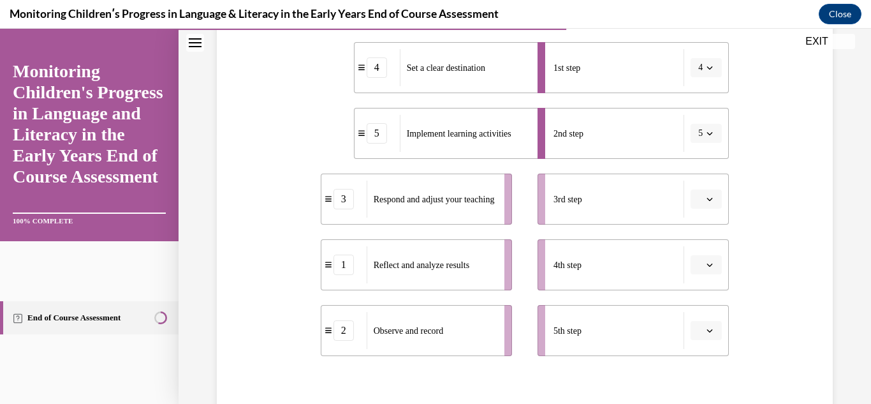
click at [708, 202] on span "button" at bounding box center [709, 198] width 9 height 9
click at [707, 272] on div "2" at bounding box center [704, 278] width 32 height 25
click at [715, 267] on button "button" at bounding box center [705, 264] width 31 height 19
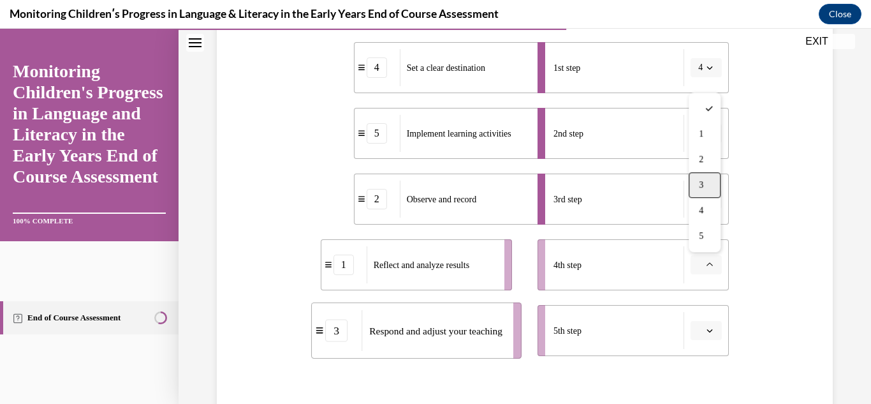
click at [710, 191] on div "3" at bounding box center [704, 184] width 32 height 25
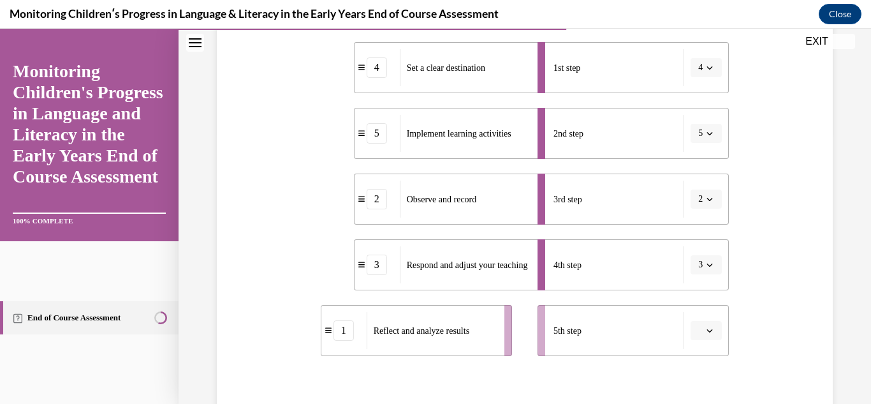
click at [706, 334] on span "button" at bounding box center [709, 330] width 9 height 9
click at [702, 200] on span "1" at bounding box center [701, 199] width 4 height 10
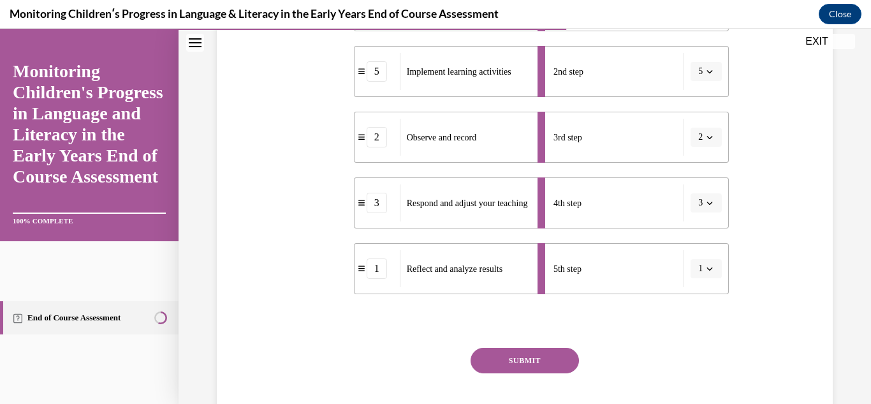
scroll to position [335, 0]
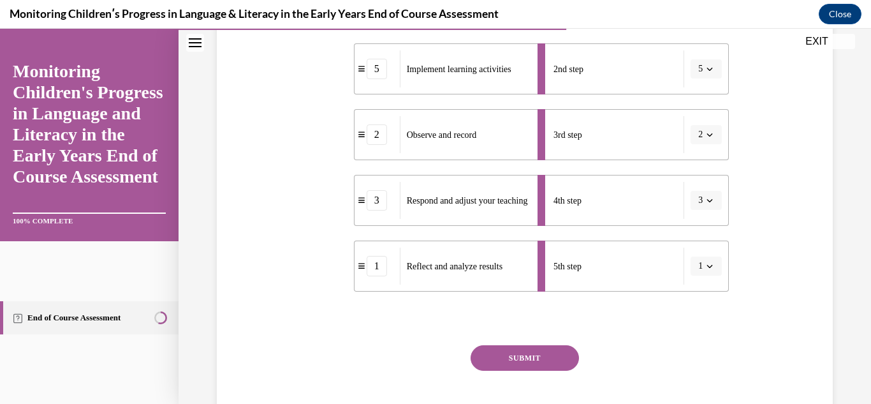
click at [556, 347] on button "SUBMIT" at bounding box center [524, 357] width 108 height 25
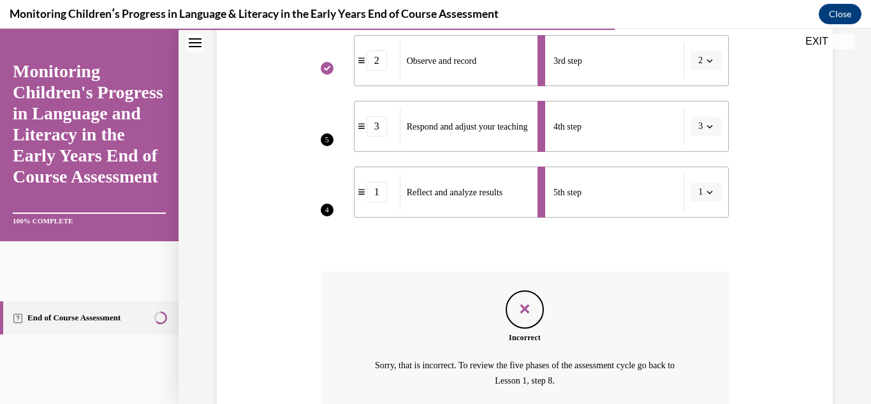
scroll to position [411, 0]
click at [715, 127] on li "4th step 3" at bounding box center [632, 124] width 191 height 51
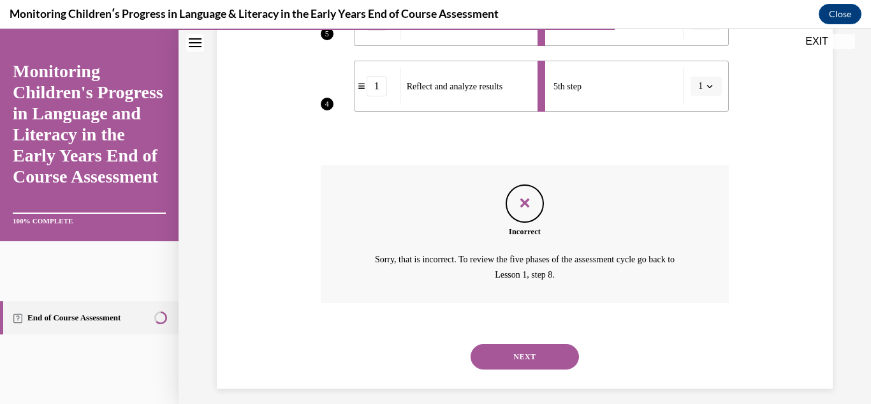
scroll to position [525, 0]
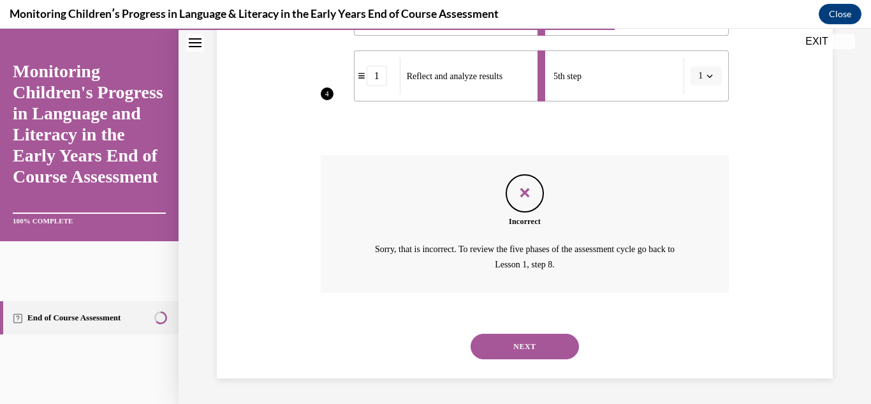
click at [563, 352] on button "NEXT" at bounding box center [524, 345] width 108 height 25
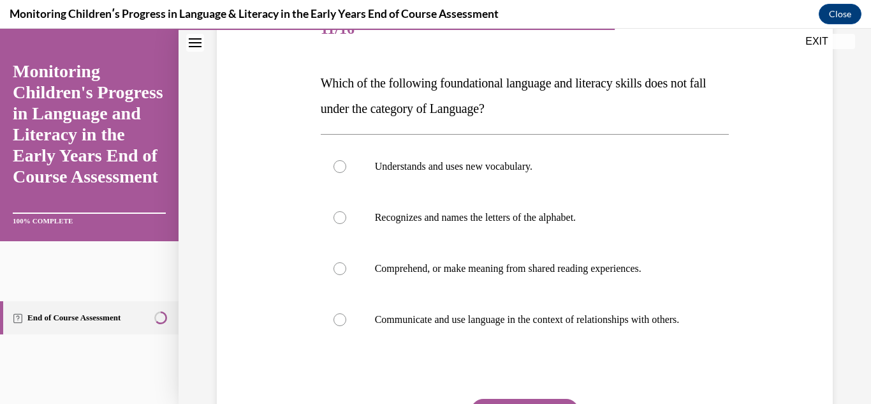
scroll to position [175, 0]
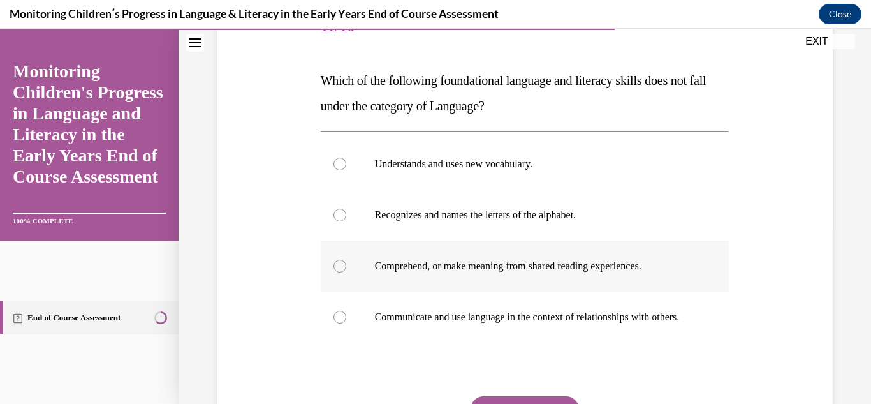
click at [650, 277] on label "Comprehend, or make meaning from shared reading experiences." at bounding box center [525, 265] width 409 height 51
click at [346, 272] on input "Comprehend, or make meaning from shared reading experiences." at bounding box center [339, 265] width 13 height 13
radio input "true"
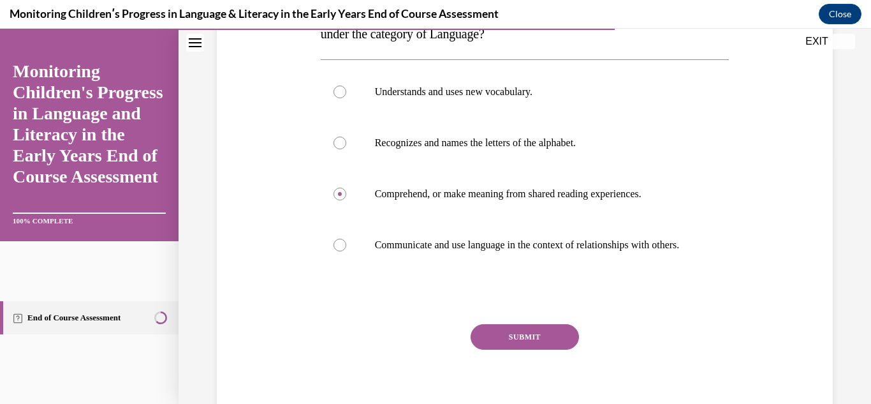
scroll to position [252, 0]
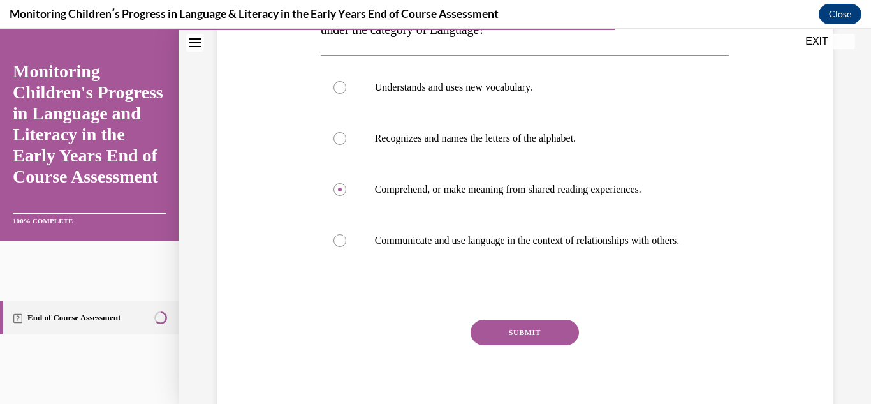
click at [544, 345] on button "SUBMIT" at bounding box center [524, 331] width 108 height 25
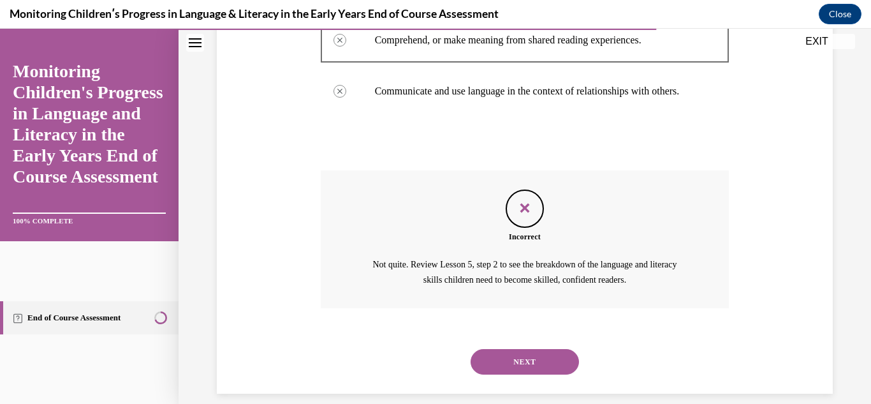
scroll to position [429, 0]
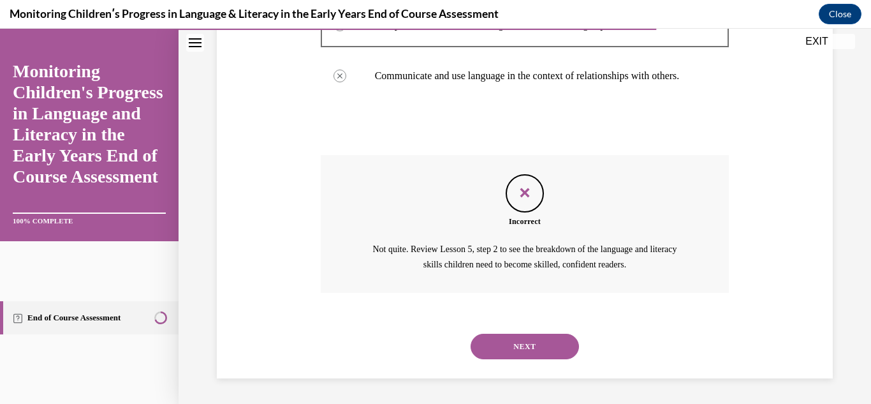
click at [546, 353] on button "NEXT" at bounding box center [524, 345] width 108 height 25
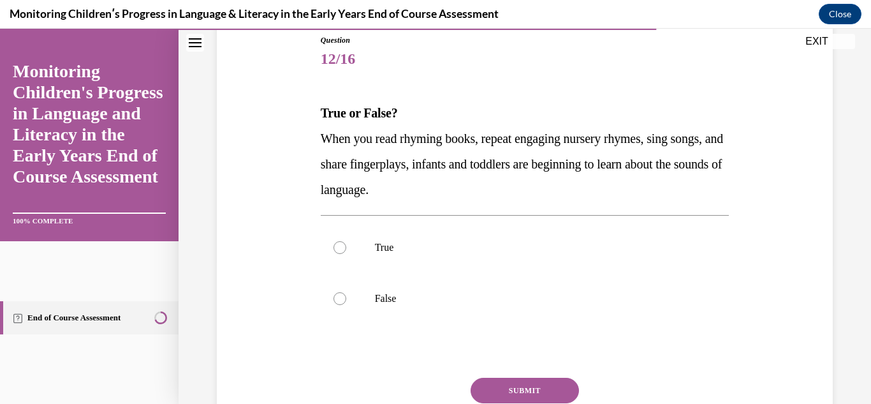
scroll to position [156, 0]
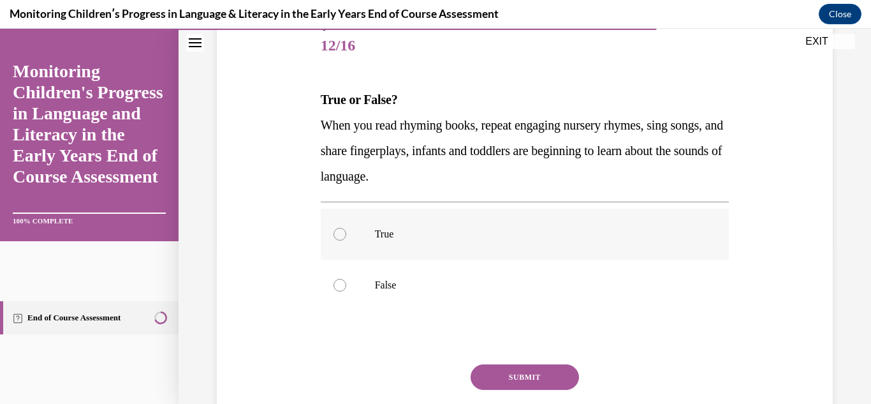
click at [586, 251] on label "True" at bounding box center [525, 233] width 409 height 51
click at [346, 240] on input "True" at bounding box center [339, 234] width 13 height 13
radio input "true"
click at [539, 378] on button "SUBMIT" at bounding box center [524, 376] width 108 height 25
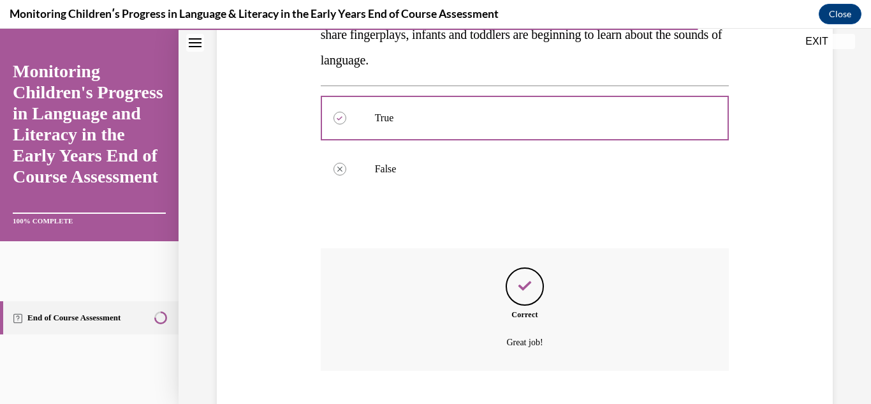
scroll to position [350, 0]
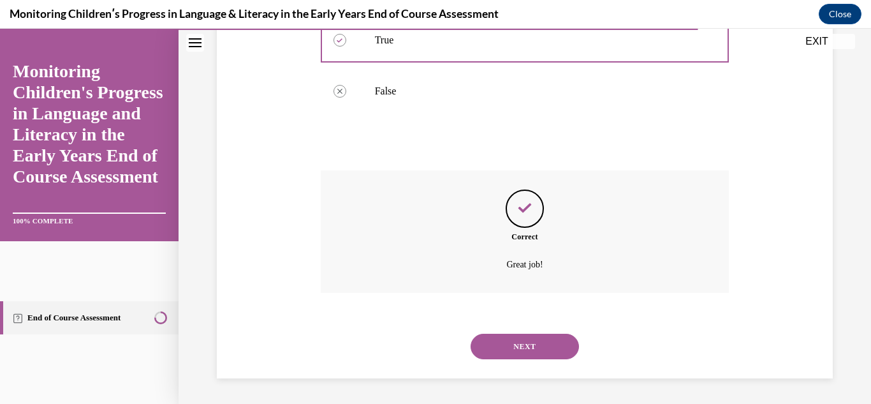
click at [537, 349] on button "NEXT" at bounding box center [524, 345] width 108 height 25
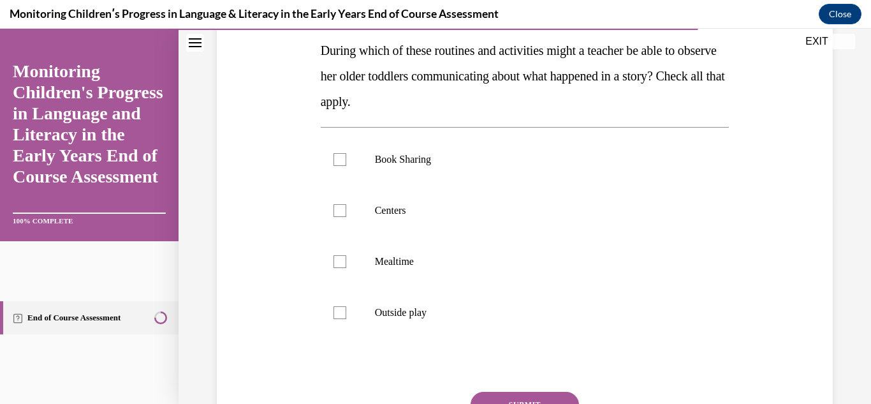
scroll to position [210, 0]
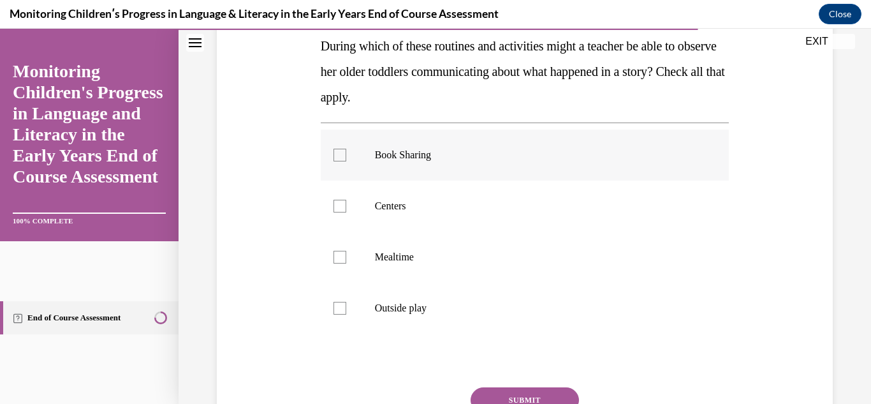
click at [391, 177] on label "Book Sharing" at bounding box center [525, 154] width 409 height 51
click at [346, 161] on input "Book Sharing" at bounding box center [339, 155] width 13 height 13
checkbox input "true"
click at [402, 225] on label "Centers" at bounding box center [525, 205] width 409 height 51
click at [346, 212] on input "Centers" at bounding box center [339, 206] width 13 height 13
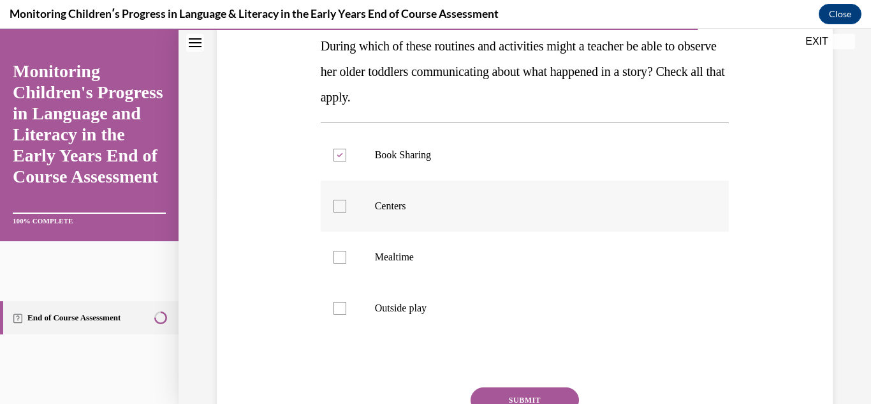
checkbox input "true"
click at [495, 391] on button "SUBMIT" at bounding box center [524, 399] width 108 height 25
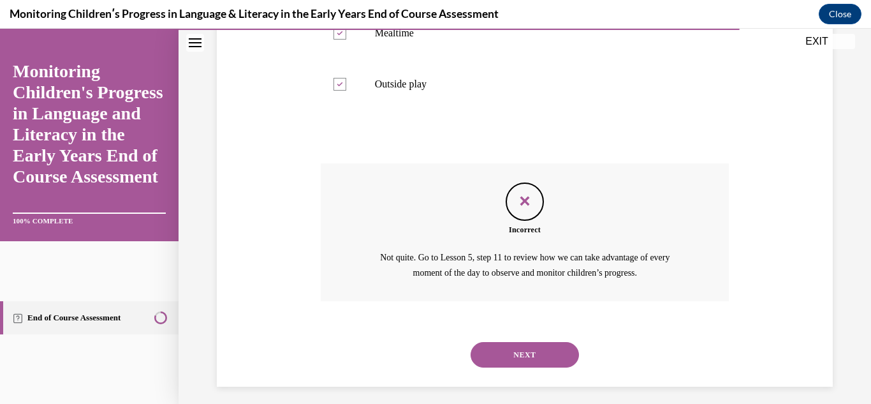
scroll to position [442, 0]
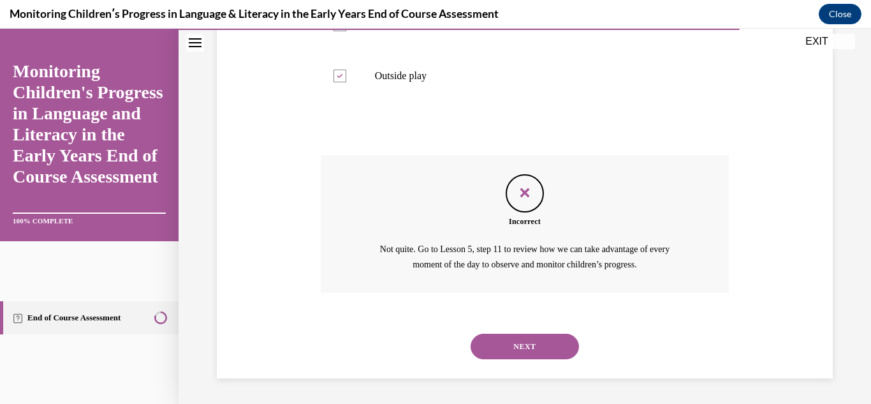
click at [495, 391] on div "Question 13/16 During which of these routines and activities might a teacher be…" at bounding box center [524, 15] width 692 height 776
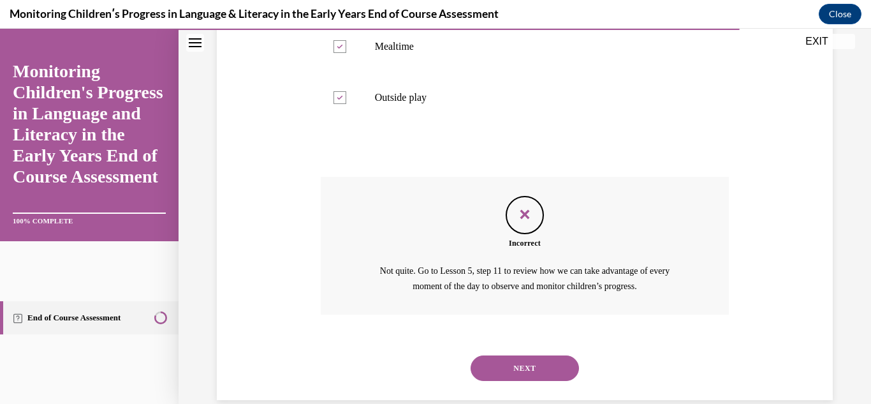
scroll to position [434, 0]
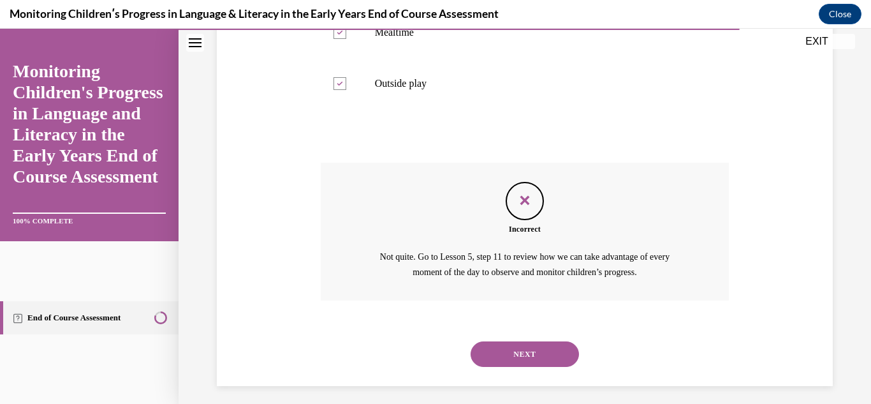
click at [571, 354] on button "NEXT" at bounding box center [524, 353] width 108 height 25
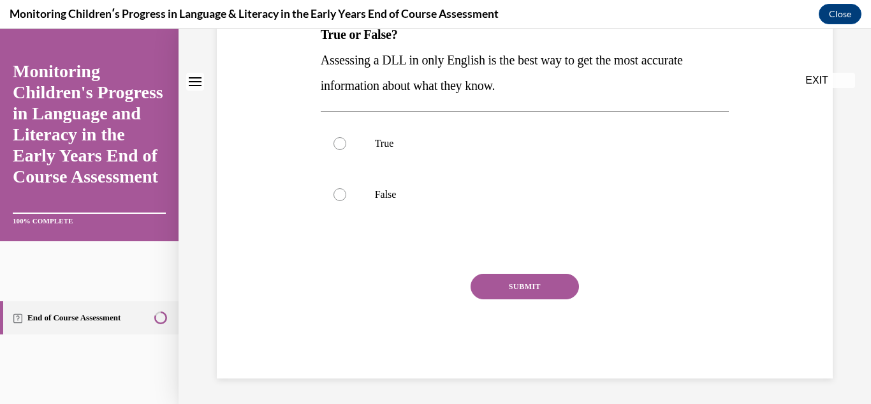
scroll to position [0, 0]
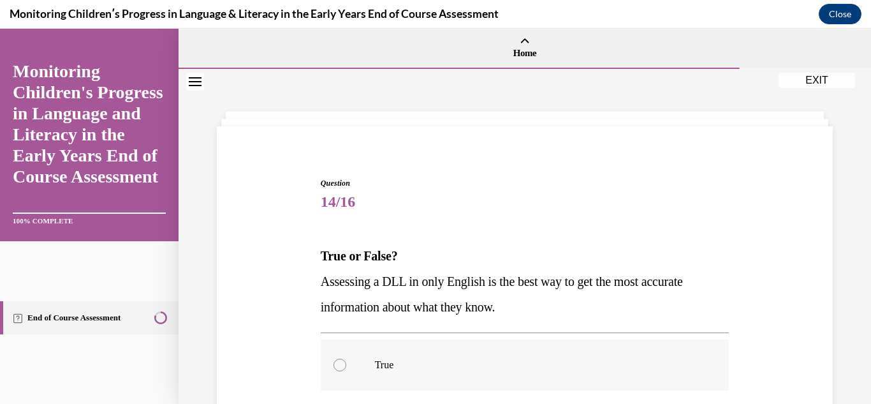
click at [666, 371] on label "True" at bounding box center [525, 364] width 409 height 51
click at [346, 371] on input "True" at bounding box center [339, 364] width 13 height 13
radio input "true"
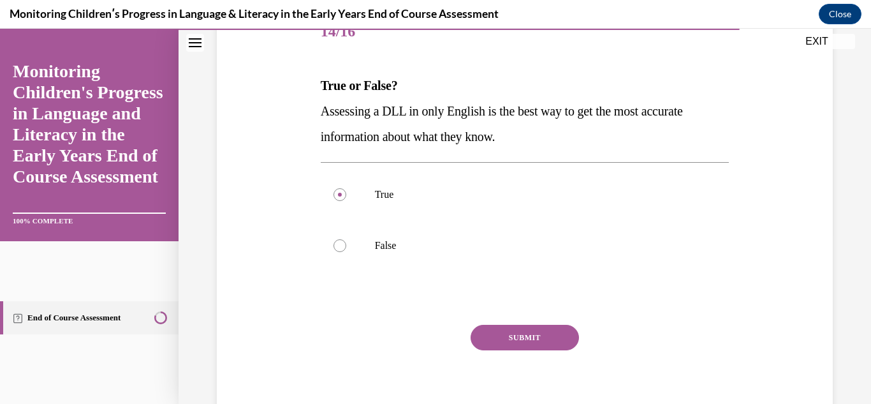
scroll to position [180, 0]
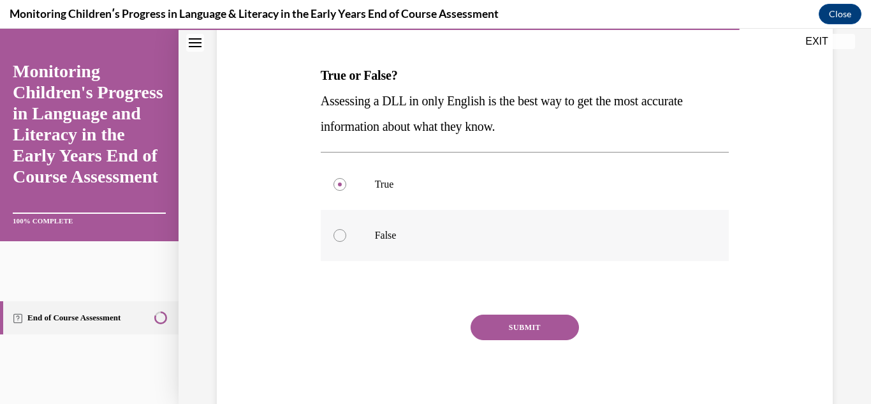
click at [463, 238] on p "False" at bounding box center [536, 235] width 323 height 13
click at [346, 238] on input "False" at bounding box center [339, 235] width 13 height 13
radio input "true"
click at [513, 335] on button "SUBMIT" at bounding box center [524, 326] width 108 height 25
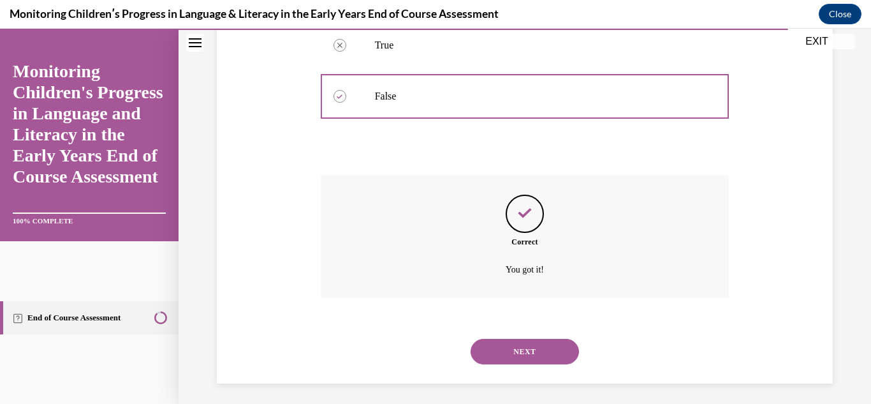
scroll to position [324, 0]
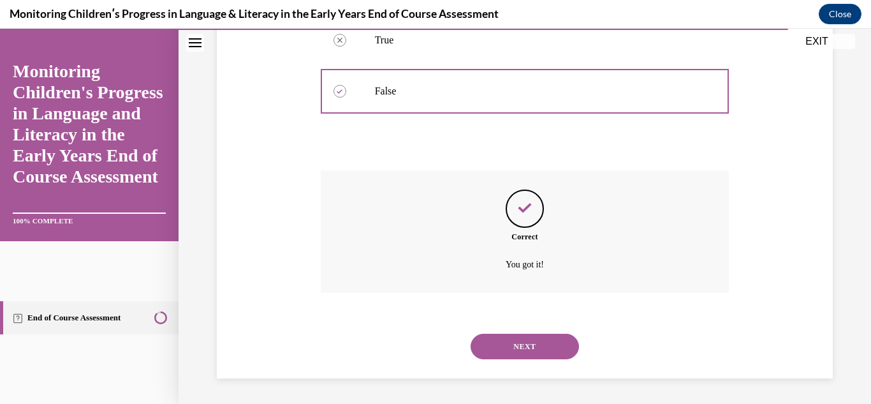
click at [555, 344] on button "NEXT" at bounding box center [524, 345] width 108 height 25
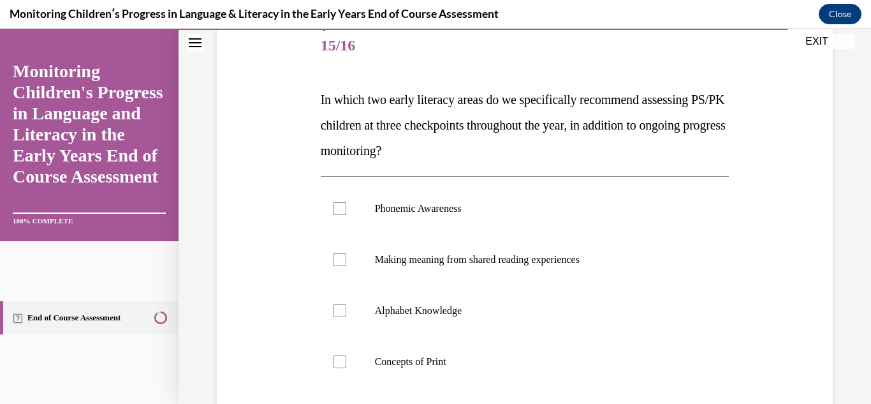
scroll to position [167, 0]
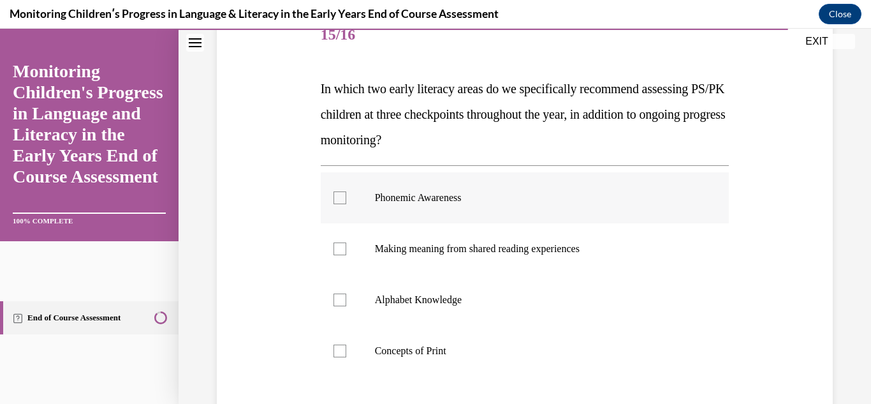
click at [474, 218] on label "Phonemic Awareness" at bounding box center [525, 197] width 409 height 51
click at [346, 204] on input "Phonemic Awareness" at bounding box center [339, 197] width 13 height 13
checkbox input "true"
click at [463, 316] on label "Alphabet Knowledge" at bounding box center [525, 299] width 409 height 51
click at [346, 306] on input "Alphabet Knowledge" at bounding box center [339, 299] width 13 height 13
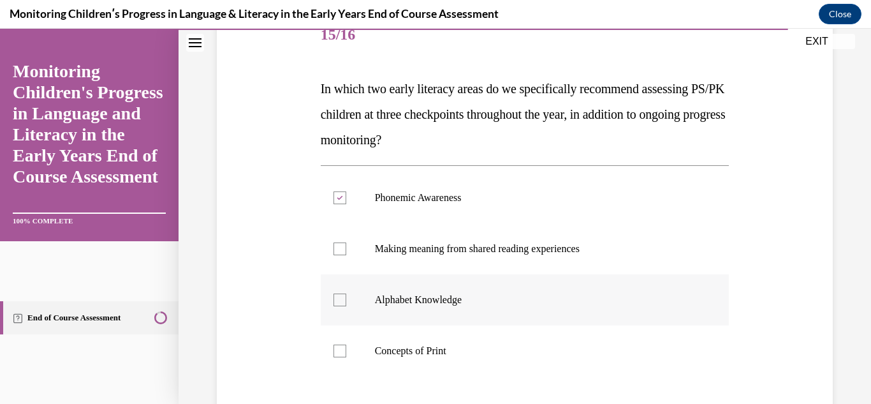
checkbox input "true"
click at [456, 345] on p "Concepts of Print" at bounding box center [536, 350] width 323 height 13
click at [346, 345] on input "Concepts of Print" at bounding box center [339, 350] width 13 height 13
checkbox input "true"
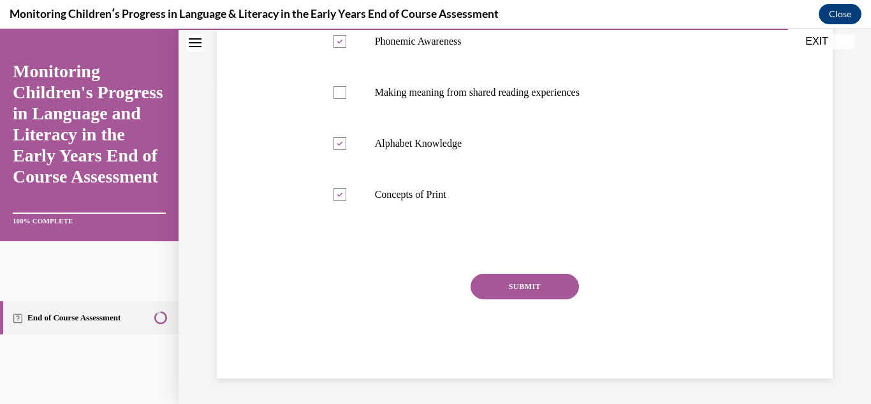
click at [569, 285] on button "SUBMIT" at bounding box center [524, 285] width 108 height 25
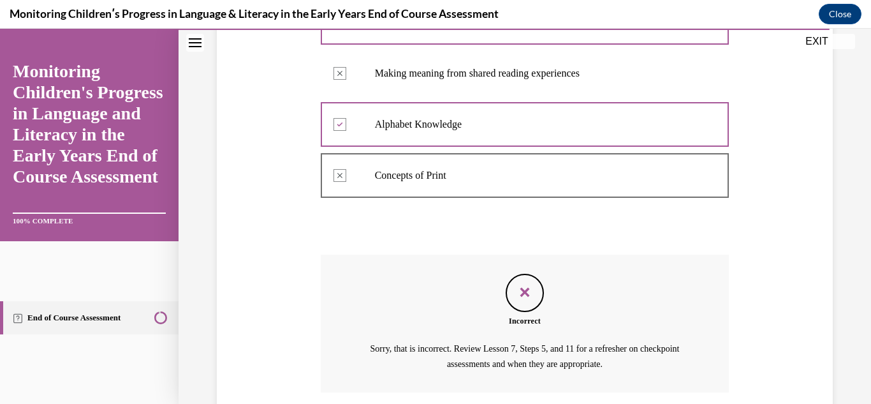
scroll to position [442, 0]
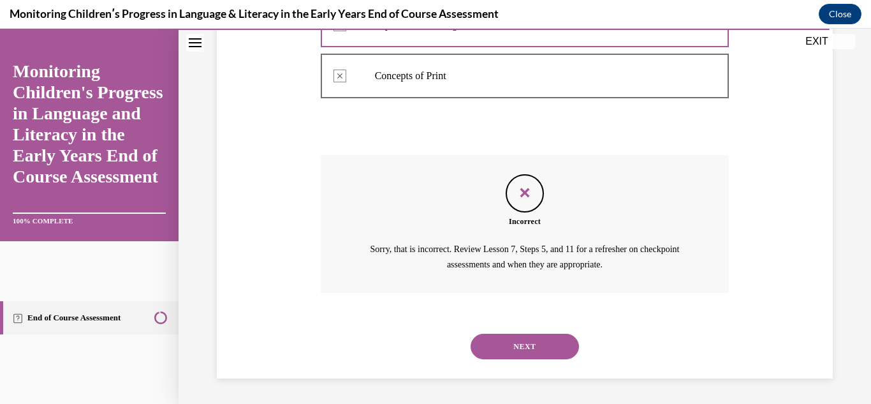
click at [513, 360] on div "NEXT" at bounding box center [525, 346] width 409 height 51
click at [515, 357] on button "NEXT" at bounding box center [524, 345] width 108 height 25
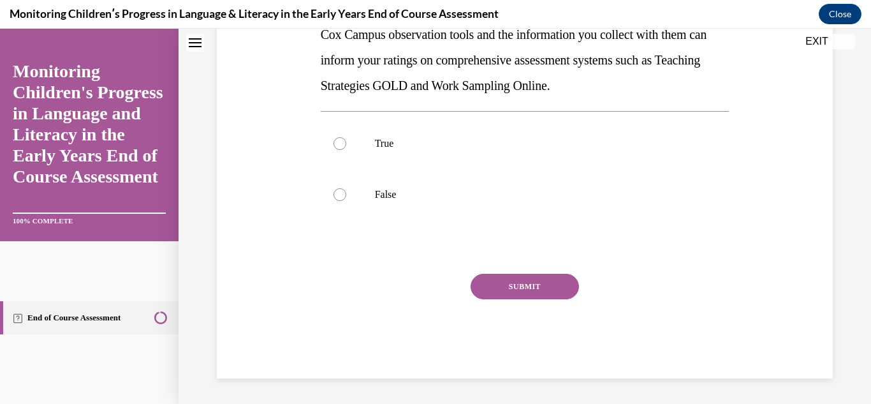
scroll to position [0, 0]
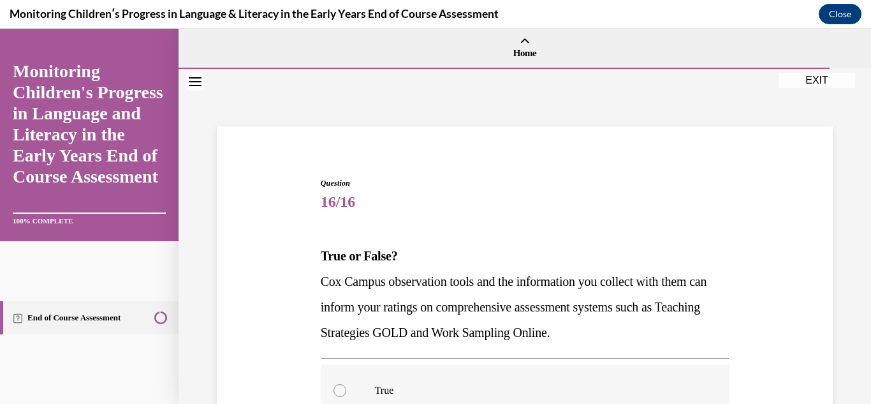
click at [519, 372] on label "True" at bounding box center [525, 390] width 409 height 51
click at [346, 384] on input "True" at bounding box center [339, 390] width 13 height 13
radio input "true"
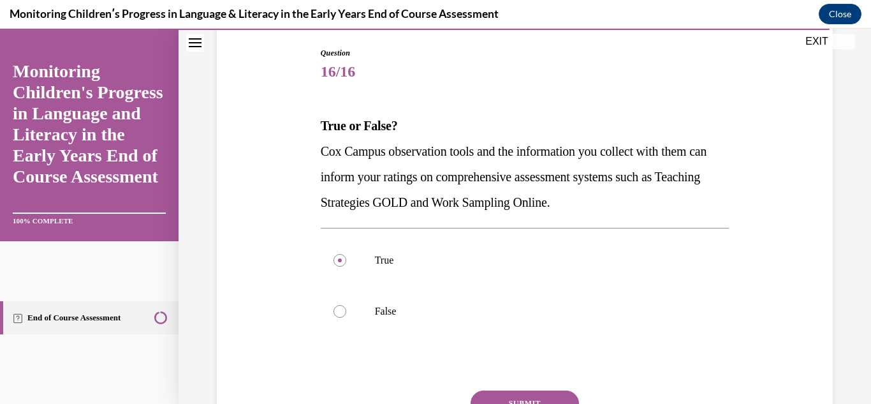
scroll to position [135, 0]
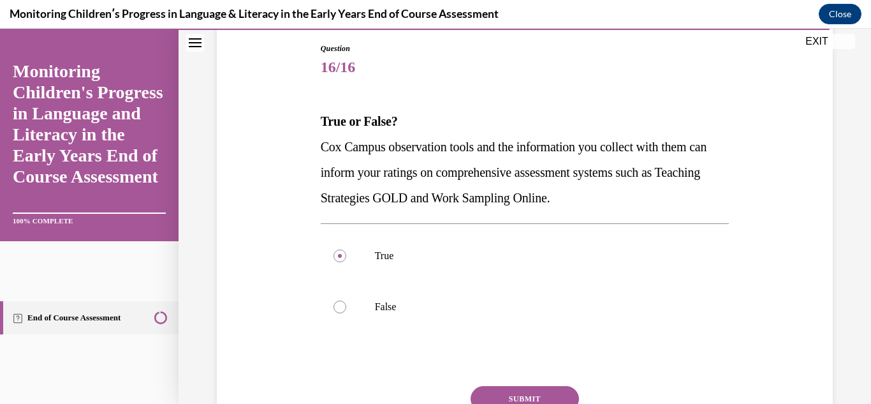
click at [559, 393] on button "SUBMIT" at bounding box center [524, 398] width 108 height 25
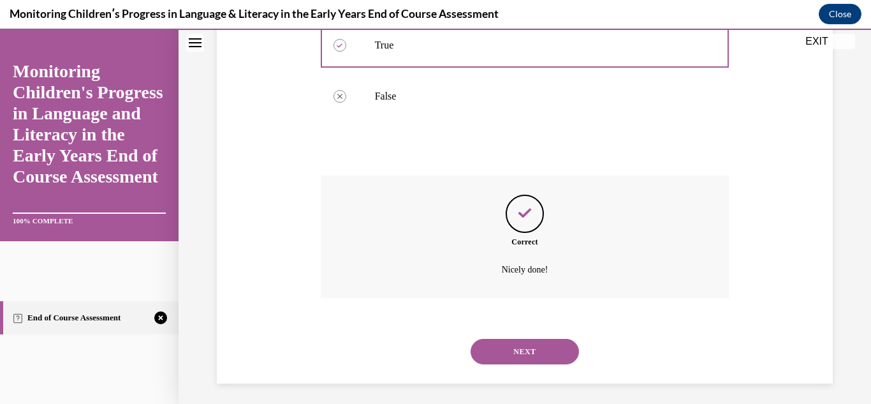
scroll to position [350, 0]
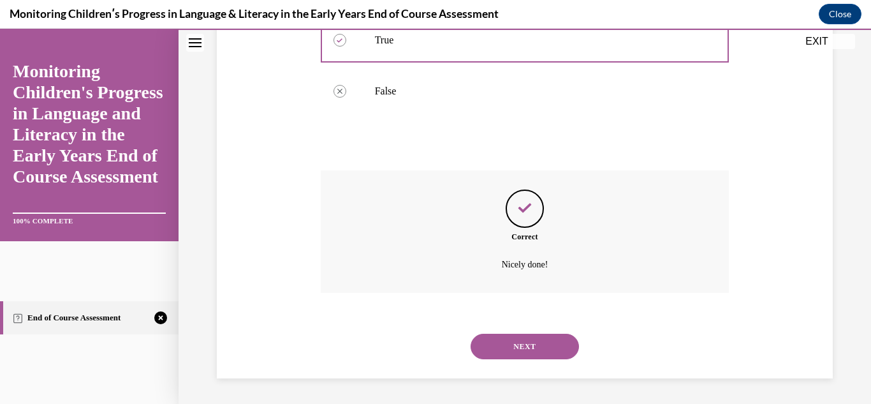
click at [542, 344] on button "NEXT" at bounding box center [524, 345] width 108 height 25
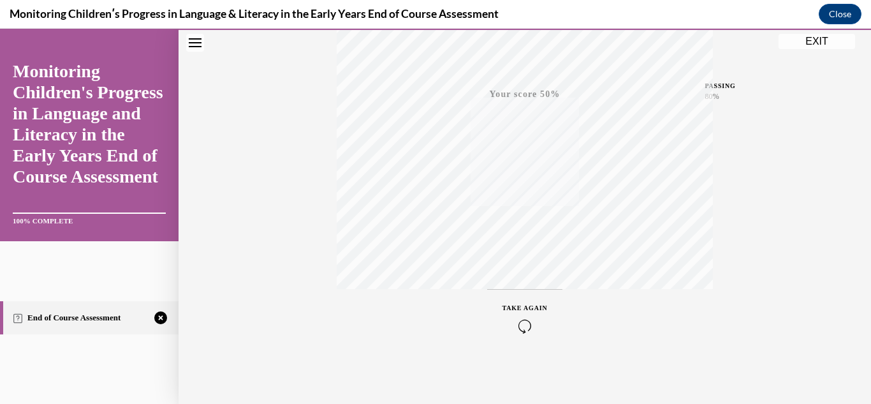
scroll to position [279, 0]
click at [528, 324] on icon "button" at bounding box center [524, 326] width 45 height 14
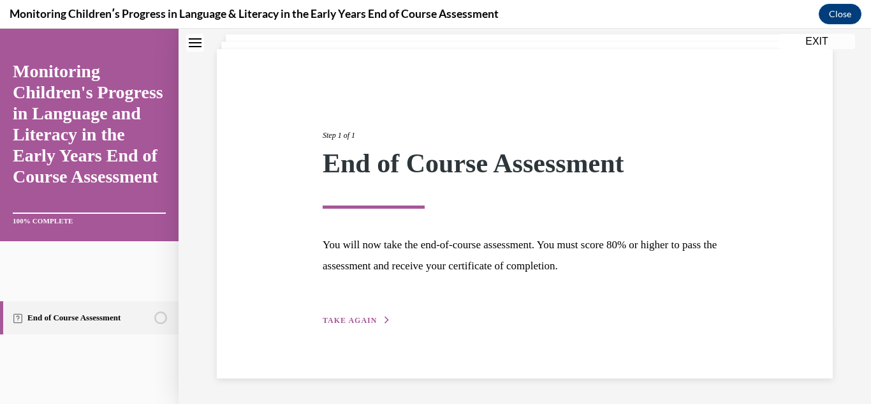
scroll to position [77, 0]
click at [339, 317] on span "TAKE AGAIN" at bounding box center [350, 320] width 54 height 9
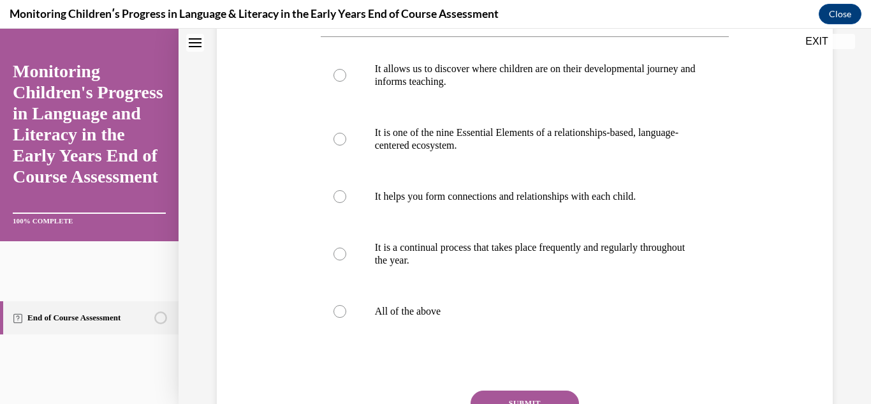
scroll to position [246, 0]
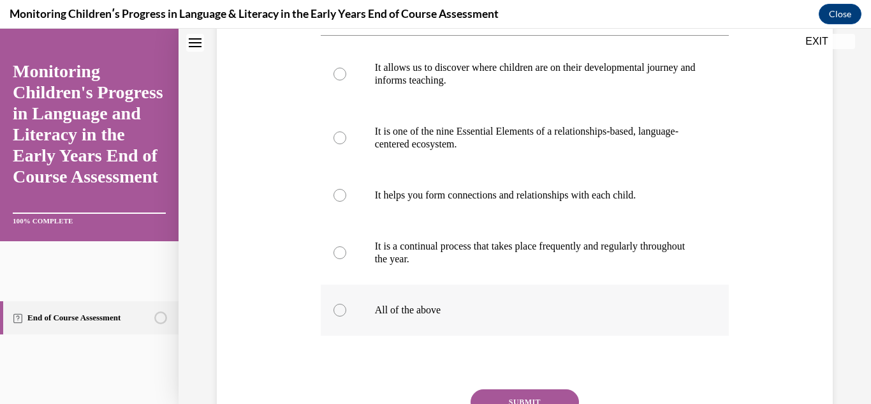
click at [502, 335] on label "All of the above" at bounding box center [525, 309] width 409 height 51
click at [346, 316] on input "All of the above" at bounding box center [339, 309] width 13 height 13
radio input "true"
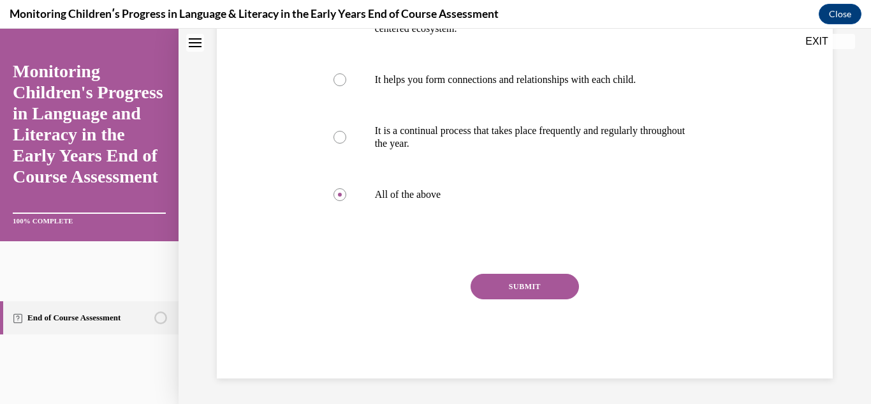
scroll to position [386, 0]
click at [555, 295] on button "SUBMIT" at bounding box center [524, 285] width 108 height 25
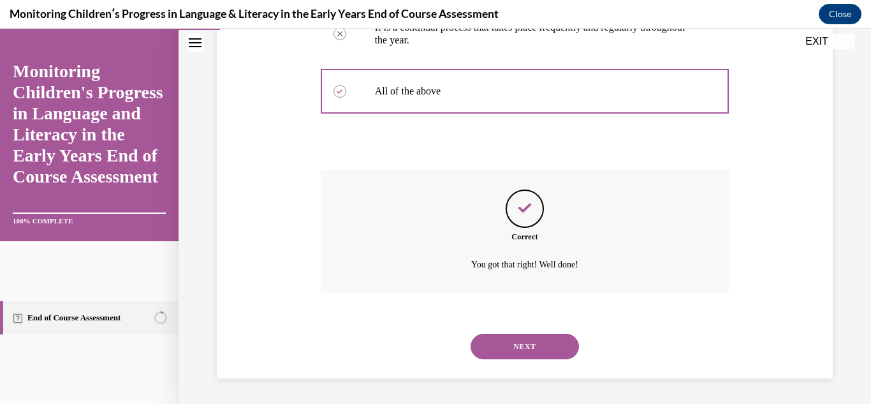
scroll to position [490, 0]
click at [554, 337] on button "NEXT" at bounding box center [524, 345] width 108 height 25
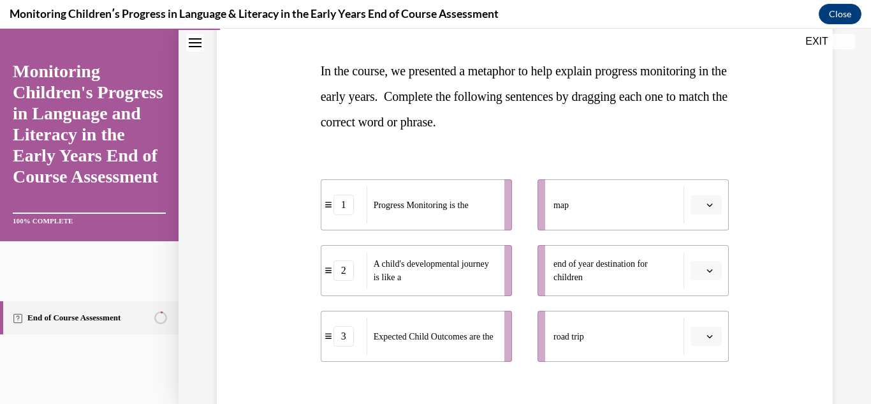
scroll to position [187, 0]
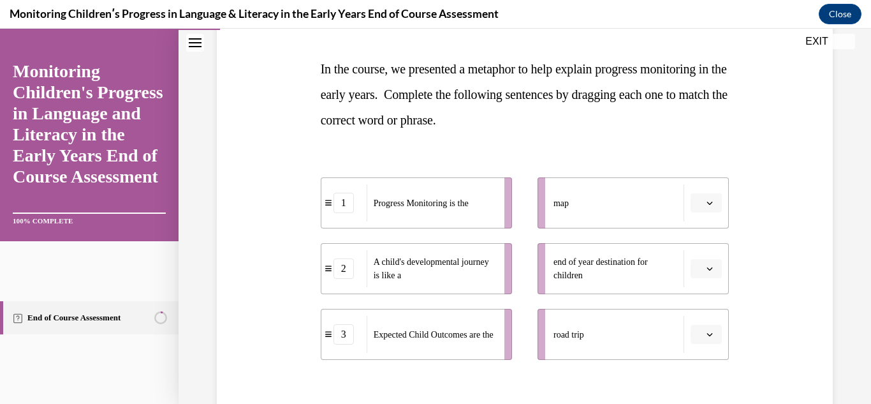
click at [712, 202] on icon "button" at bounding box center [709, 203] width 6 height 6
click at [710, 254] on div "1" at bounding box center [704, 256] width 32 height 25
click at [713, 339] on button "button" at bounding box center [705, 333] width 31 height 19
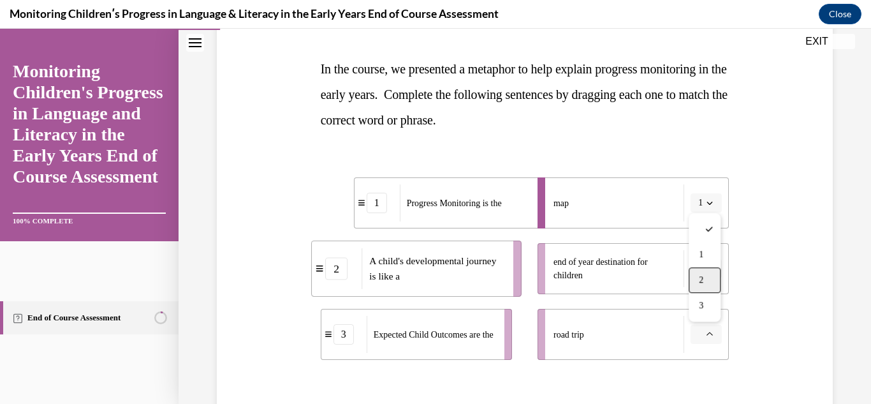
click at [710, 286] on div "2" at bounding box center [704, 279] width 32 height 25
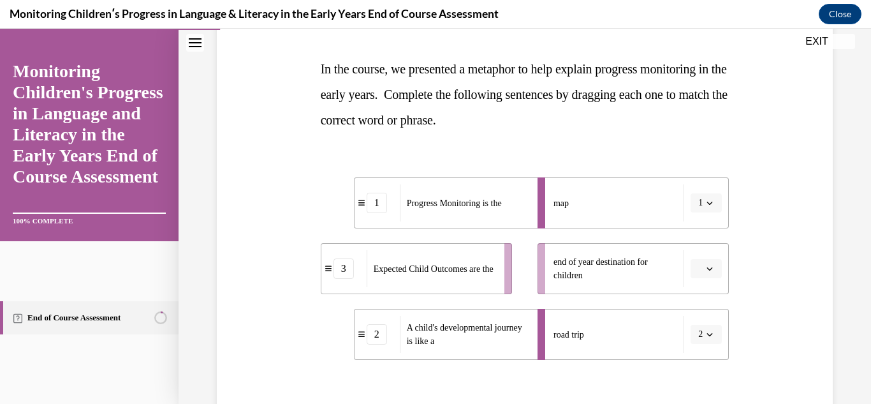
click at [708, 272] on span "button" at bounding box center [709, 268] width 9 height 9
click at [709, 365] on div "3" at bounding box center [704, 373] width 32 height 25
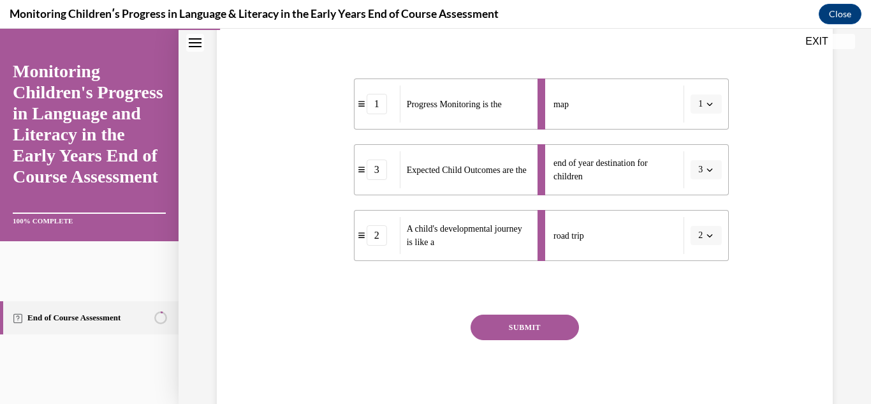
scroll to position [287, 0]
click at [555, 324] on button "SUBMIT" at bounding box center [524, 325] width 108 height 25
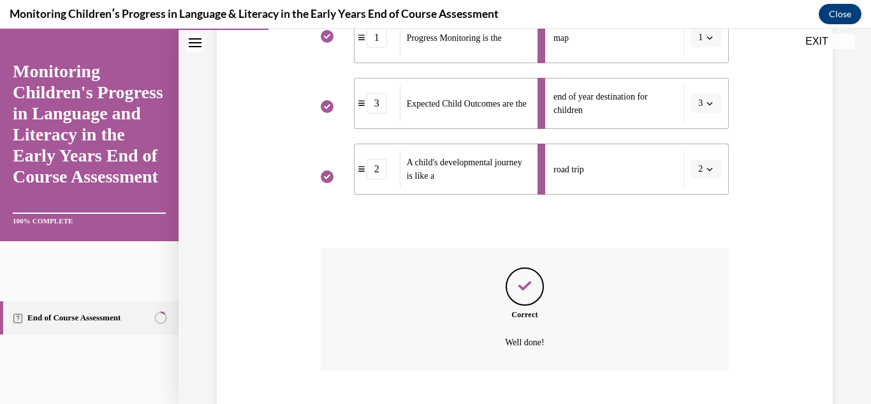
scroll to position [430, 0]
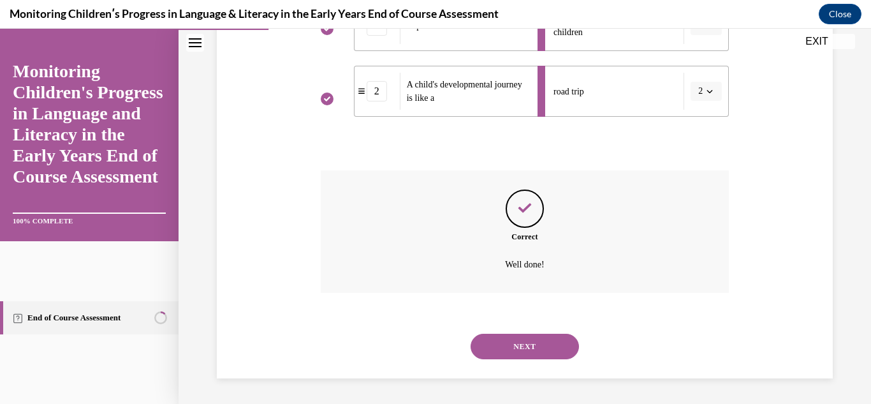
click at [568, 337] on button "NEXT" at bounding box center [524, 345] width 108 height 25
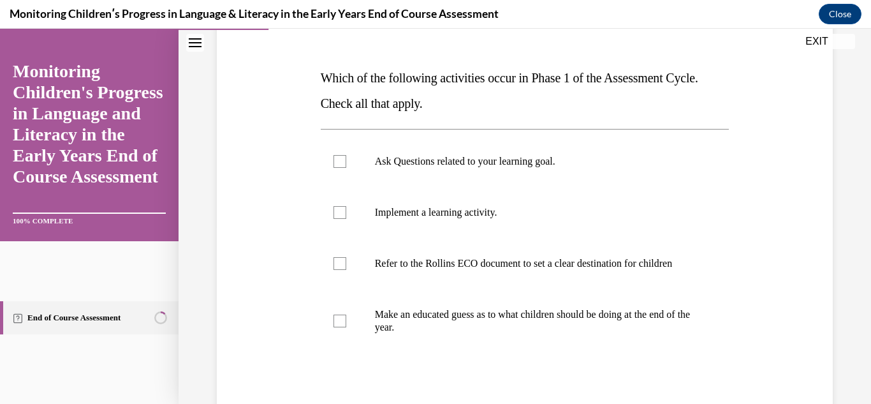
scroll to position [187, 0]
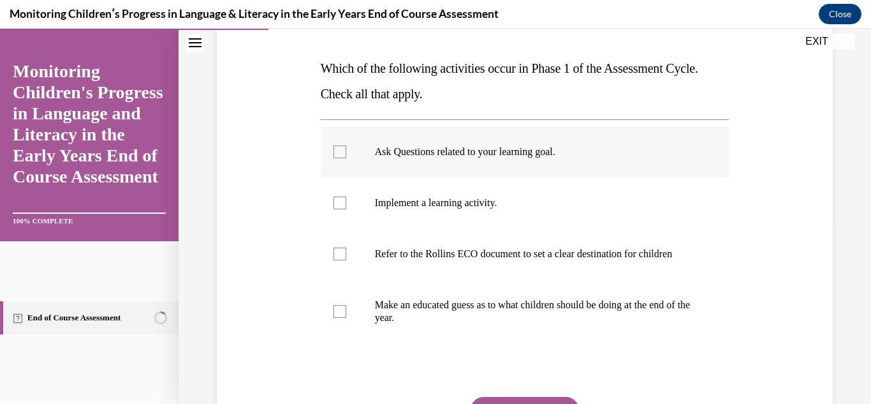
click at [582, 159] on label "Ask Questions related to your learning goal." at bounding box center [525, 151] width 409 height 51
click at [346, 158] on input "Ask Questions related to your learning goal." at bounding box center [339, 151] width 13 height 13
checkbox input "true"
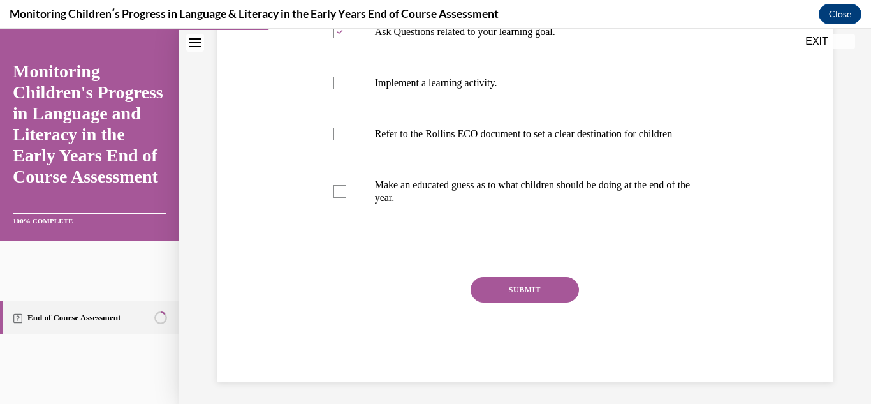
scroll to position [311, 0]
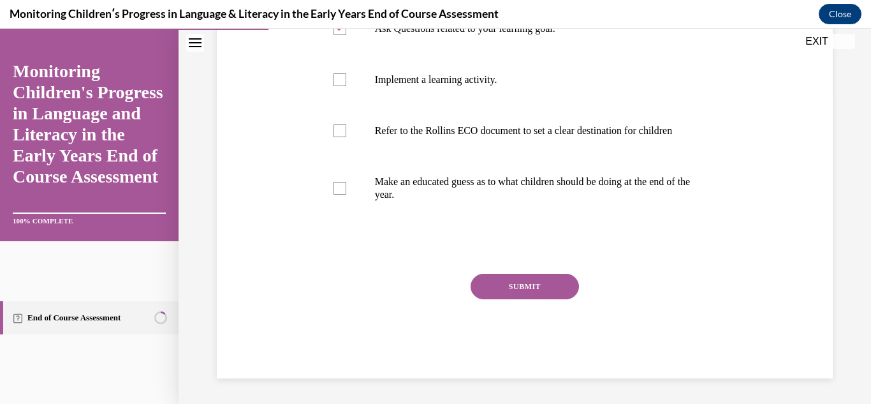
click at [544, 299] on button "SUBMIT" at bounding box center [524, 285] width 108 height 25
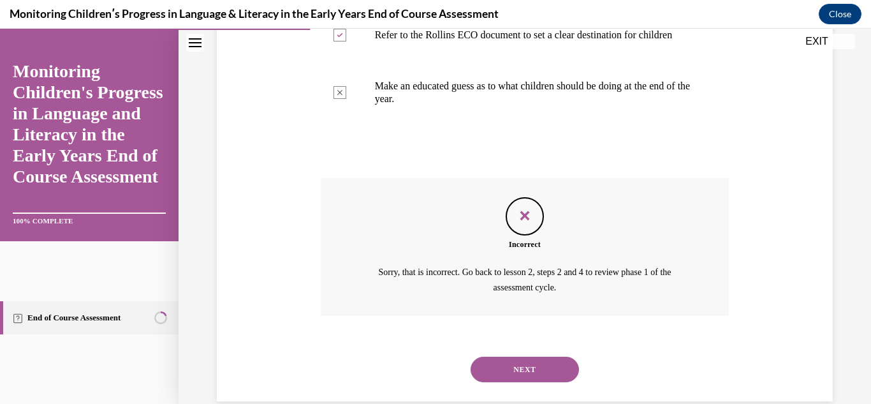
scroll to position [442, 0]
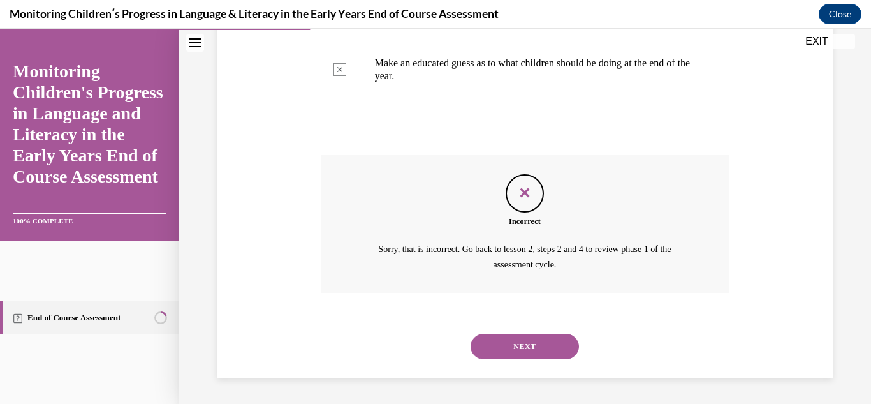
click at [550, 345] on button "NEXT" at bounding box center [524, 345] width 108 height 25
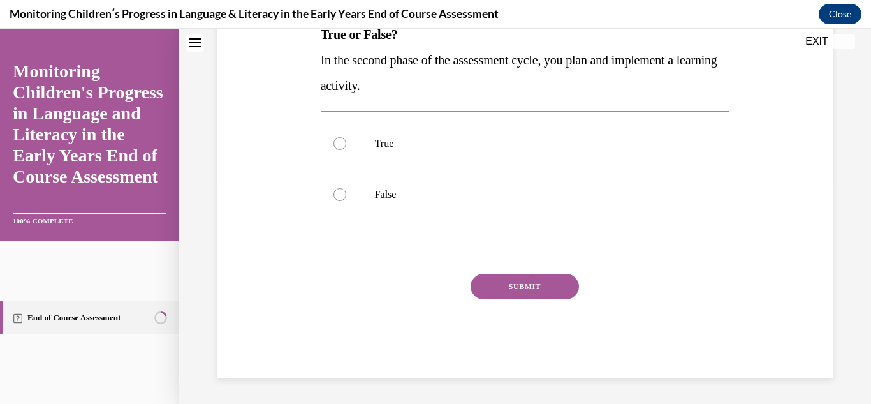
scroll to position [0, 0]
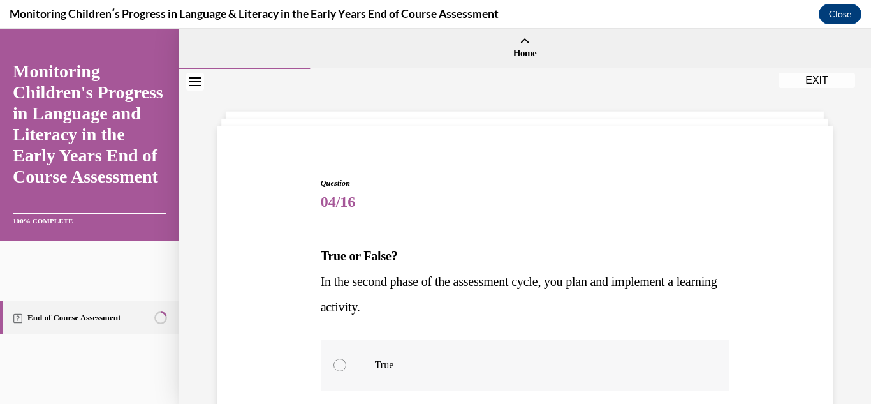
click at [611, 358] on p "True" at bounding box center [536, 364] width 323 height 13
click at [346, 358] on input "True" at bounding box center [339, 364] width 13 height 13
radio input "true"
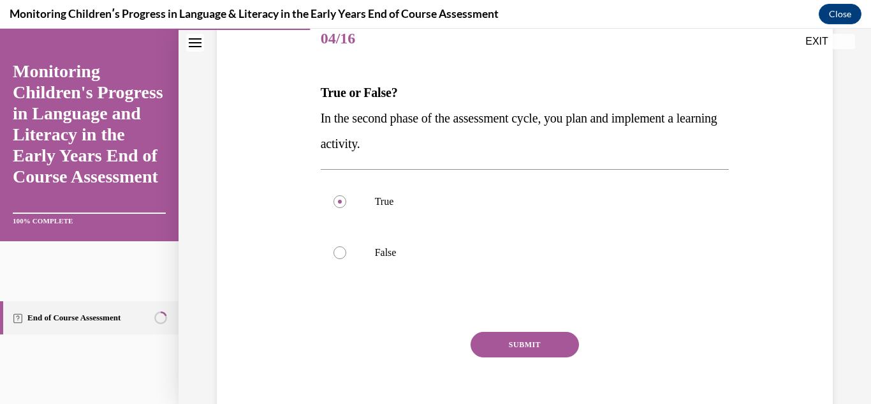
scroll to position [165, 0]
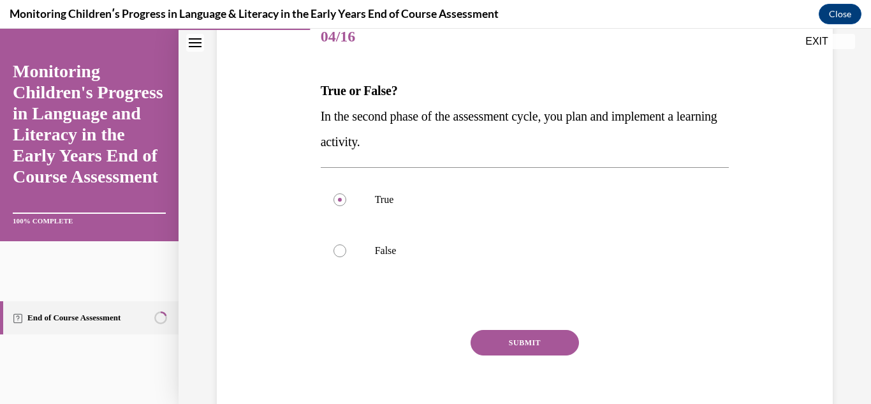
click at [505, 336] on button "SUBMIT" at bounding box center [524, 342] width 108 height 25
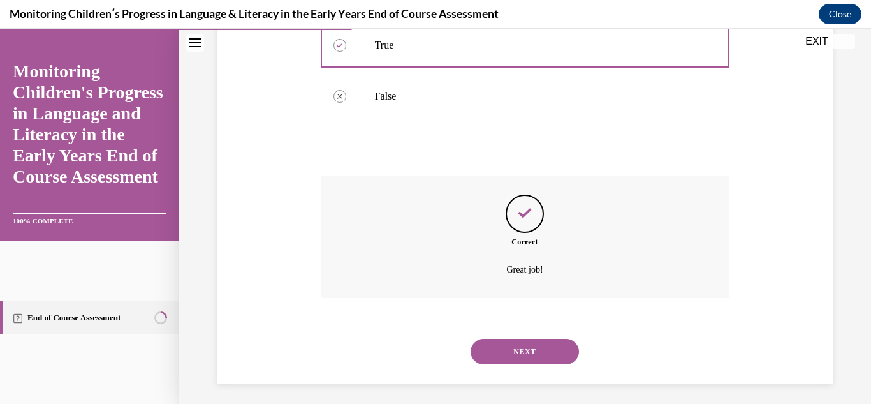
scroll to position [324, 0]
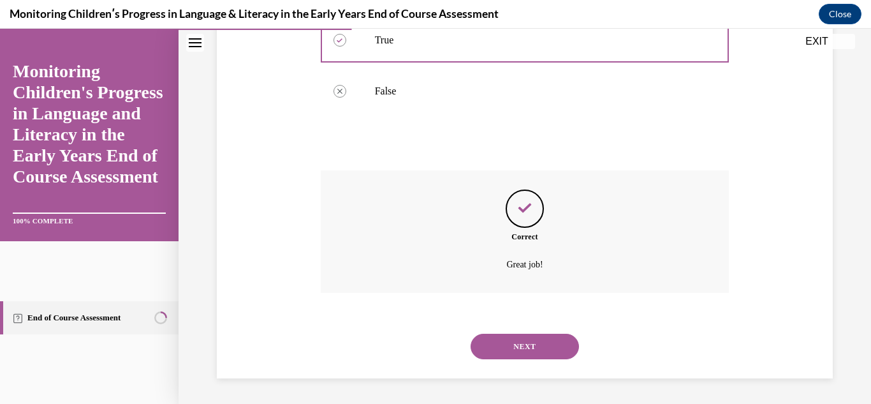
click at [522, 357] on button "NEXT" at bounding box center [524, 345] width 108 height 25
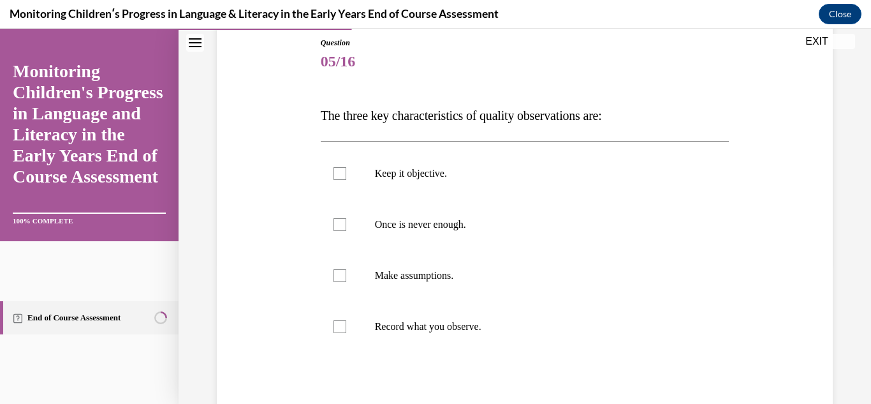
scroll to position [142, 0]
click at [572, 189] on label "Keep it objective." at bounding box center [525, 172] width 409 height 51
click at [346, 178] on input "Keep it objective." at bounding box center [339, 172] width 13 height 13
checkbox input "true"
click at [562, 222] on p "Once is never enough." at bounding box center [536, 223] width 323 height 13
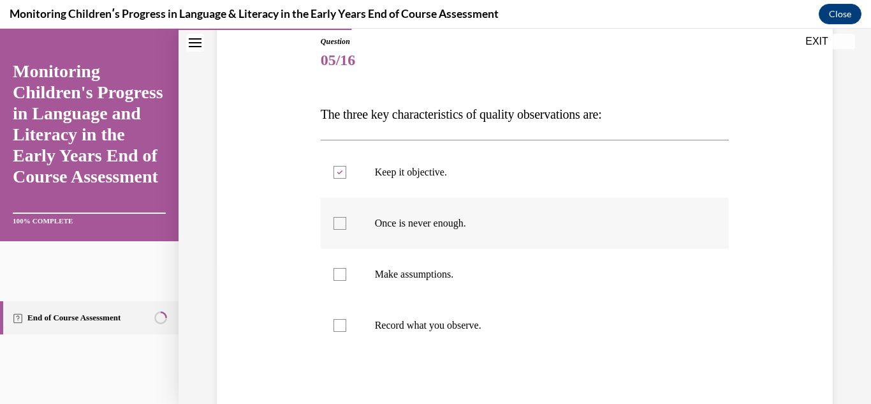
click at [346, 222] on input "Once is never enough." at bounding box center [339, 223] width 13 height 13
checkbox input "true"
click at [551, 314] on label "Record what you observe." at bounding box center [525, 325] width 409 height 51
click at [346, 319] on input "Record what you observe." at bounding box center [339, 325] width 13 height 13
checkbox input "true"
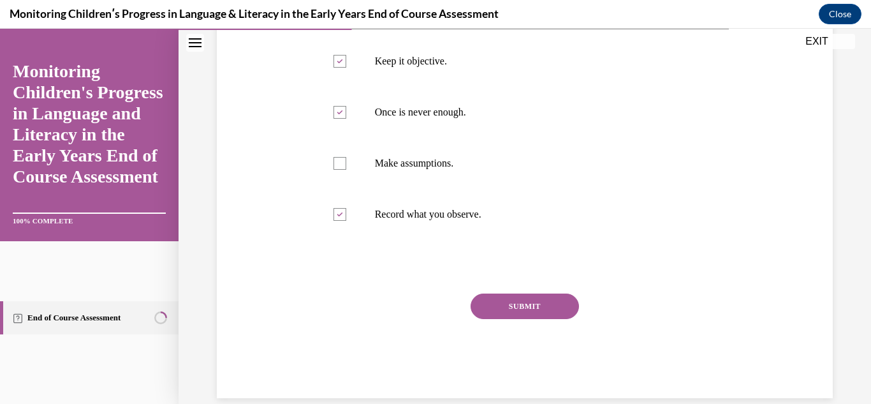
scroll to position [272, 0]
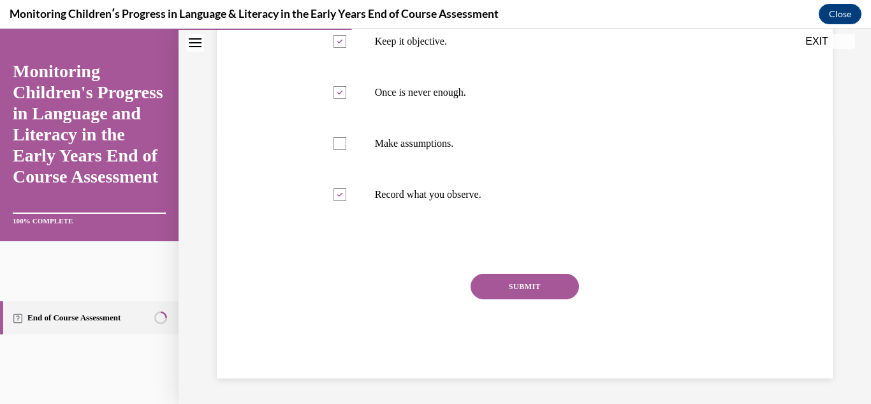
click at [544, 286] on button "SUBMIT" at bounding box center [524, 285] width 108 height 25
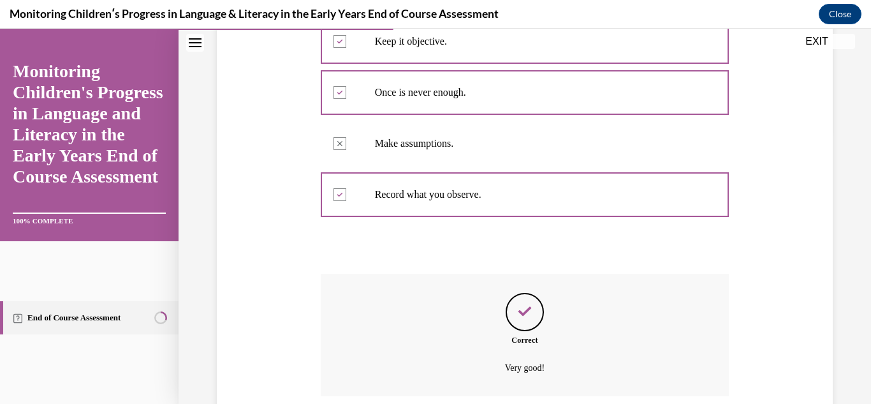
scroll to position [375, 0]
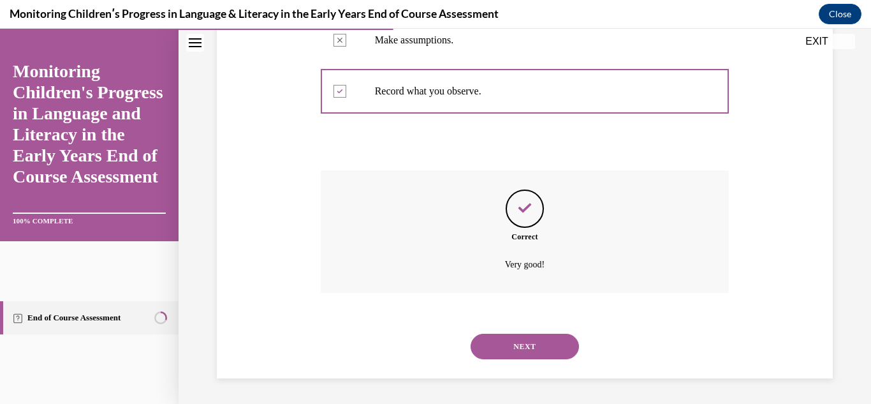
click at [537, 343] on button "NEXT" at bounding box center [524, 345] width 108 height 25
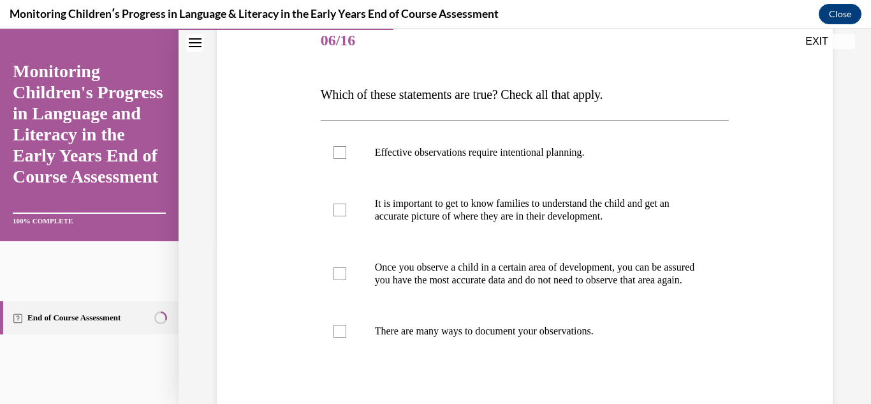
scroll to position [164, 0]
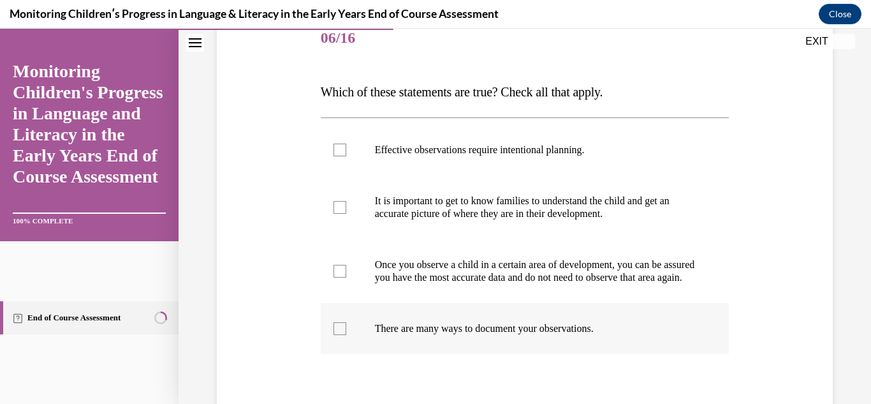
click at [636, 335] on p "There are many ways to document your observations." at bounding box center [536, 328] width 323 height 13
click at [346, 335] on input "There are many ways to document your observations." at bounding box center [339, 328] width 13 height 13
checkbox input "true"
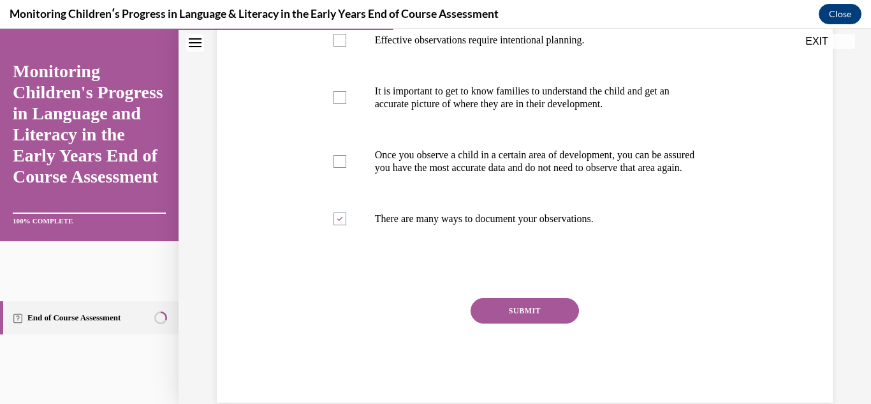
scroll to position [286, 0]
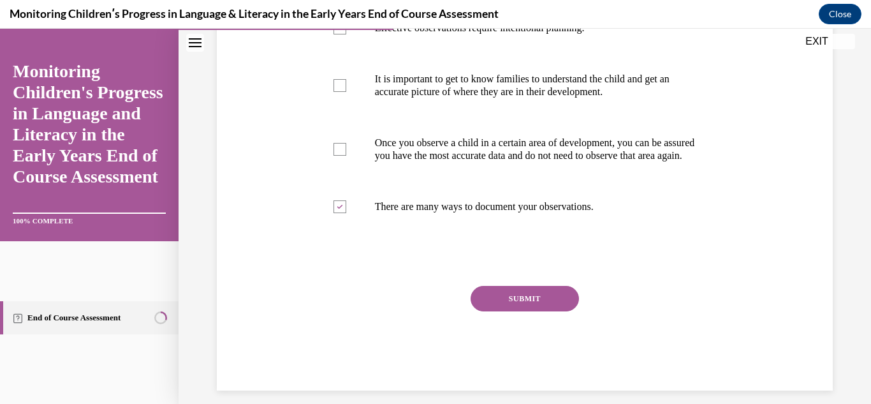
click at [548, 310] on button "SUBMIT" at bounding box center [524, 298] width 108 height 25
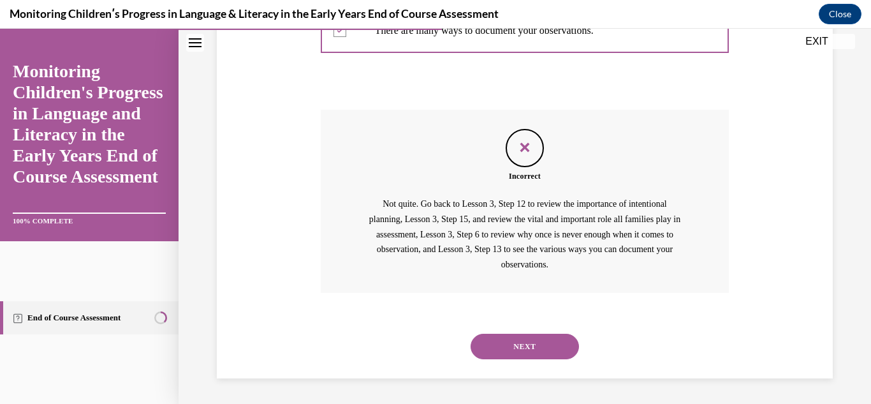
scroll to position [474, 0]
click at [541, 340] on button "NEXT" at bounding box center [524, 345] width 108 height 25
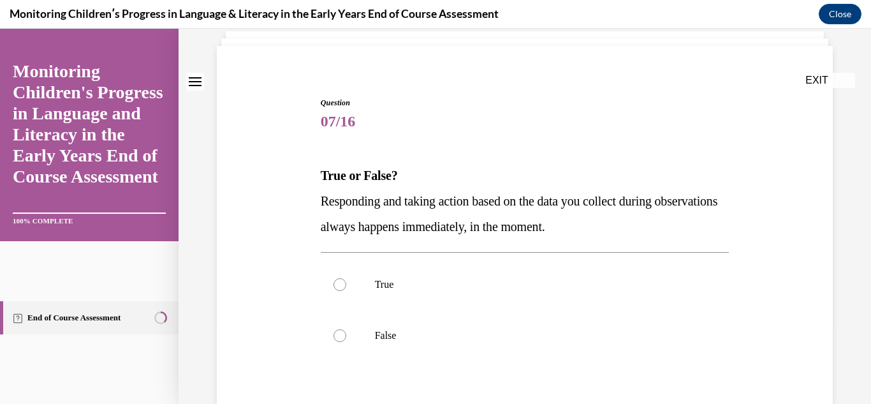
scroll to position [83, 0]
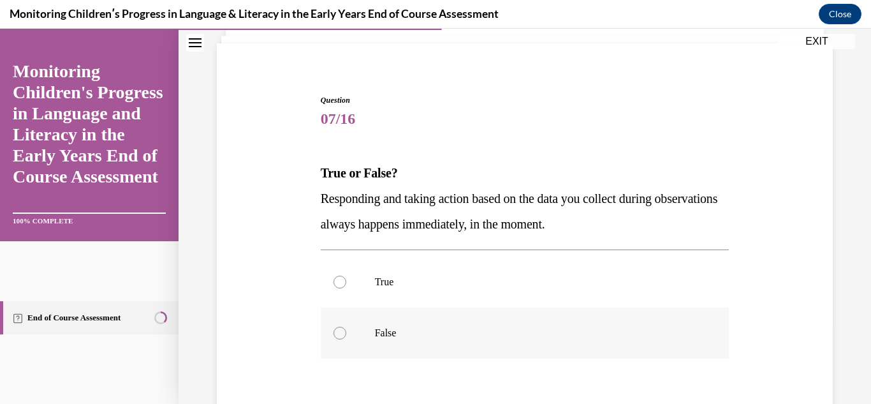
click at [661, 340] on label "False" at bounding box center [525, 332] width 409 height 51
click at [346, 339] on input "False" at bounding box center [339, 332] width 13 height 13
radio input "true"
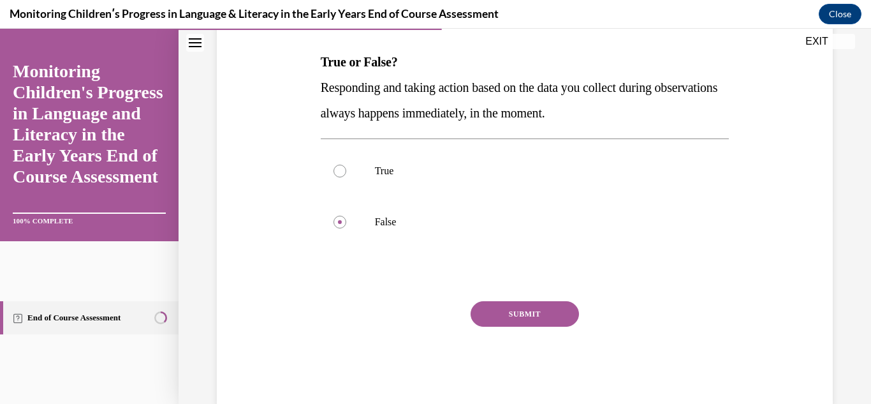
scroll to position [199, 0]
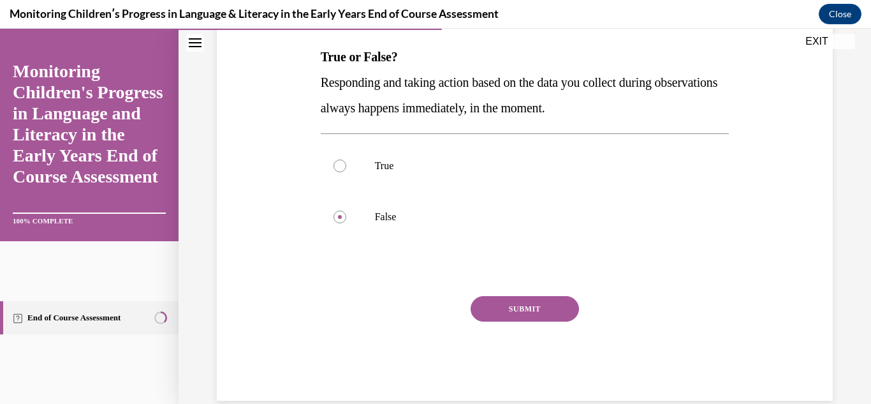
click at [540, 319] on button "SUBMIT" at bounding box center [524, 308] width 108 height 25
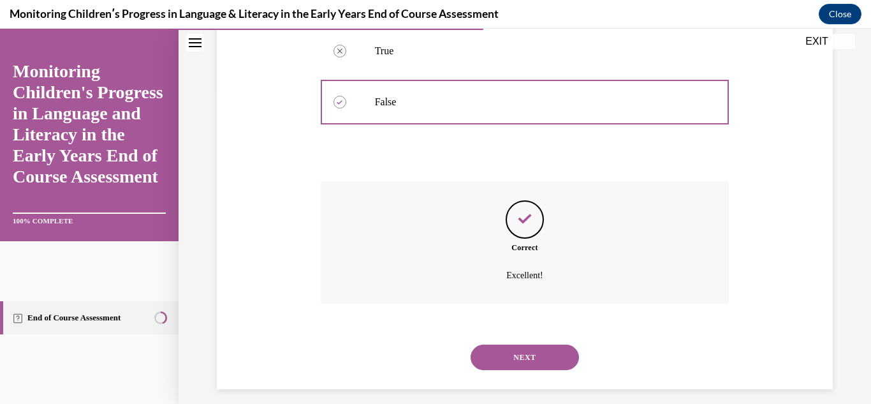
scroll to position [324, 0]
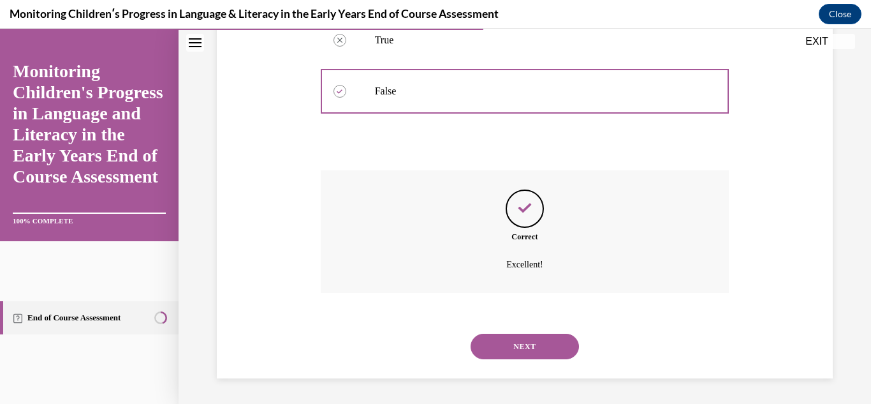
click at [542, 340] on button "NEXT" at bounding box center [524, 345] width 108 height 25
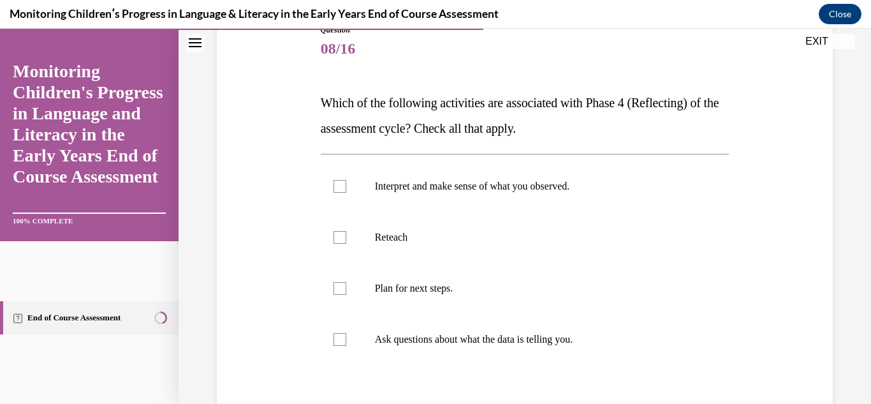
scroll to position [154, 0]
click at [564, 353] on label "Ask questions about what the data is telling you." at bounding box center [525, 338] width 409 height 51
click at [346, 345] on input "Ask questions about what the data is telling you." at bounding box center [339, 338] width 13 height 13
checkbox input "true"
click at [495, 191] on p "Interpret and make sense of what you observed." at bounding box center [536, 185] width 323 height 13
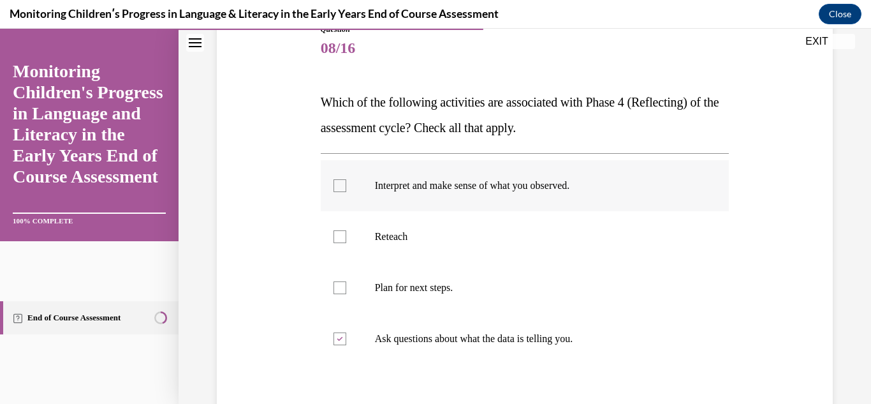
click at [346, 191] on input "Interpret and make sense of what you observed." at bounding box center [339, 185] width 13 height 13
checkbox input "true"
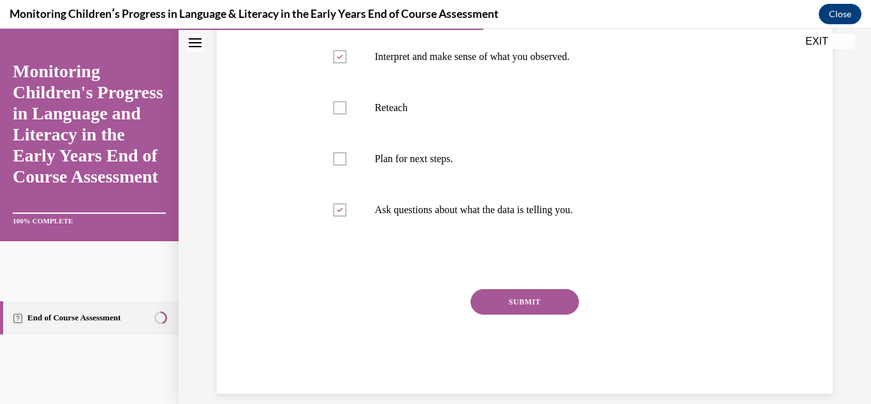
scroll to position [284, 0]
click at [550, 302] on button "SUBMIT" at bounding box center [524, 300] width 108 height 25
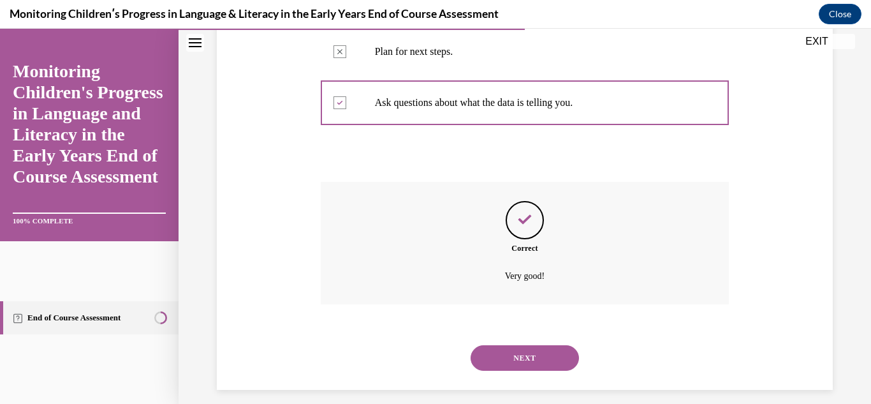
scroll to position [401, 0]
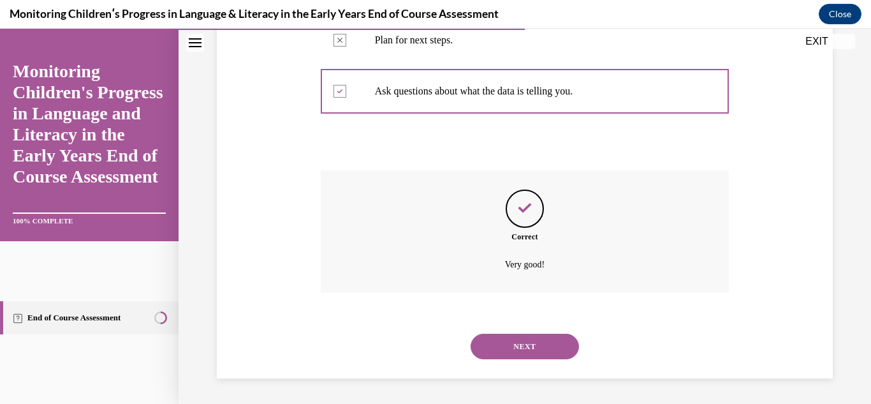
click at [536, 344] on button "NEXT" at bounding box center [524, 345] width 108 height 25
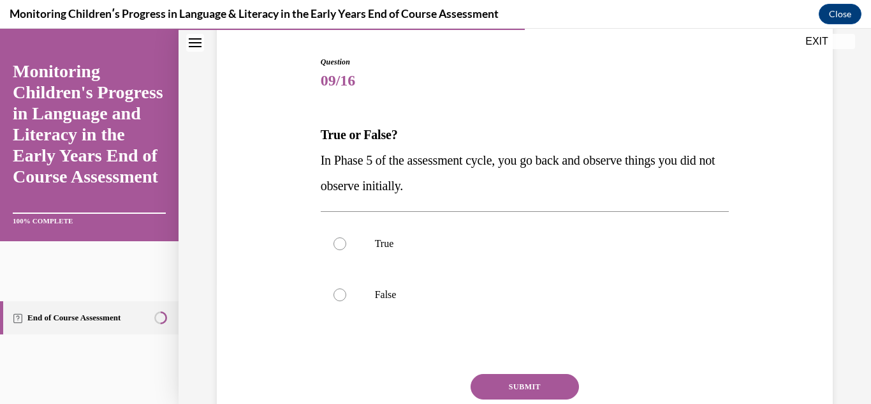
scroll to position [126, 0]
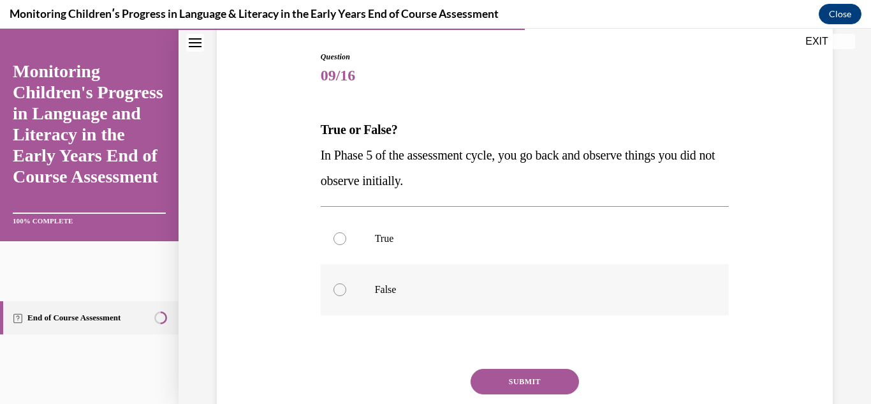
click at [627, 275] on label "False" at bounding box center [525, 289] width 409 height 51
click at [346, 283] on input "False" at bounding box center [339, 289] width 13 height 13
radio input "true"
click at [558, 381] on button "SUBMIT" at bounding box center [524, 380] width 108 height 25
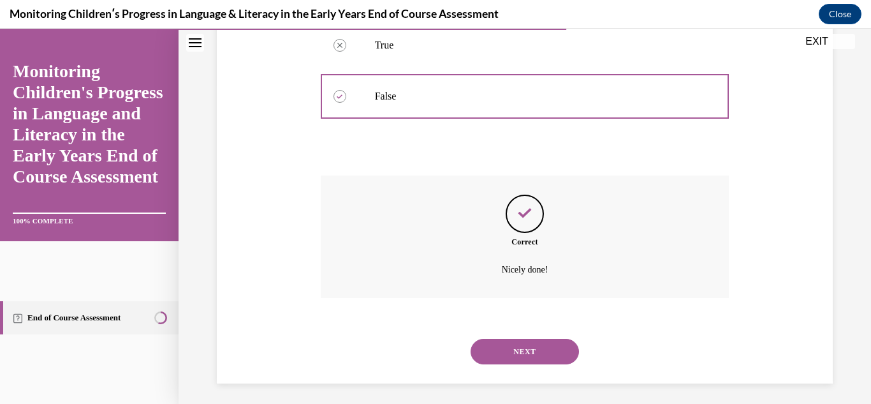
scroll to position [324, 0]
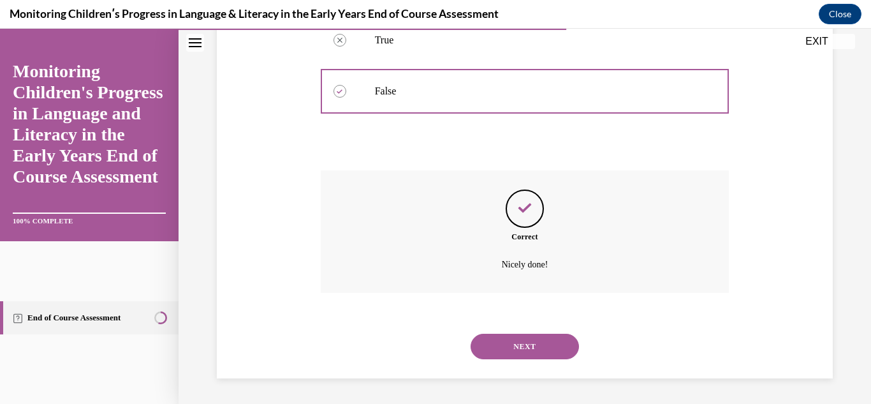
click at [542, 339] on button "NEXT" at bounding box center [524, 345] width 108 height 25
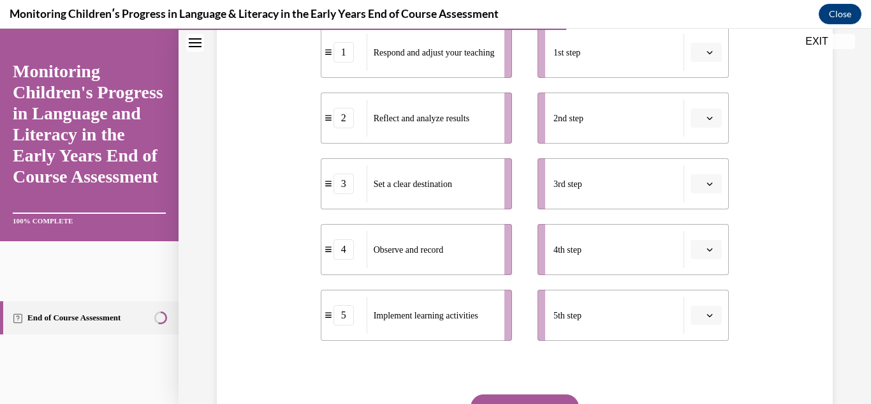
scroll to position [288, 0]
click at [708, 50] on icon "button" at bounding box center [710, 51] width 6 height 3
click at [714, 145] on div "3" at bounding box center [704, 155] width 32 height 25
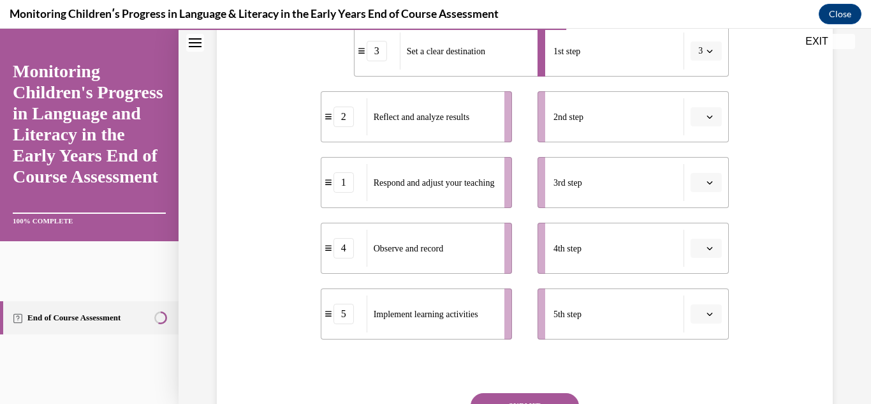
click at [710, 121] on button "button" at bounding box center [705, 116] width 31 height 19
click at [717, 270] on div "5" at bounding box center [704, 272] width 32 height 25
click at [708, 177] on button "button" at bounding box center [705, 182] width 31 height 19
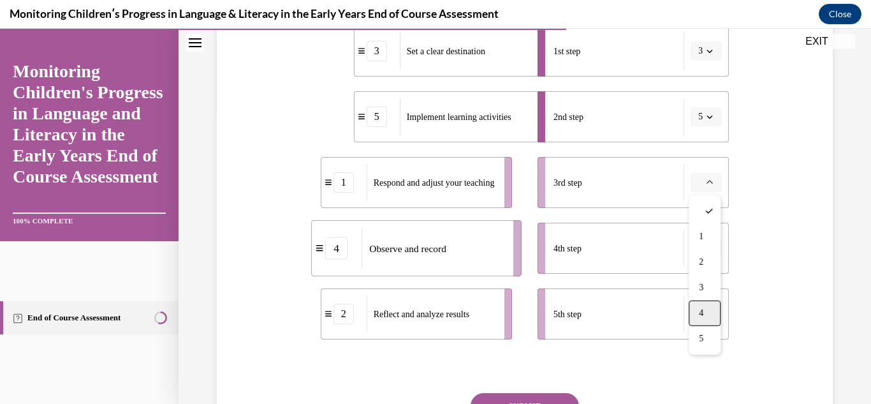
click at [704, 307] on div "4" at bounding box center [704, 312] width 32 height 25
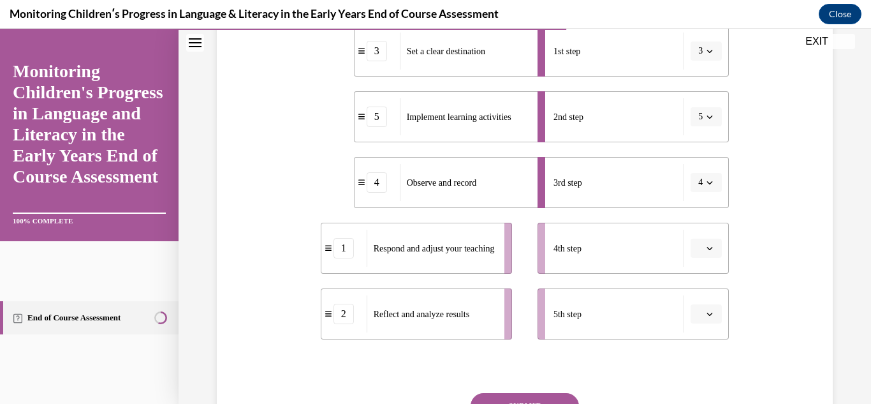
click at [703, 249] on span "Please select an option" at bounding box center [700, 248] width 4 height 13
click at [692, 125] on div "1" at bounding box center [704, 117] width 32 height 25
click at [710, 318] on button "button" at bounding box center [705, 313] width 31 height 19
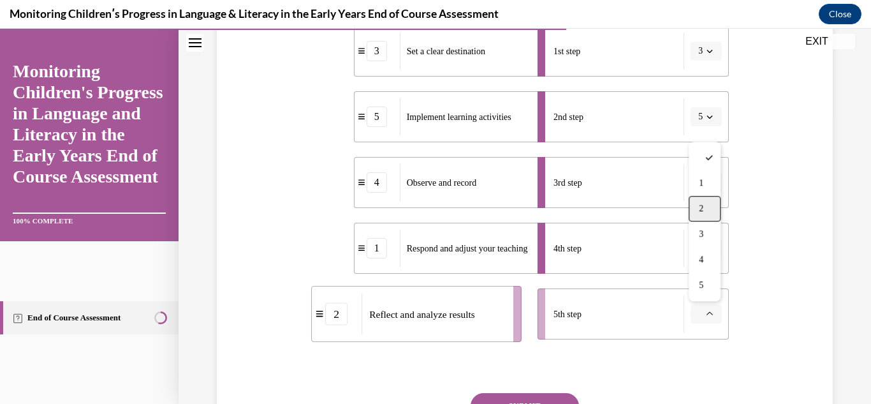
click at [701, 203] on span "2" at bounding box center [701, 208] width 4 height 10
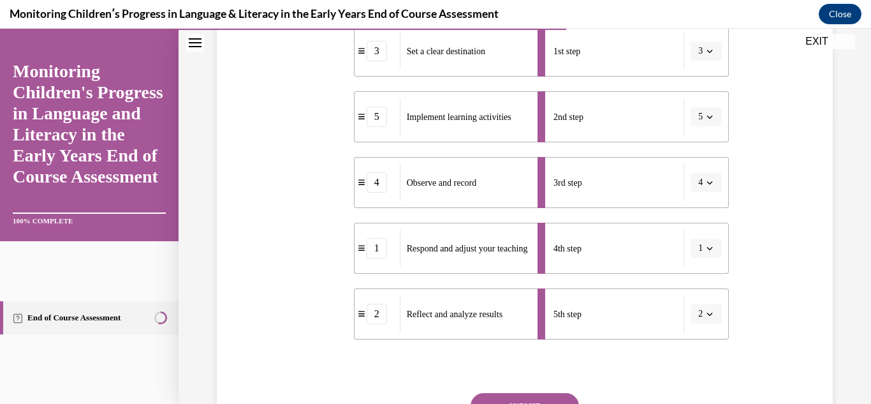
click at [558, 398] on button "SUBMIT" at bounding box center [524, 405] width 108 height 25
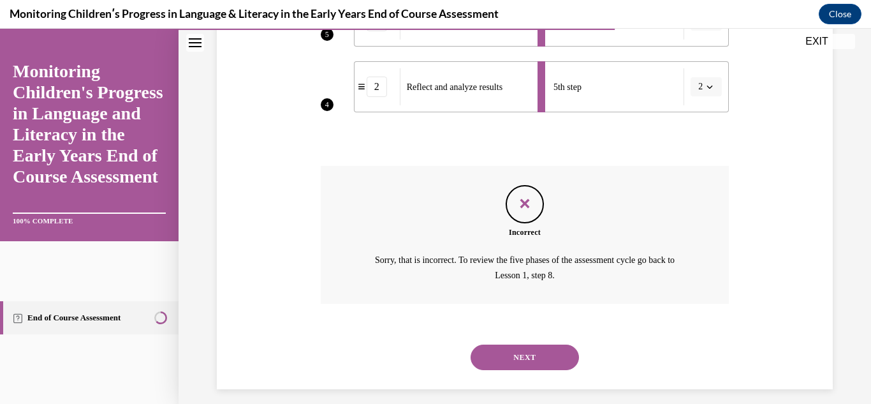
scroll to position [517, 0]
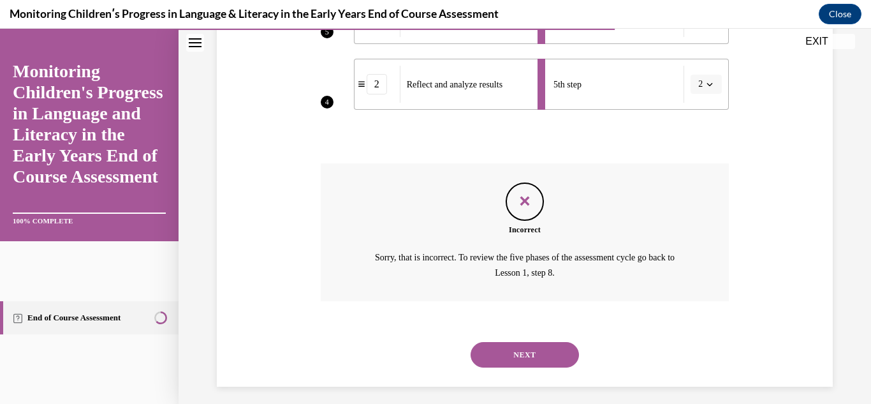
click at [561, 354] on button "NEXT" at bounding box center [524, 354] width 108 height 25
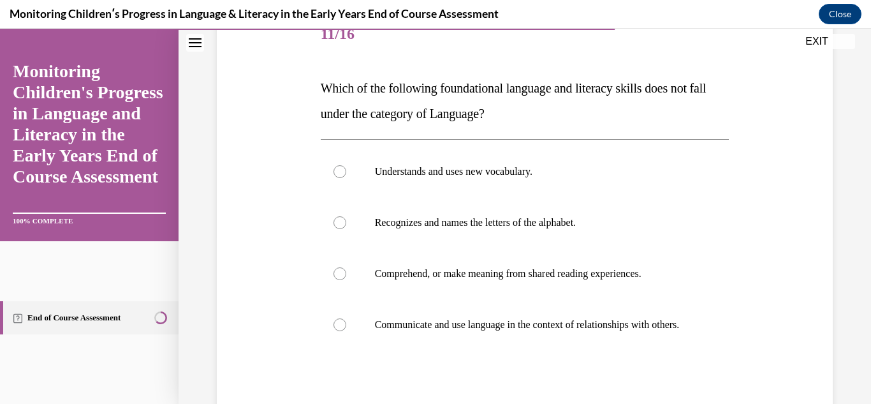
scroll to position [169, 0]
click at [616, 238] on label "Recognizes and names the letters of the alphabet." at bounding box center [525, 221] width 409 height 51
click at [346, 228] on input "Recognizes and names the letters of the alphabet." at bounding box center [339, 221] width 13 height 13
radio input "true"
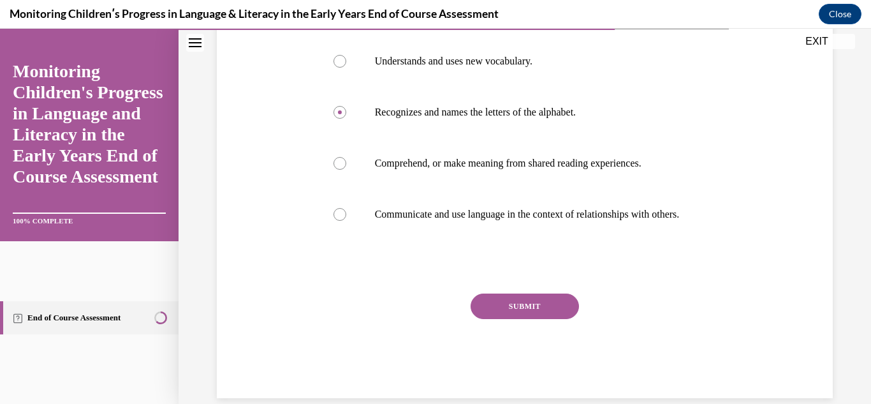
scroll to position [280, 0]
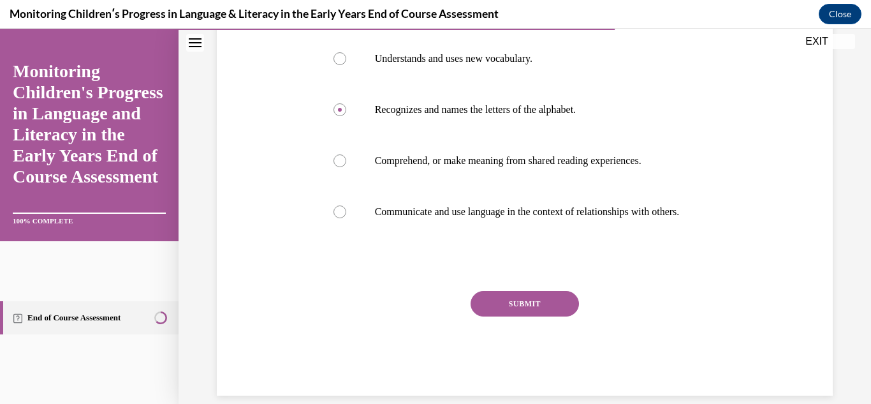
click at [562, 316] on button "SUBMIT" at bounding box center [524, 303] width 108 height 25
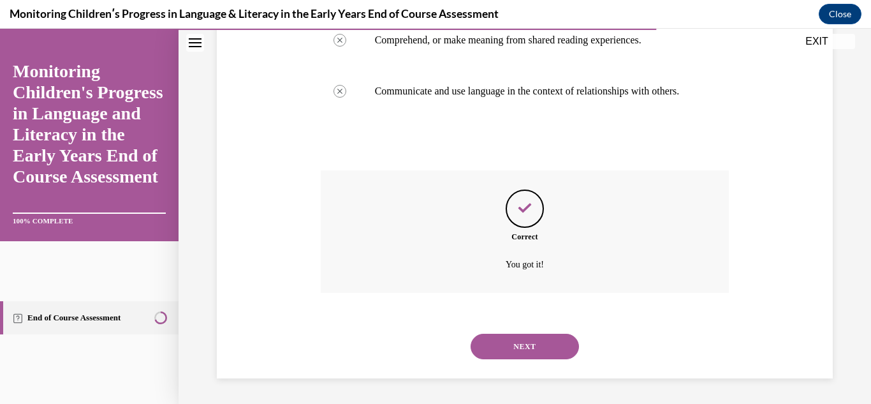
scroll to position [414, 0]
click at [560, 344] on button "NEXT" at bounding box center [524, 345] width 108 height 25
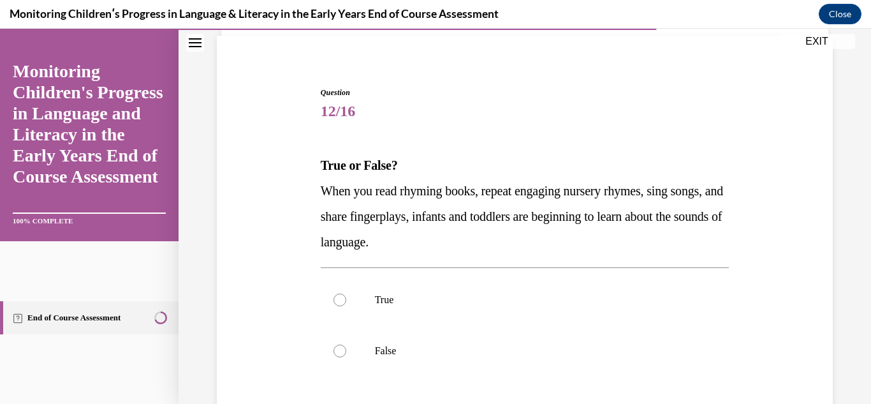
scroll to position [92, 0]
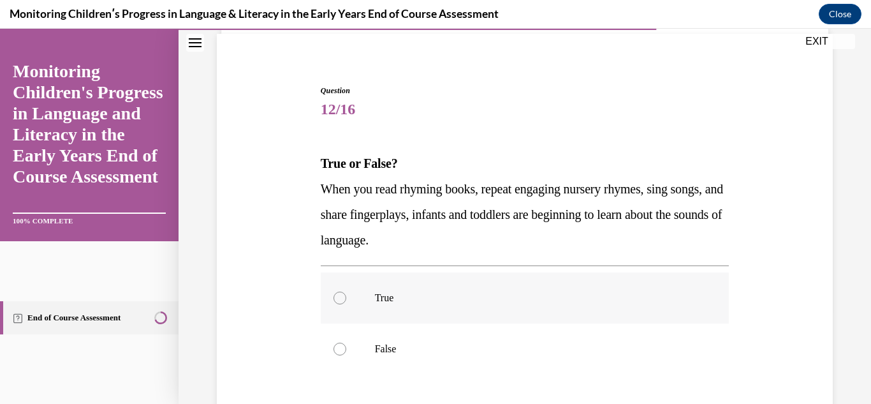
click at [630, 311] on label "True" at bounding box center [525, 297] width 409 height 51
click at [346, 304] on input "True" at bounding box center [339, 297] width 13 height 13
radio input "true"
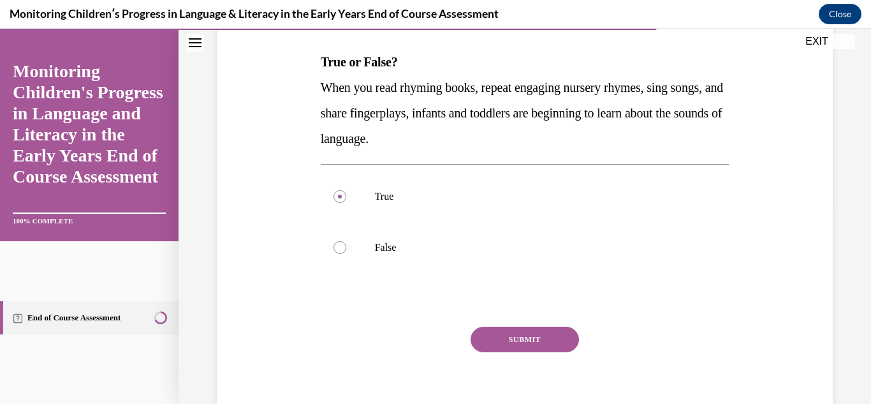
scroll to position [210, 0]
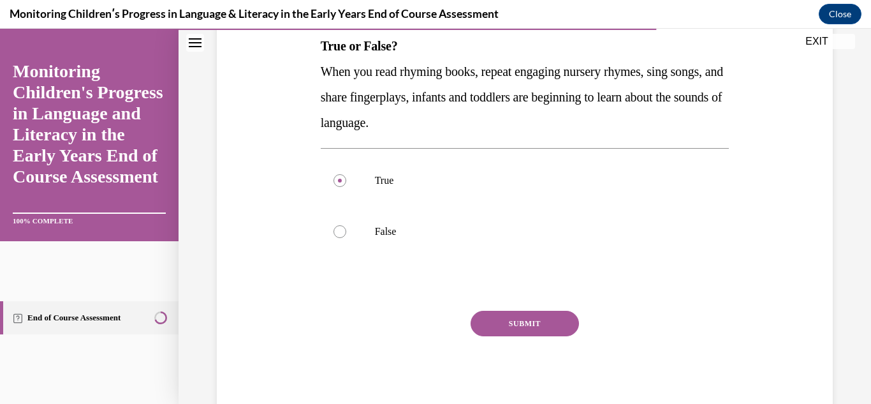
click at [549, 331] on button "SUBMIT" at bounding box center [524, 322] width 108 height 25
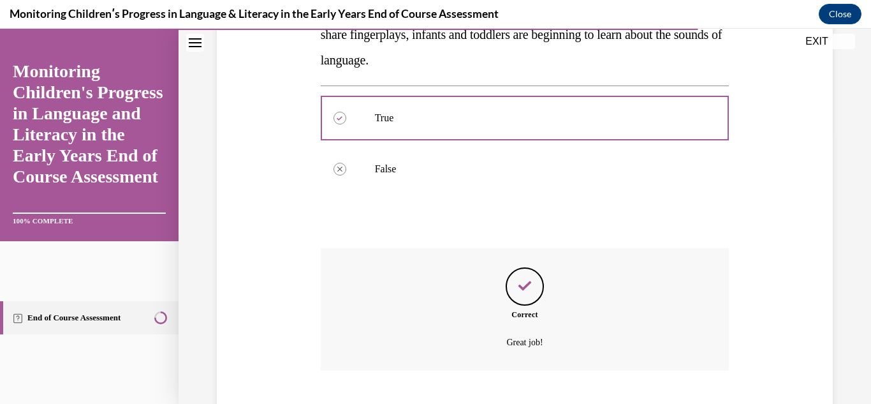
scroll to position [350, 0]
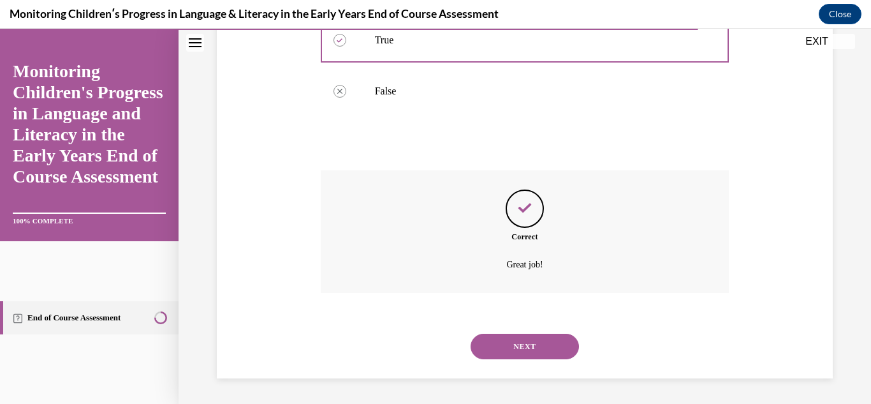
click at [543, 343] on button "NEXT" at bounding box center [524, 345] width 108 height 25
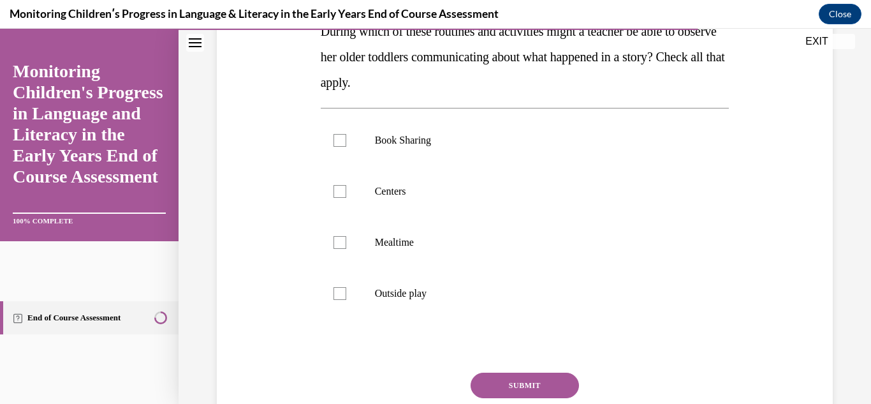
scroll to position [229, 0]
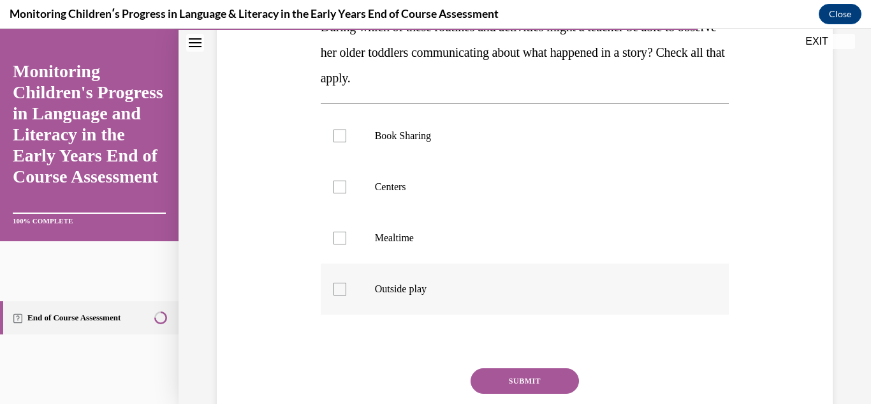
click at [352, 276] on label "Outside play" at bounding box center [525, 288] width 409 height 51
click at [346, 282] on input "Outside play" at bounding box center [339, 288] width 13 height 13
checkbox input "true"
click at [343, 245] on label "Mealtime" at bounding box center [525, 237] width 409 height 51
click at [343, 244] on input "Mealtime" at bounding box center [339, 237] width 13 height 13
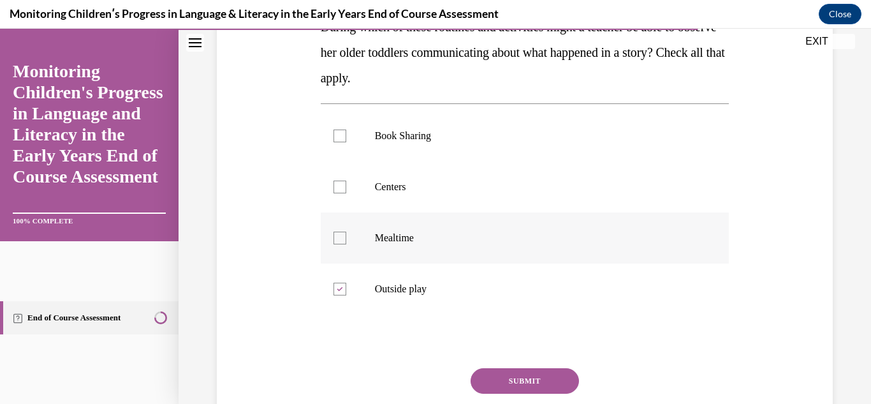
checkbox input "true"
click at [344, 208] on label "Centers" at bounding box center [525, 186] width 409 height 51
click at [344, 193] on input "Centers" at bounding box center [339, 186] width 13 height 13
checkbox input "true"
click at [354, 139] on label "Book Sharing" at bounding box center [525, 135] width 409 height 51
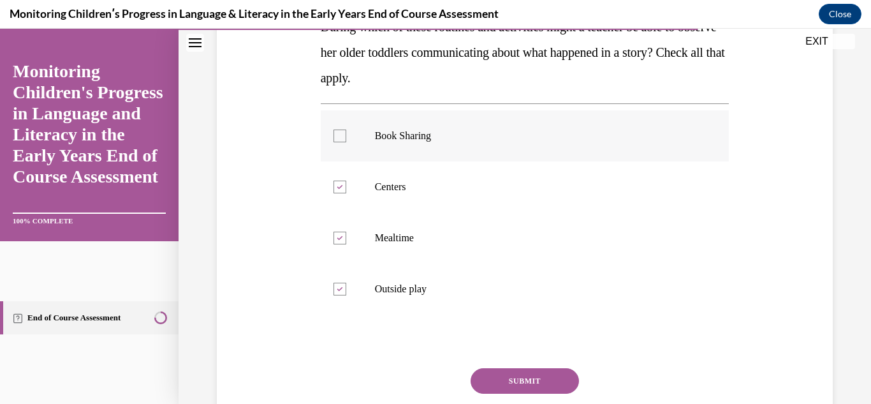
click at [346, 139] on input "Book Sharing" at bounding box center [339, 135] width 13 height 13
checkbox input "true"
click at [509, 377] on button "SUBMIT" at bounding box center [524, 380] width 108 height 25
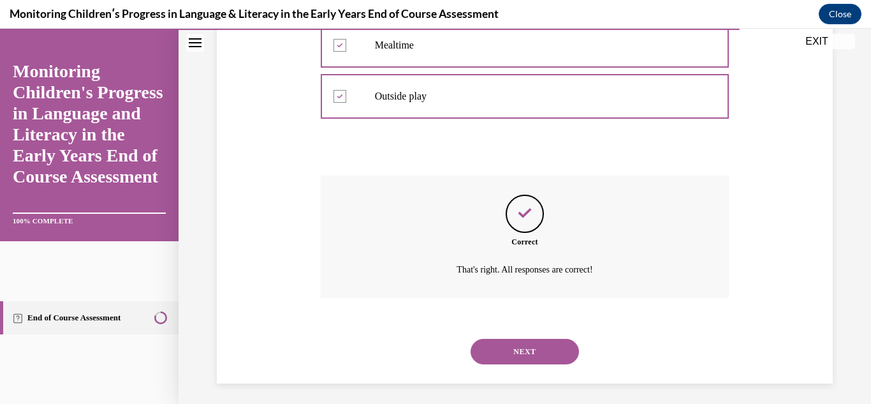
scroll to position [426, 0]
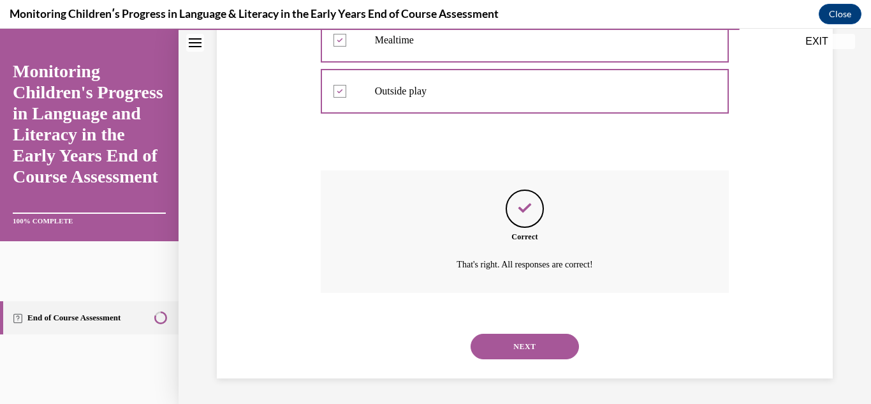
click at [558, 352] on button "NEXT" at bounding box center [524, 345] width 108 height 25
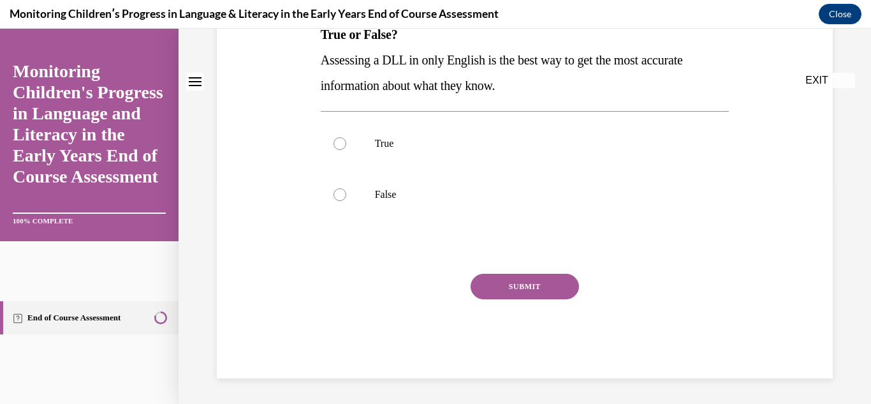
scroll to position [0, 0]
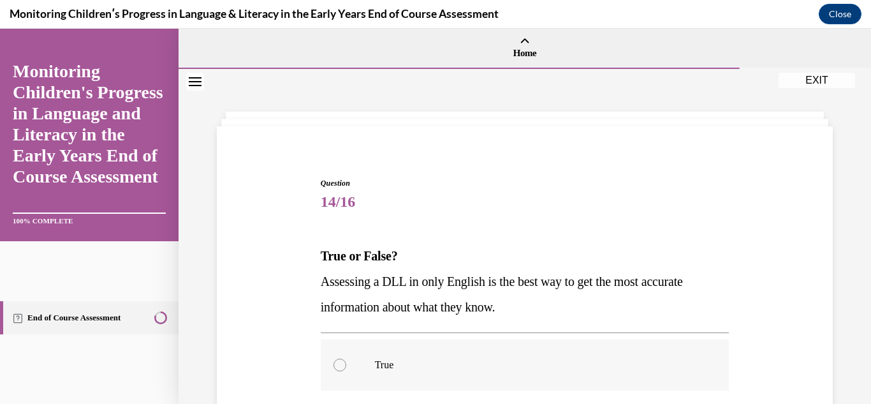
click at [654, 341] on label "True" at bounding box center [525, 364] width 409 height 51
click at [346, 358] on input "True" at bounding box center [339, 364] width 13 height 13
radio input "true"
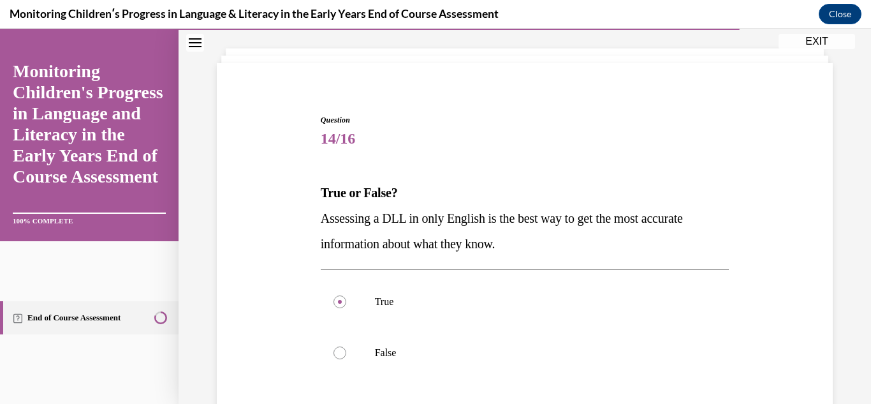
scroll to position [101, 0]
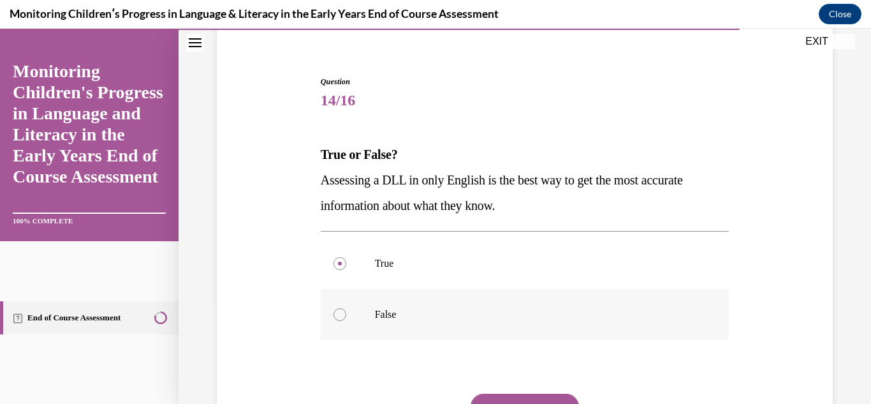
click at [633, 293] on label "False" at bounding box center [525, 314] width 409 height 51
click at [346, 308] on input "False" at bounding box center [339, 314] width 13 height 13
radio input "true"
click at [568, 395] on button "SUBMIT" at bounding box center [524, 405] width 108 height 25
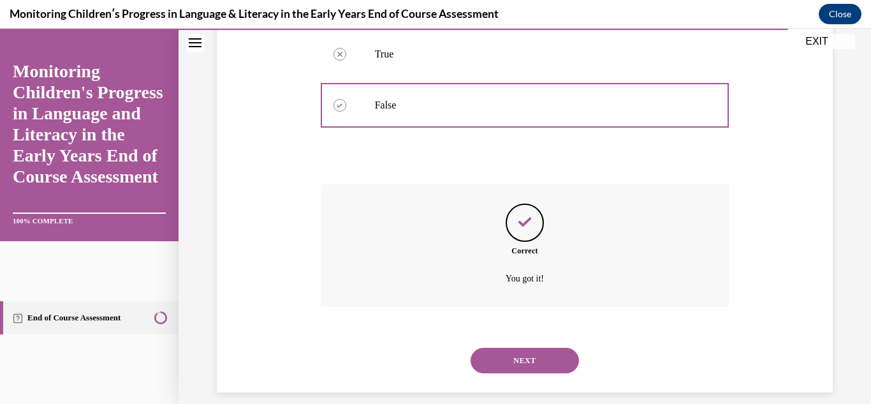
scroll to position [324, 0]
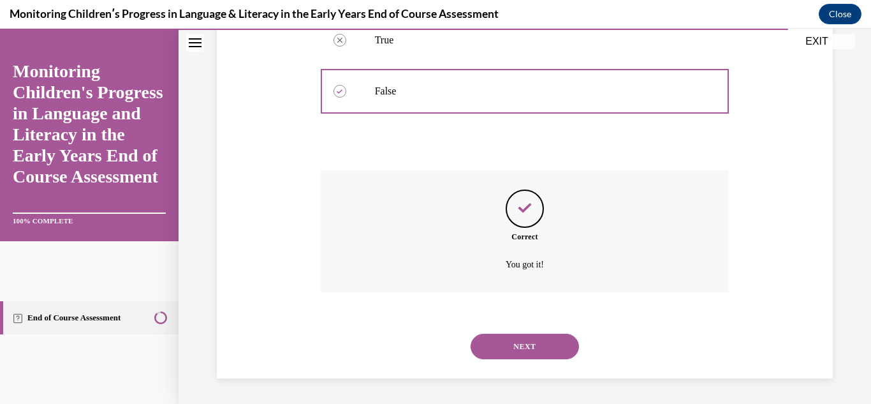
click at [553, 346] on button "NEXT" at bounding box center [524, 345] width 108 height 25
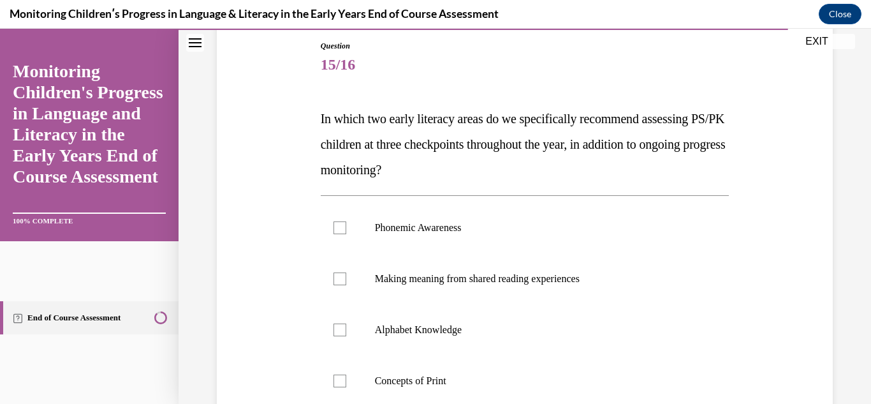
scroll to position [143, 0]
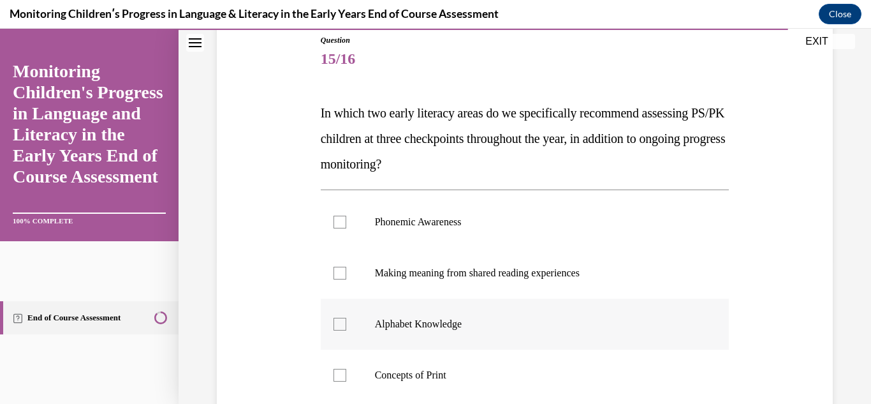
click at [569, 327] on p "Alphabet Knowledge" at bounding box center [536, 323] width 323 height 13
click at [346, 327] on input "Alphabet Knowledge" at bounding box center [339, 323] width 13 height 13
checkbox input "true"
click at [516, 238] on label "Phonemic Awareness" at bounding box center [525, 221] width 409 height 51
click at [346, 228] on input "Phonemic Awareness" at bounding box center [339, 221] width 13 height 13
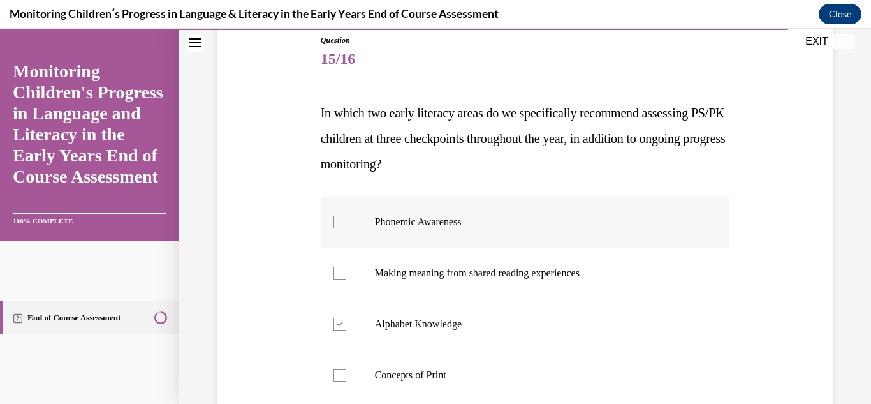
checkbox input "true"
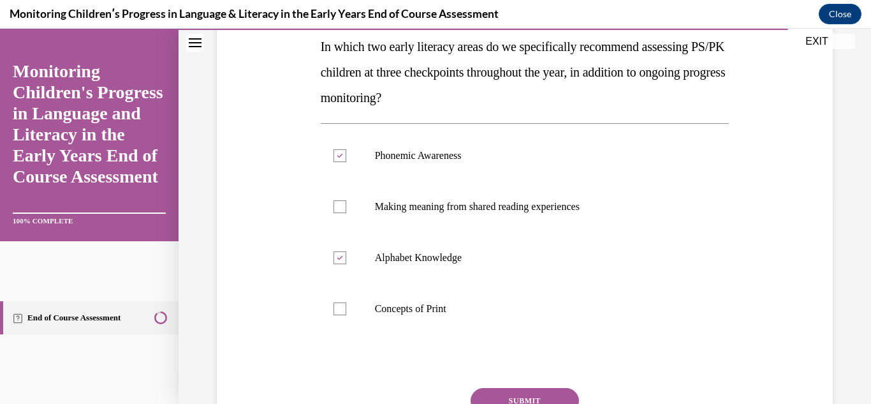
scroll to position [223, 0]
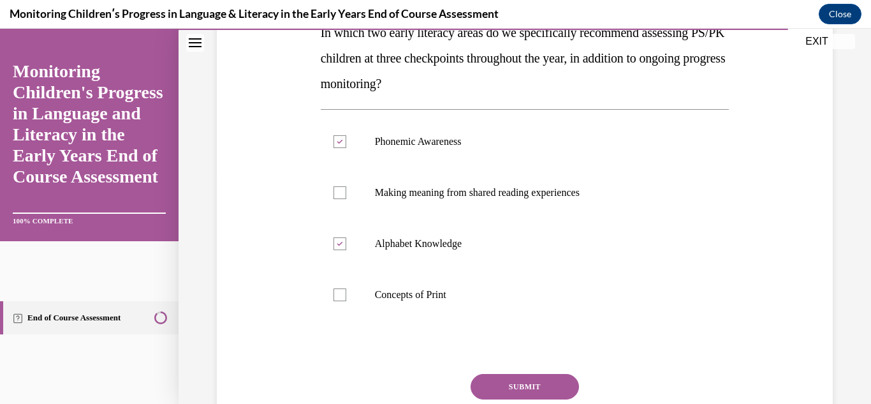
click at [550, 374] on button "SUBMIT" at bounding box center [524, 386] width 108 height 25
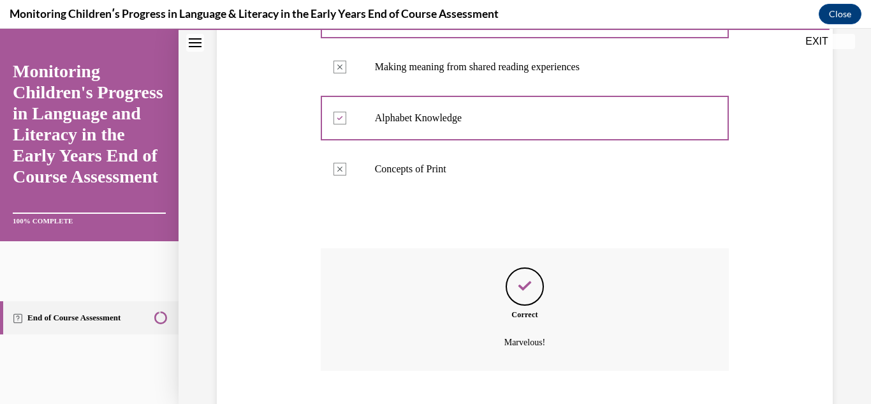
scroll to position [426, 0]
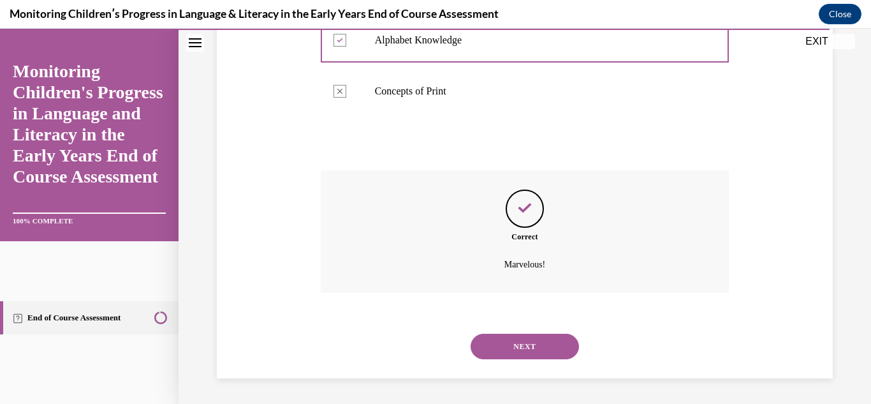
click at [547, 337] on button "NEXT" at bounding box center [524, 345] width 108 height 25
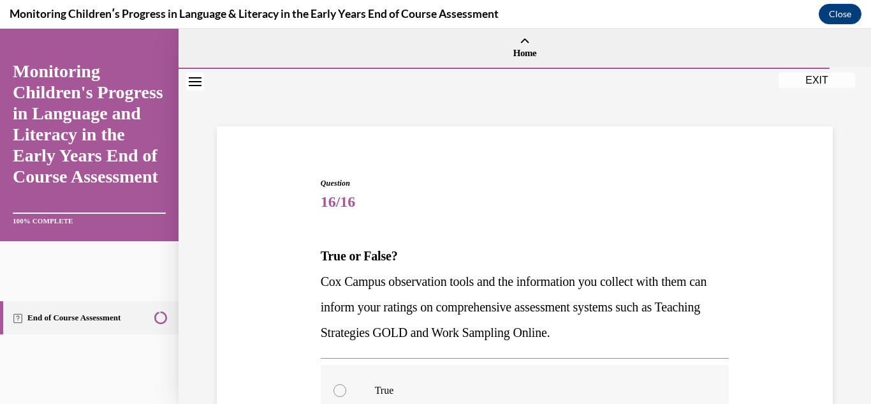
click at [614, 365] on label "True" at bounding box center [525, 390] width 409 height 51
click at [346, 384] on input "True" at bounding box center [339, 390] width 13 height 13
radio input "true"
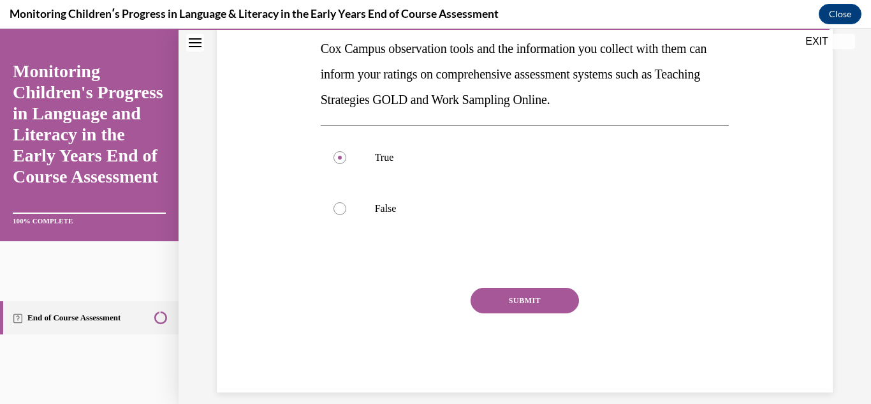
scroll to position [235, 0]
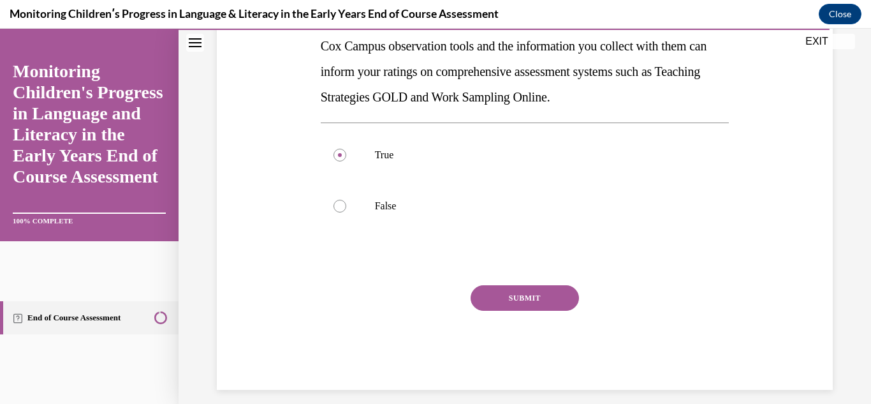
click at [554, 303] on button "SUBMIT" at bounding box center [524, 297] width 108 height 25
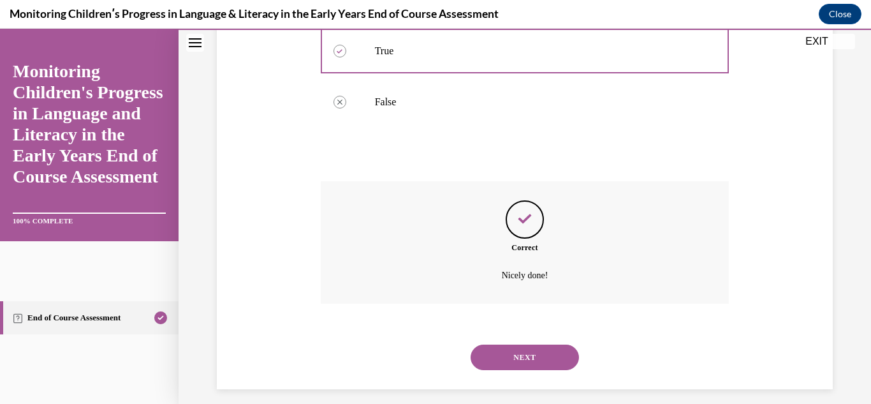
scroll to position [350, 0]
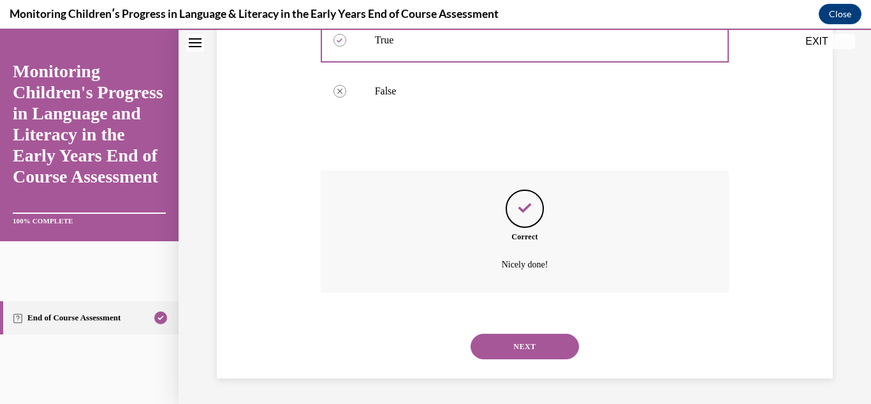
click at [538, 340] on button "NEXT" at bounding box center [524, 345] width 108 height 25
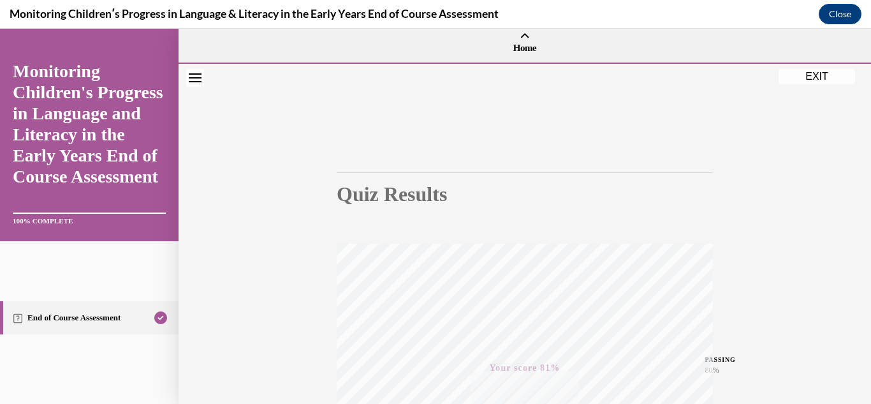
scroll to position [4, 0]
click at [192, 77] on icon "Close navigation menu" at bounding box center [195, 77] width 13 height 9
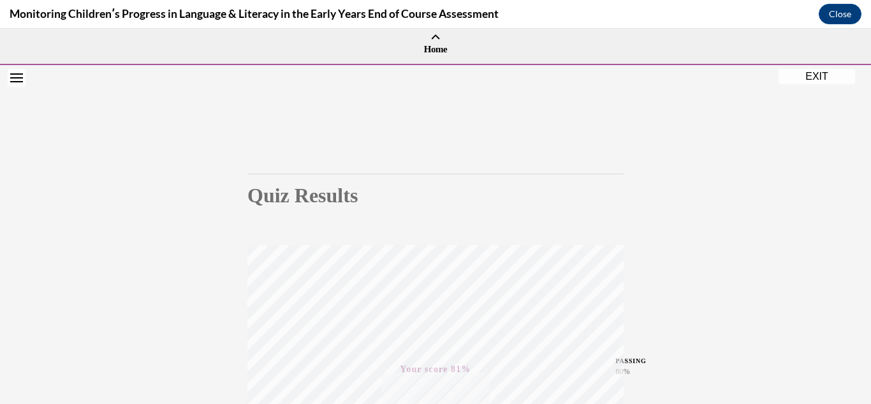
click at [20, 80] on icon "Open navigation menu" at bounding box center [16, 77] width 13 height 9
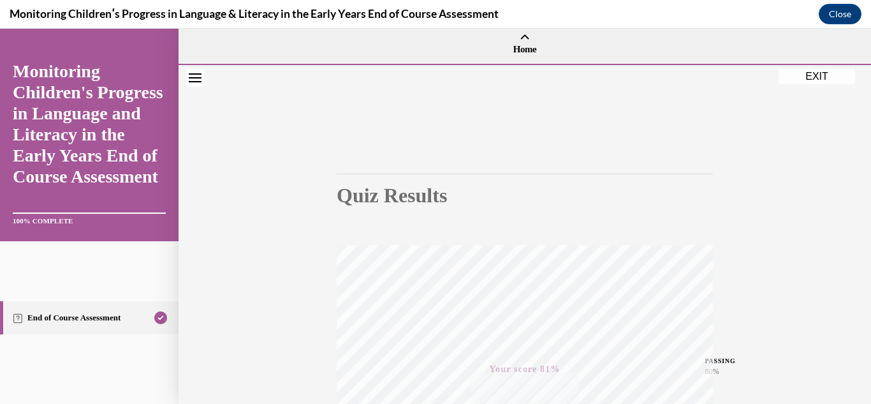
click at [823, 74] on button "EXIT" at bounding box center [816, 76] width 76 height 15
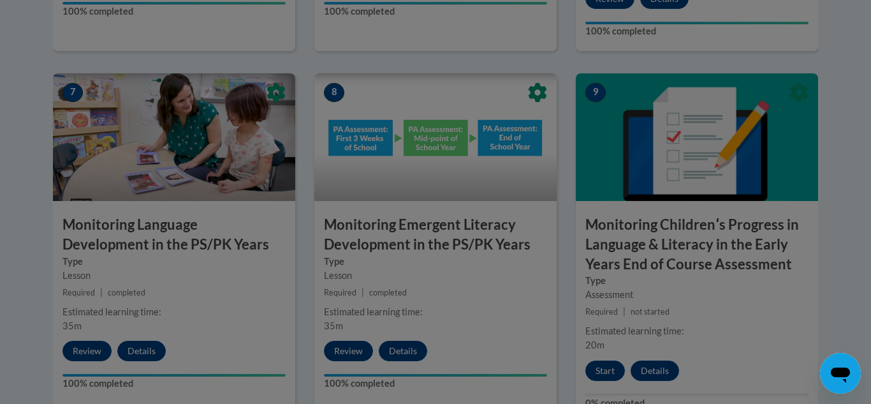
scroll to position [1472, 0]
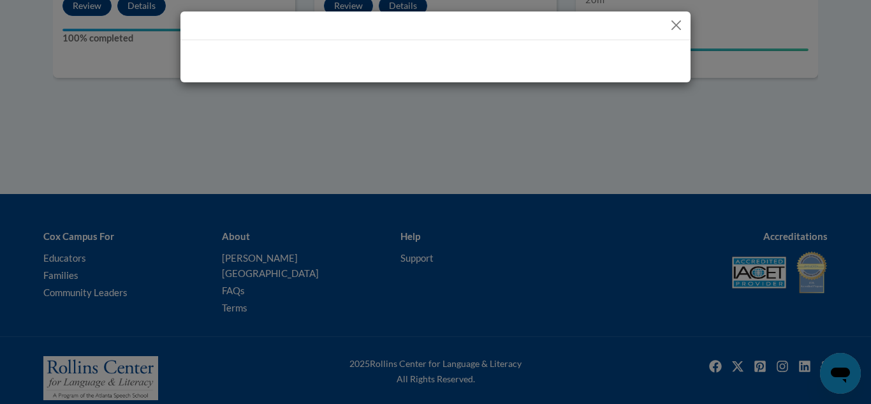
drag, startPoint x: 868, startPoint y: 296, endPoint x: 852, endPoint y: 325, distance: 33.4
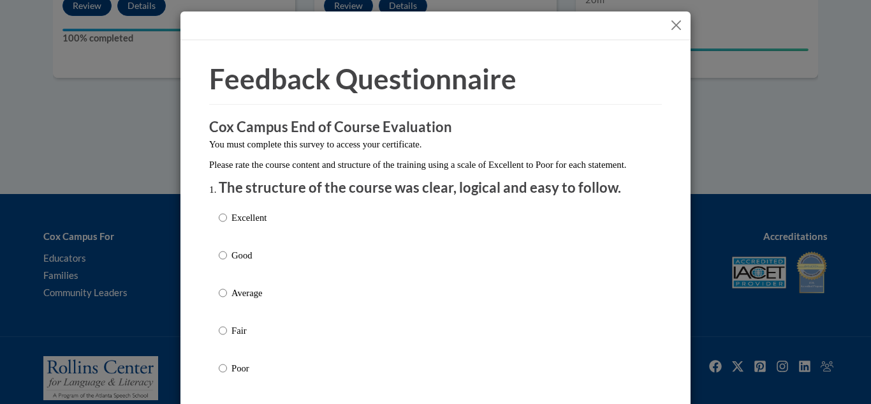
click at [231, 224] on p "Excellent" at bounding box center [248, 217] width 35 height 14
click at [227, 224] on input "Excellent" at bounding box center [223, 217] width 8 height 14
radio input "true"
click at [219, 248] on input "Good" at bounding box center [223, 255] width 8 height 14
radio input "true"
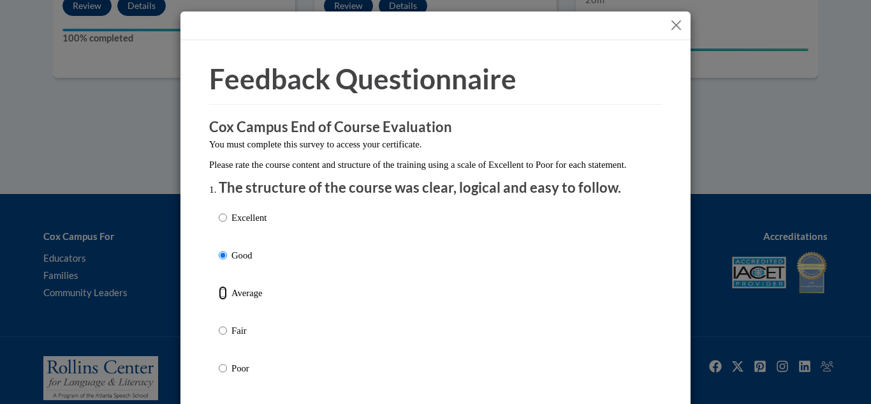
click at [219, 286] on input "Average" at bounding box center [223, 293] width 8 height 14
radio input "true"
click at [219, 248] on input "Good" at bounding box center [223, 255] width 8 height 14
radio input "true"
click at [219, 210] on input "Excellent" at bounding box center [223, 217] width 8 height 14
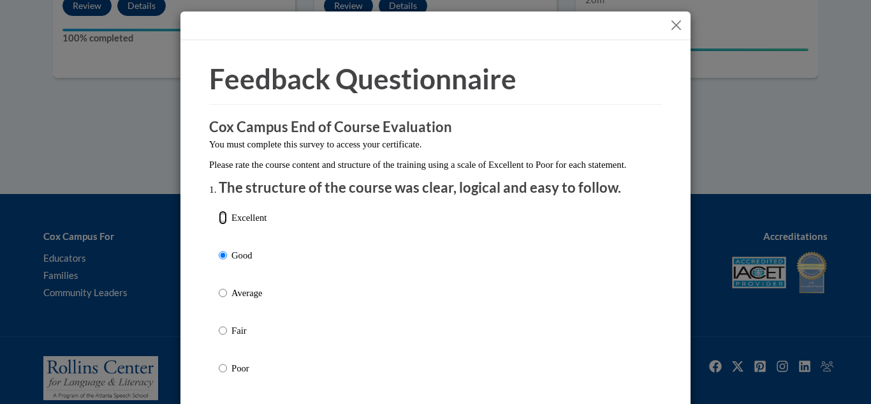
radio input "true"
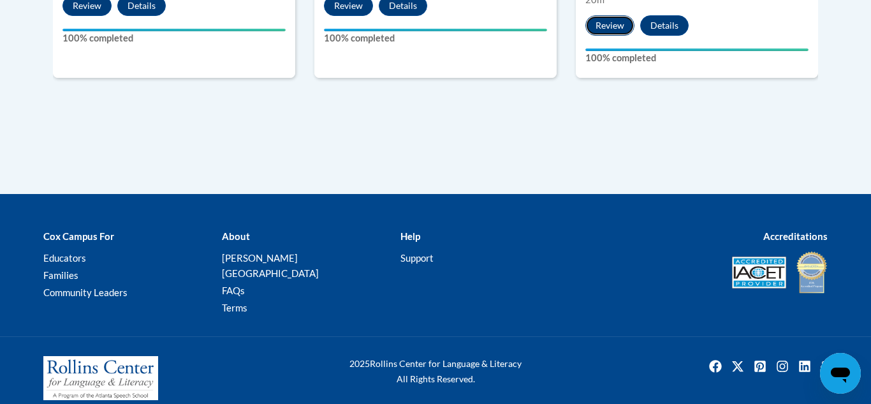
click at [608, 30] on button "Review" at bounding box center [609, 25] width 49 height 20
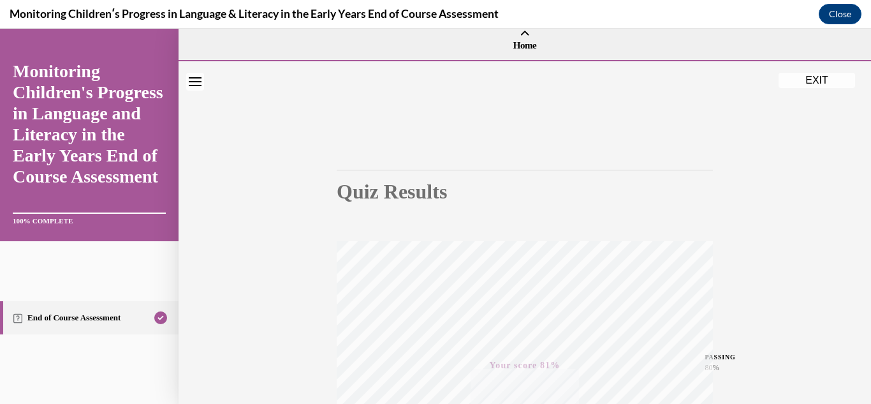
scroll to position [0, 0]
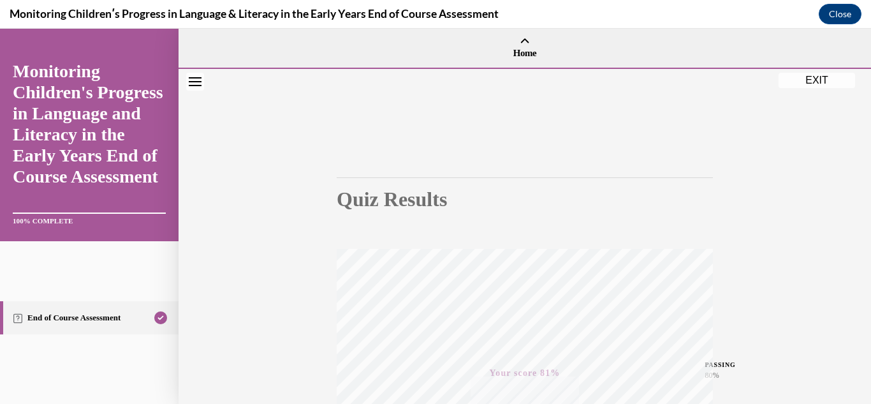
click at [190, 89] on button "Close navigation menu" at bounding box center [195, 82] width 18 height 18
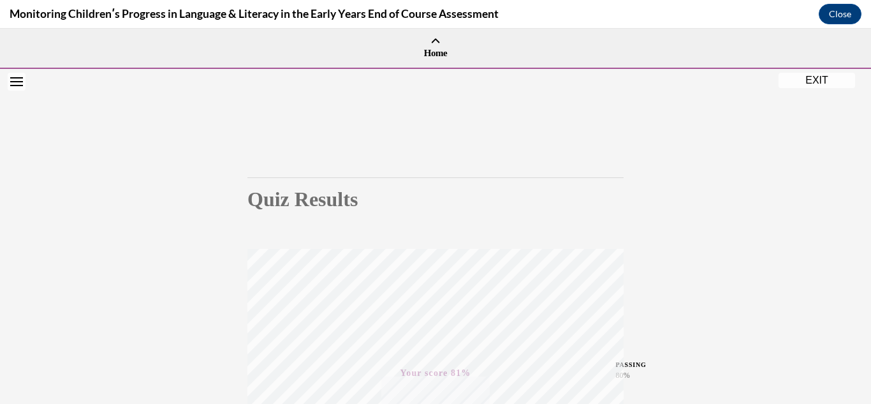
click at [20, 86] on button "Open navigation menu" at bounding box center [17, 82] width 18 height 18
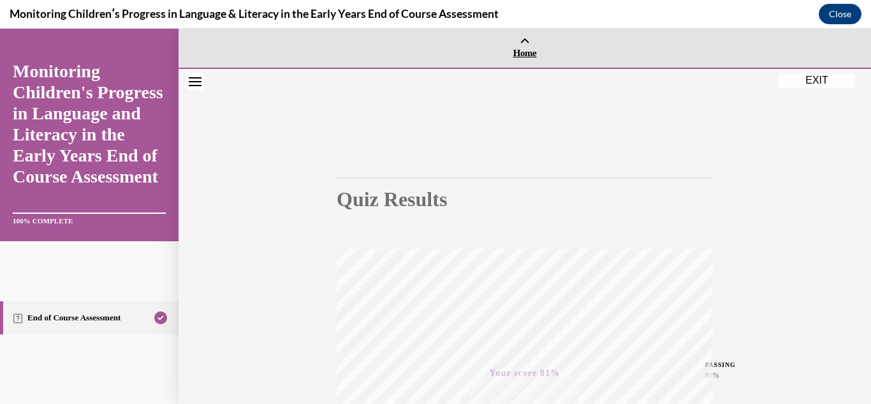
click at [534, 61] on link "Home" at bounding box center [524, 48] width 692 height 39
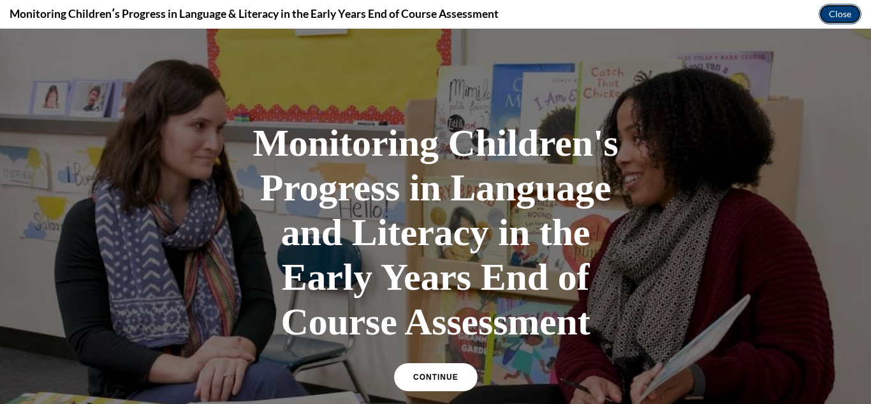
click at [845, 13] on button "Close" at bounding box center [840, 14] width 43 height 20
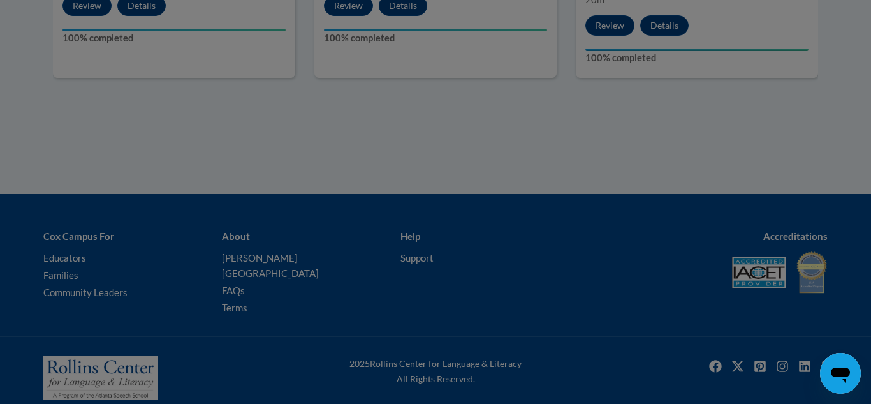
click at [810, 120] on div at bounding box center [435, 202] width 871 height 404
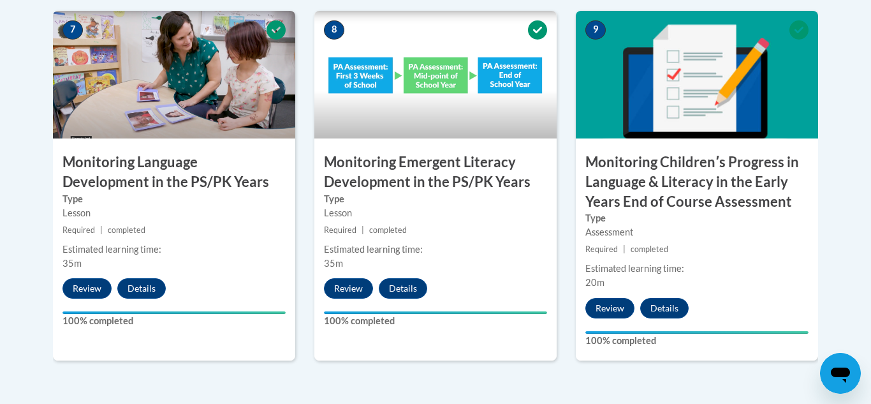
scroll to position [1184, 0]
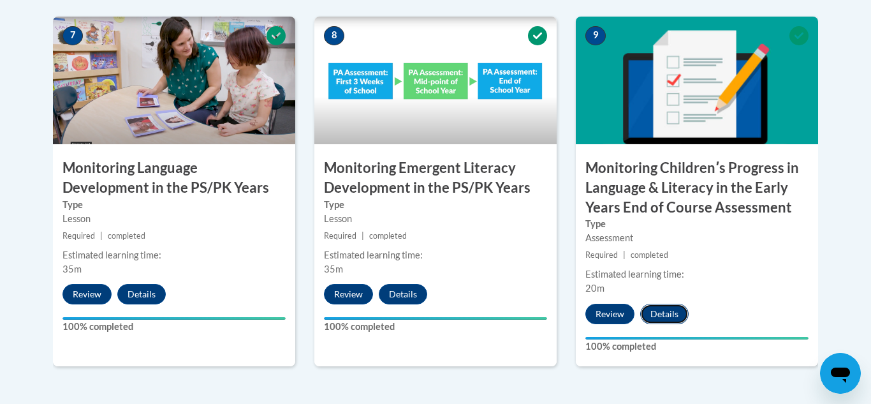
click at [674, 310] on button "Details" at bounding box center [664, 313] width 48 height 20
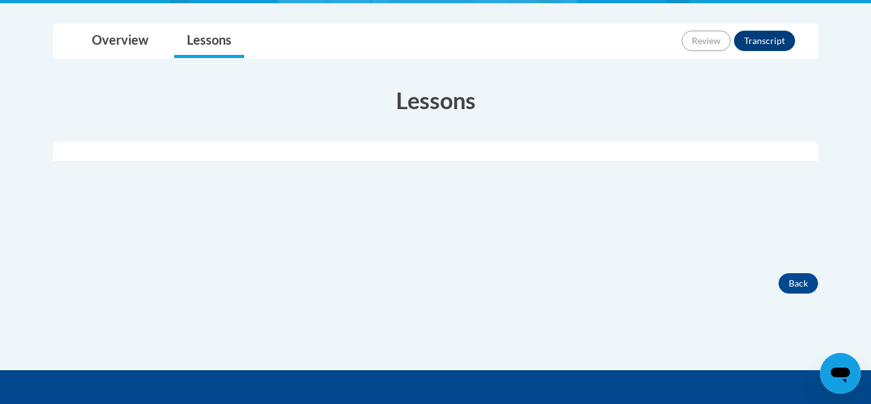
scroll to position [331, 0]
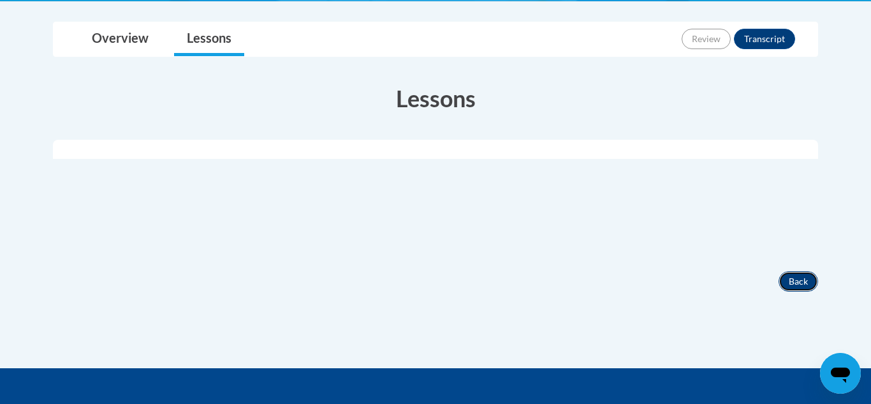
click at [803, 280] on button "Back" at bounding box center [798, 281] width 40 height 20
